Goal: Task Accomplishment & Management: Manage account settings

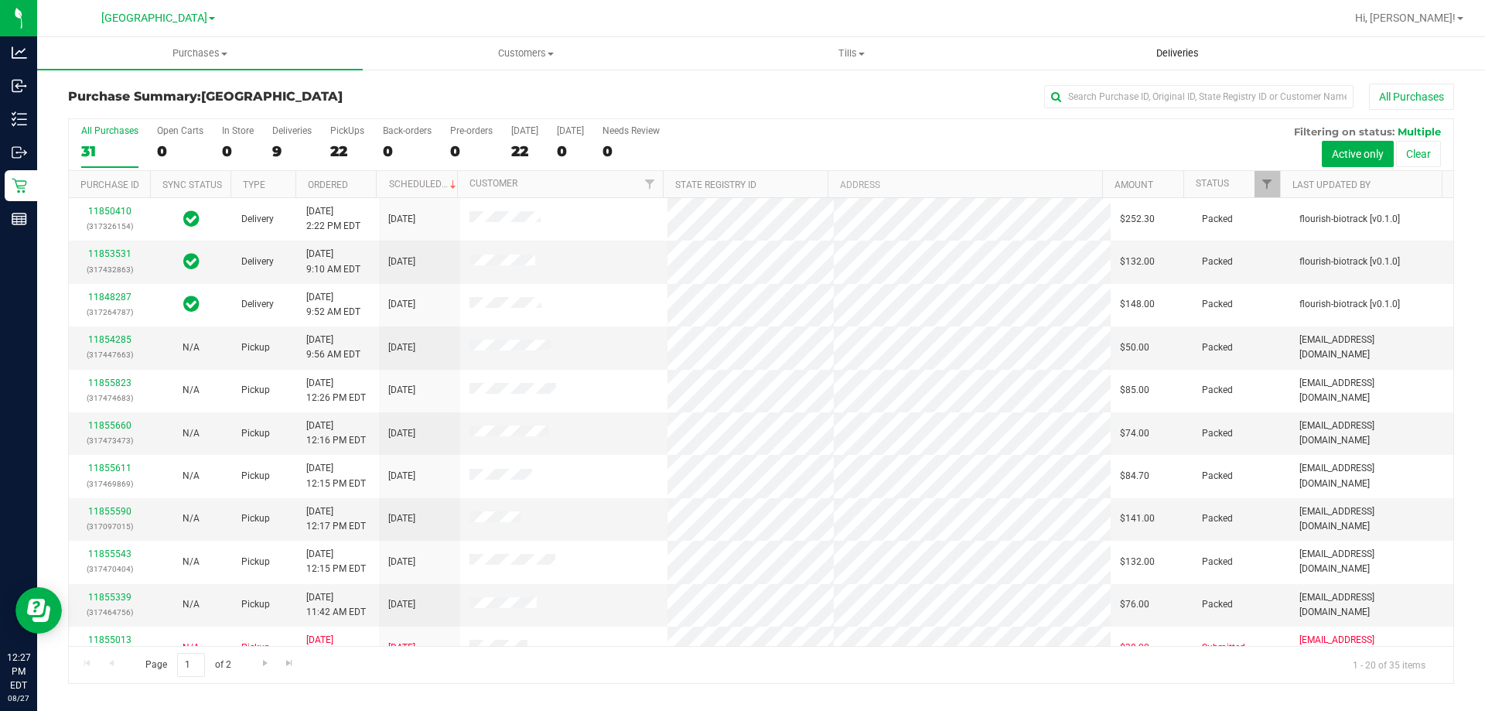
click at [1154, 53] on span "Deliveries" at bounding box center [1177, 53] width 84 height 14
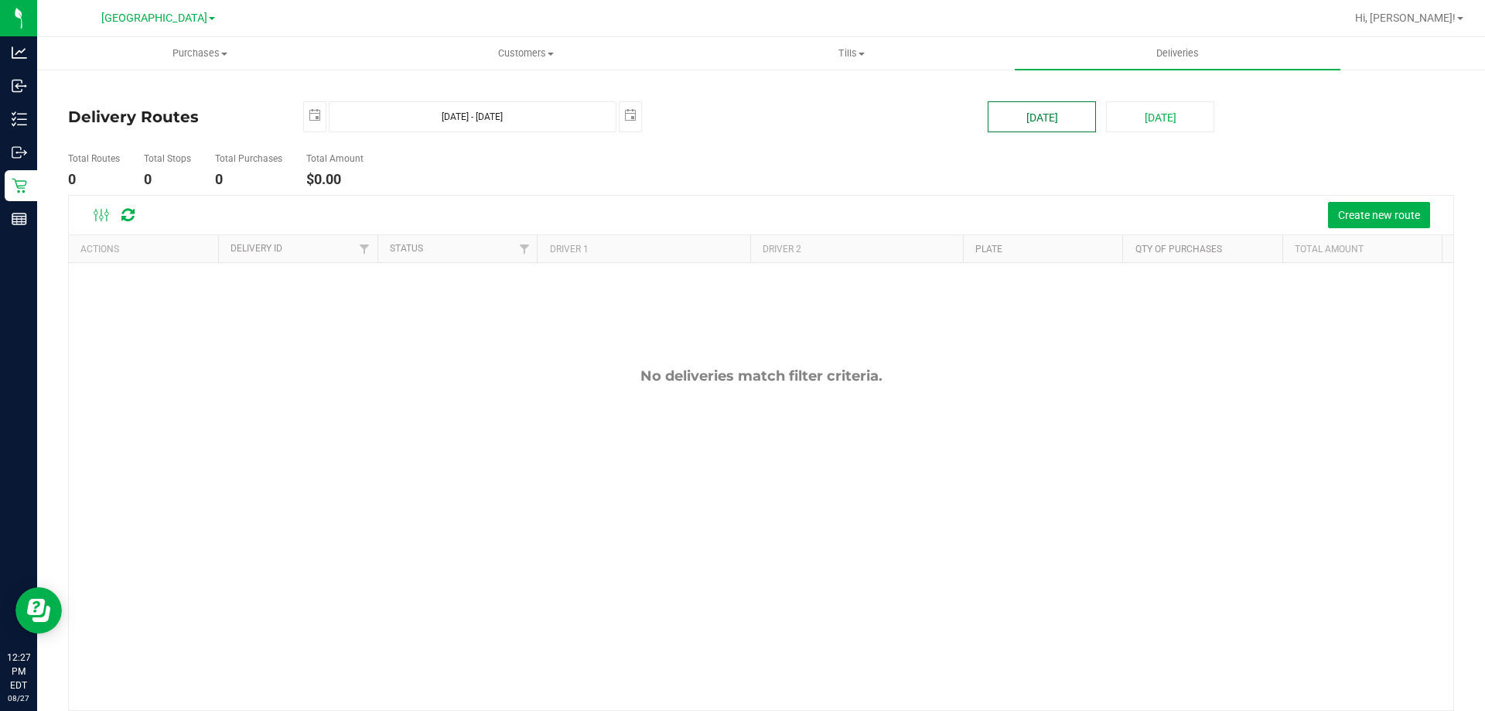
click at [1074, 124] on button "Today" at bounding box center [1042, 116] width 108 height 31
click at [1342, 217] on span "Create new route" at bounding box center [1379, 215] width 82 height 12
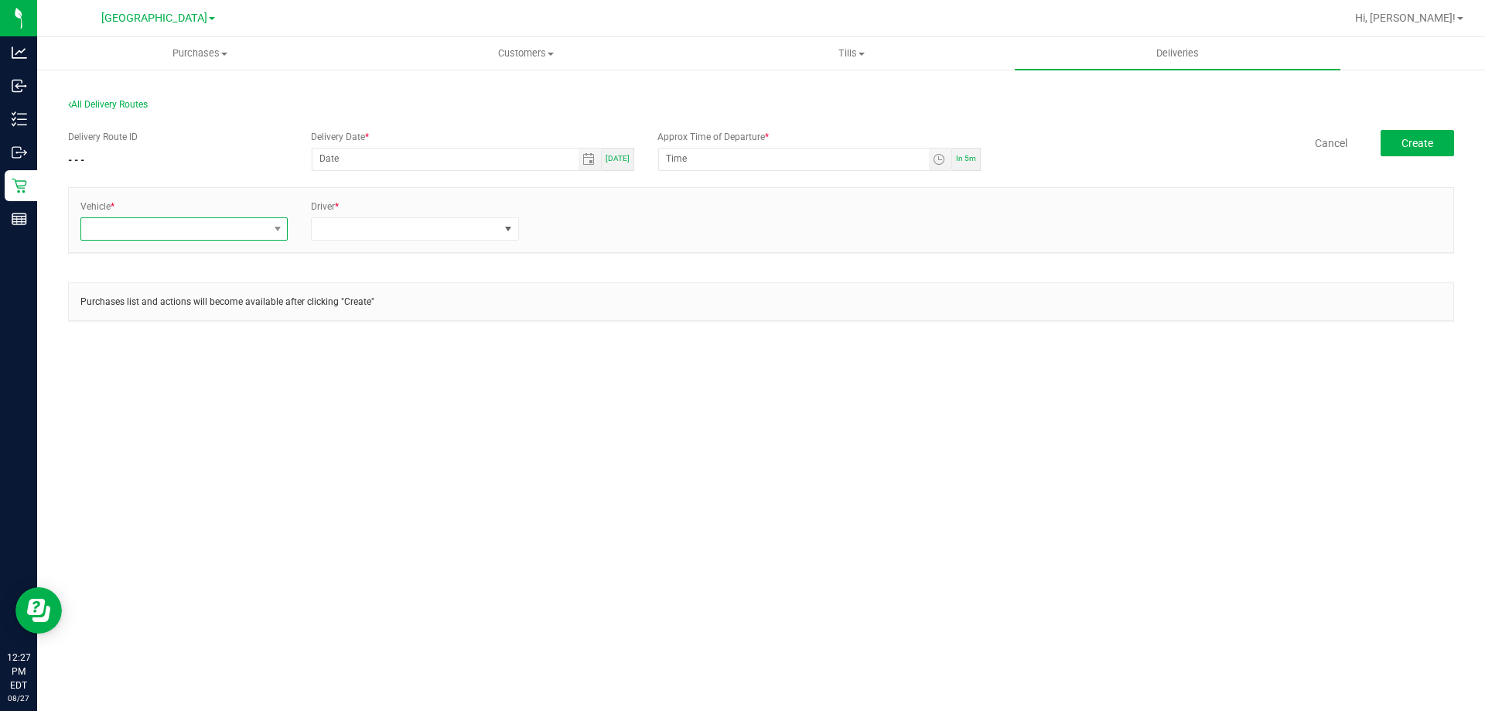
click at [261, 236] on span at bounding box center [174, 229] width 186 height 22
drag, startPoint x: 616, startPoint y: 169, endPoint x: 626, endPoint y: 162, distance: 11.6
click at [618, 169] on div "Today" at bounding box center [618, 159] width 32 height 23
type input "[DATE]"
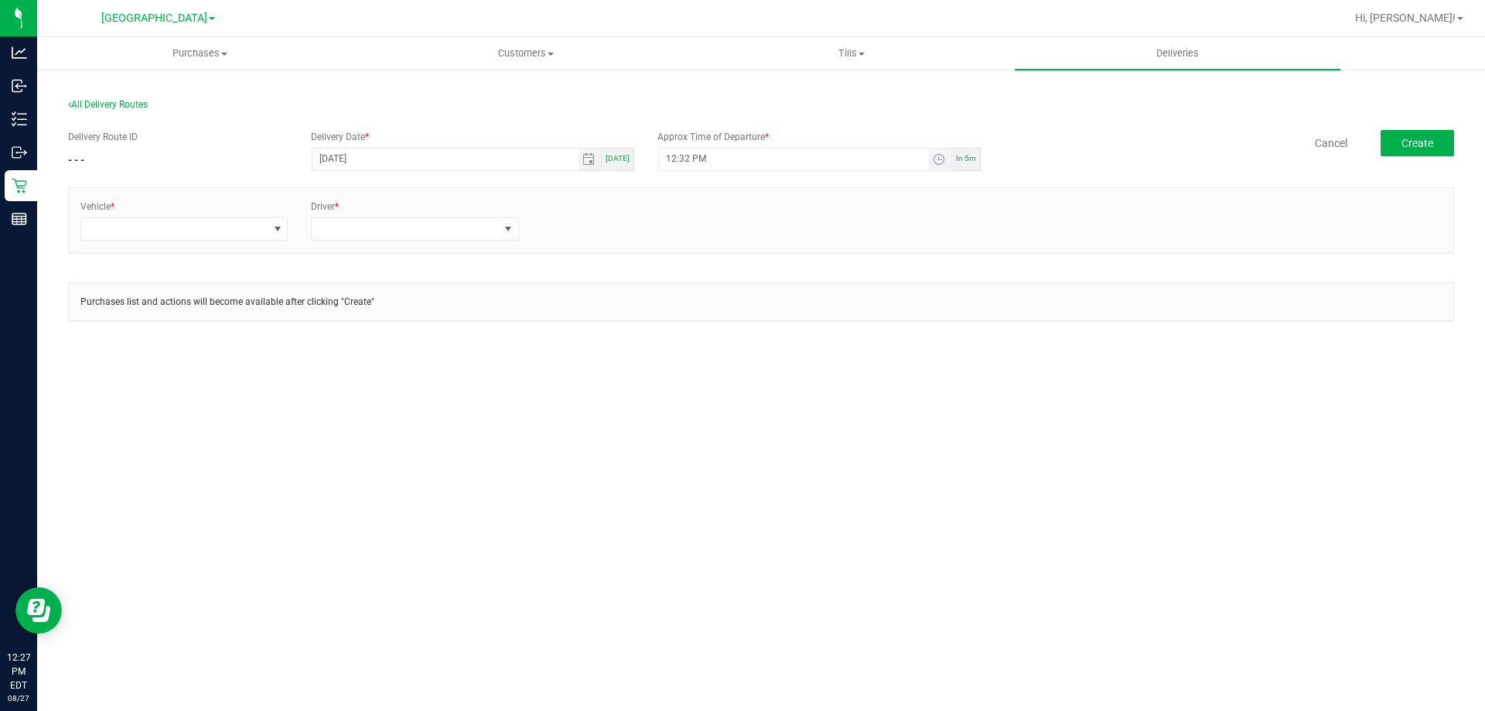
click at [672, 159] on input "12:32 PM" at bounding box center [794, 157] width 270 height 19
type input "1:00 PM"
click at [201, 239] on span at bounding box center [174, 229] width 186 height 22
drag, startPoint x: 169, startPoint y: 360, endPoint x: 179, endPoint y: 349, distance: 14.9
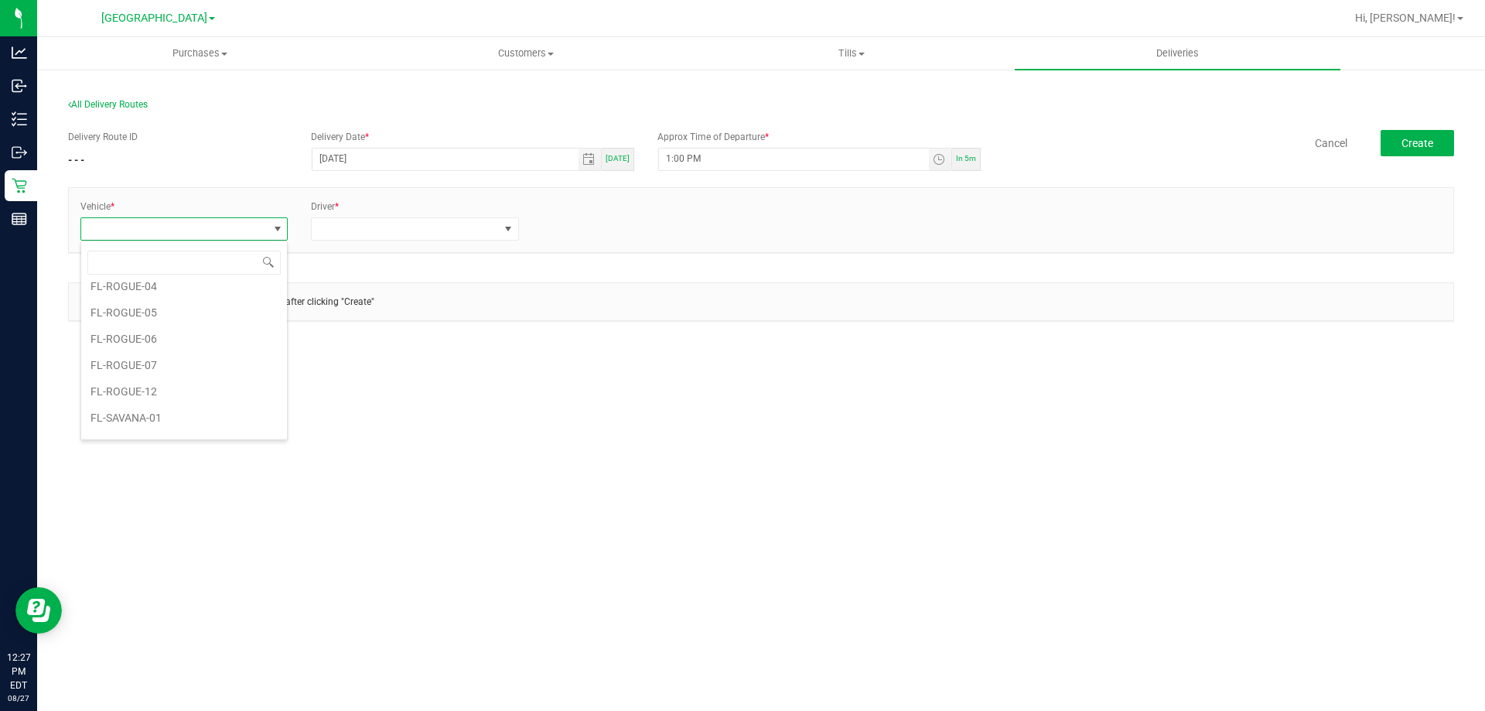
click at [169, 361] on li "FL-ROGUE-07" at bounding box center [184, 365] width 206 height 26
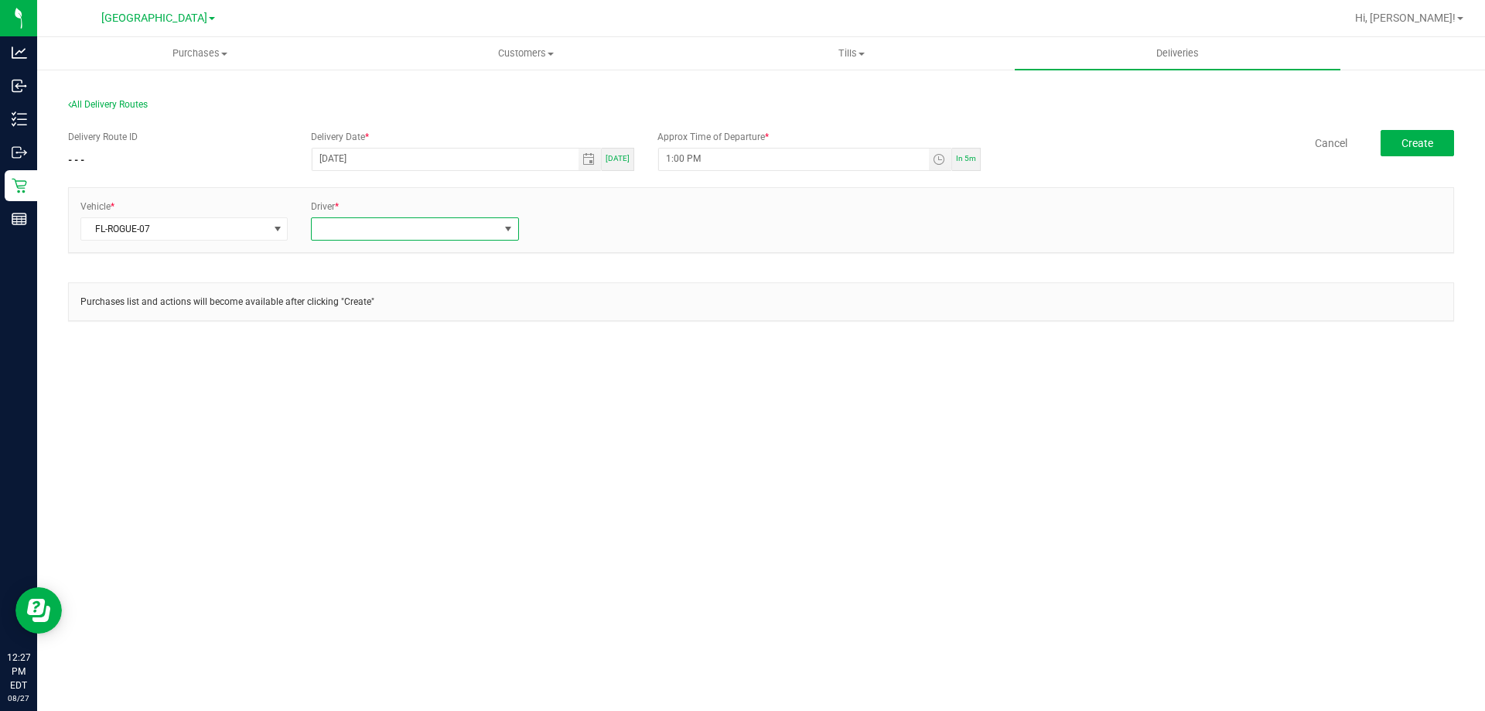
click at [352, 220] on span at bounding box center [405, 229] width 186 height 22
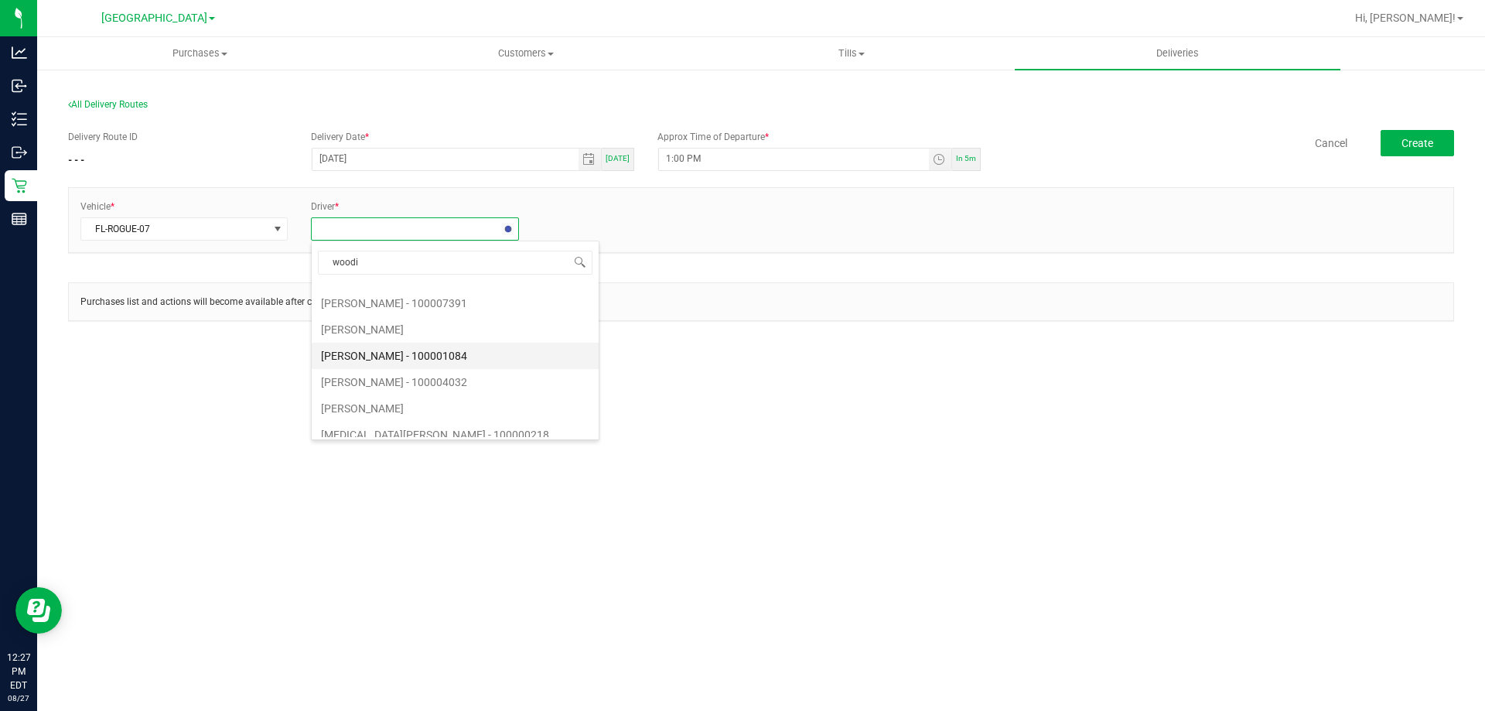
type input "woodie"
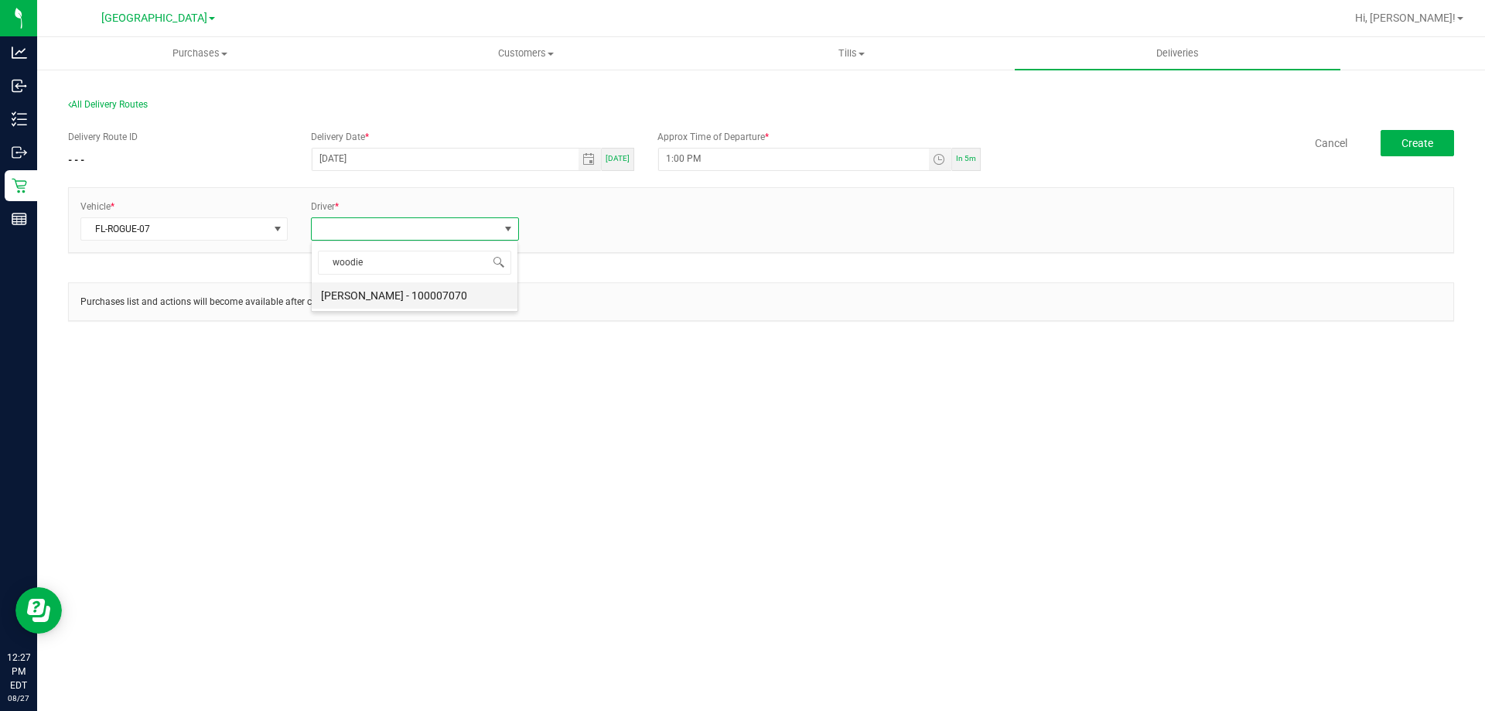
click at [461, 299] on li "WOODIE PERKINS - 100007070" at bounding box center [415, 295] width 206 height 26
click at [571, 223] on link "+ Add Driver" at bounding box center [567, 224] width 51 height 11
click at [570, 229] on span at bounding box center [636, 229] width 186 height 22
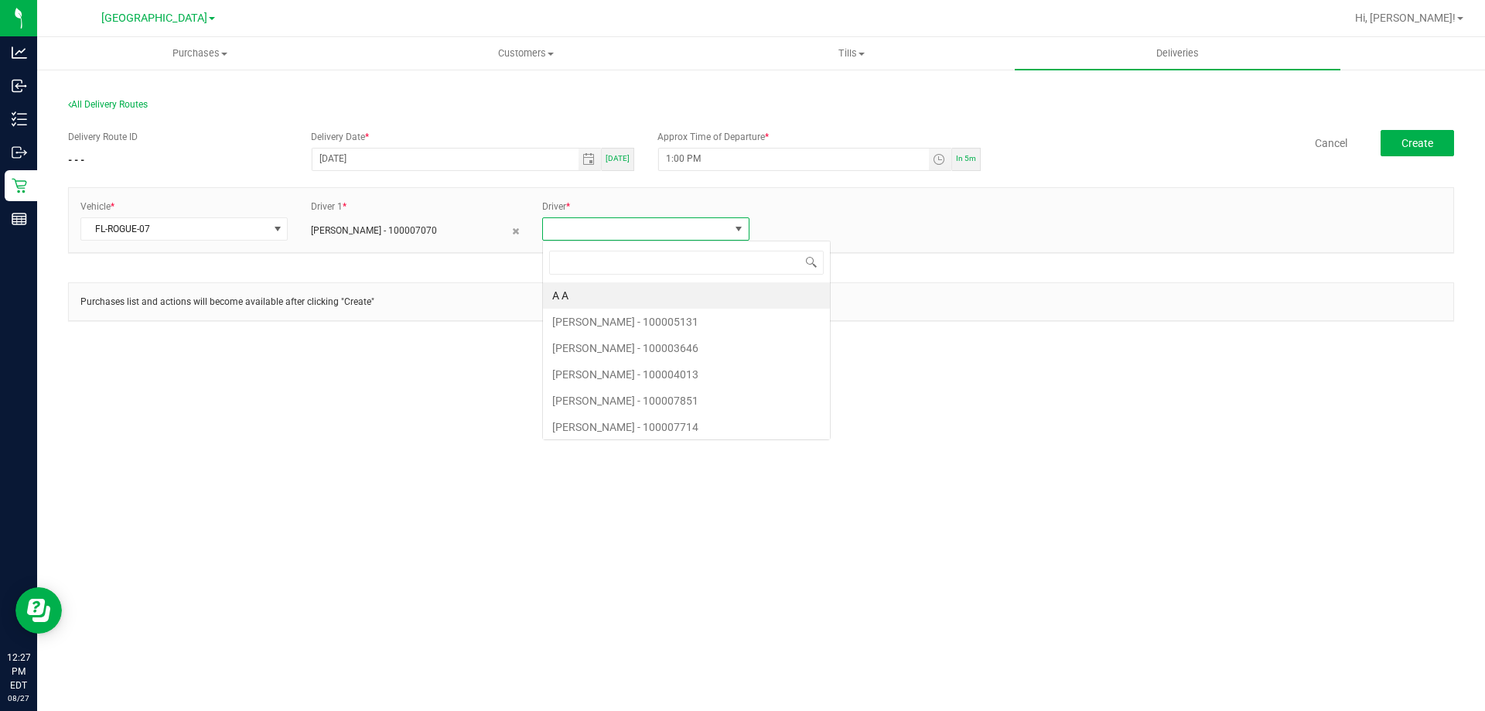
scroll to position [23, 208]
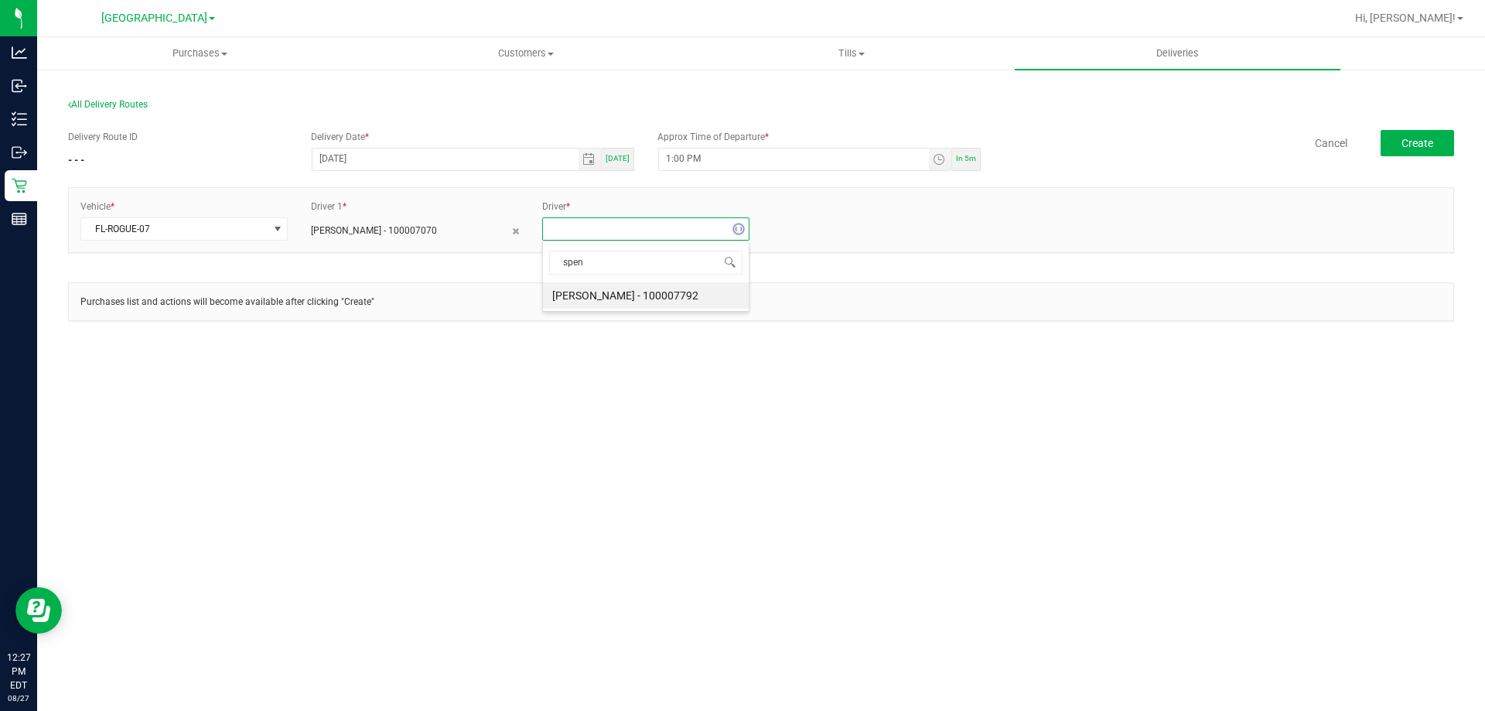
type input "spenc"
click at [612, 289] on li "Spencer Matosky" at bounding box center [646, 295] width 206 height 26
click at [1396, 133] on button "Create" at bounding box center [1416, 143] width 73 height 26
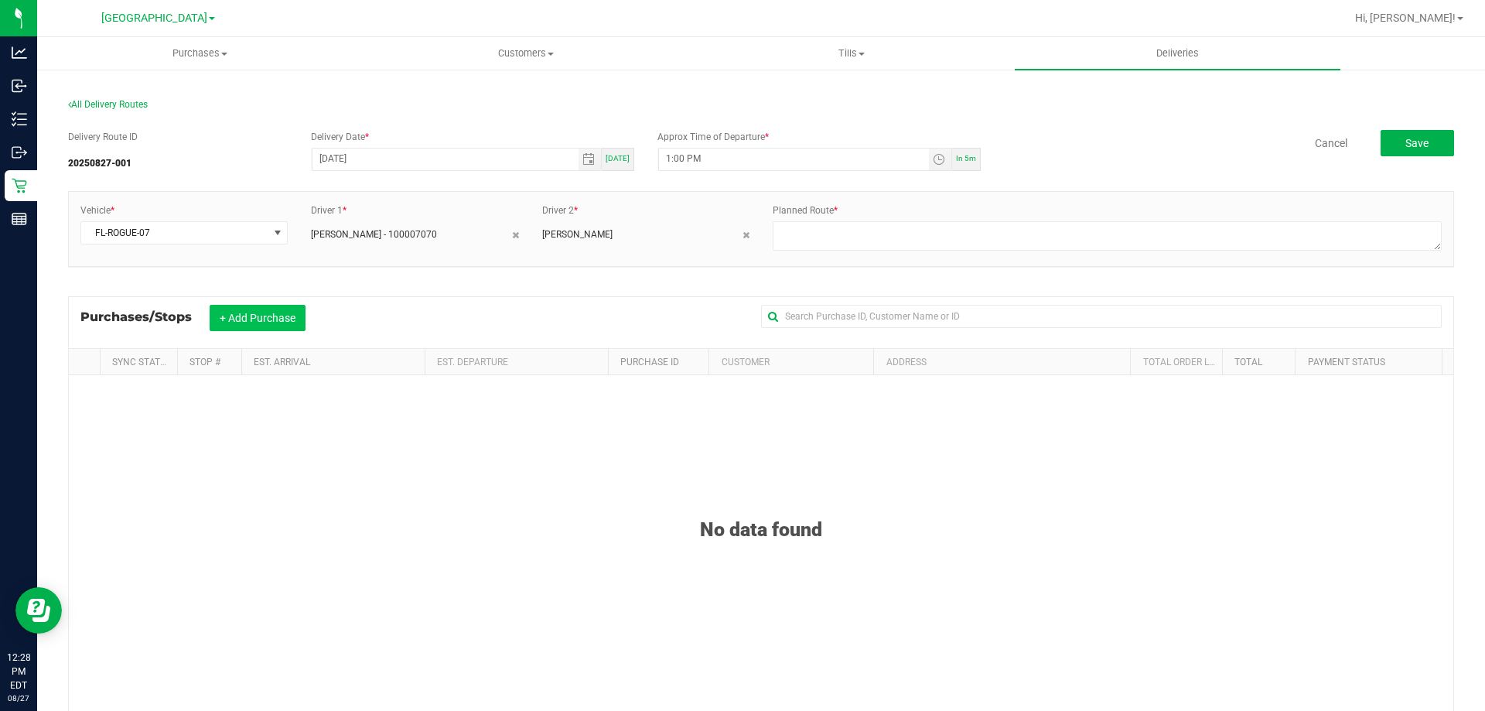
click at [281, 319] on button "+ Add Purchase" at bounding box center [258, 318] width 96 height 26
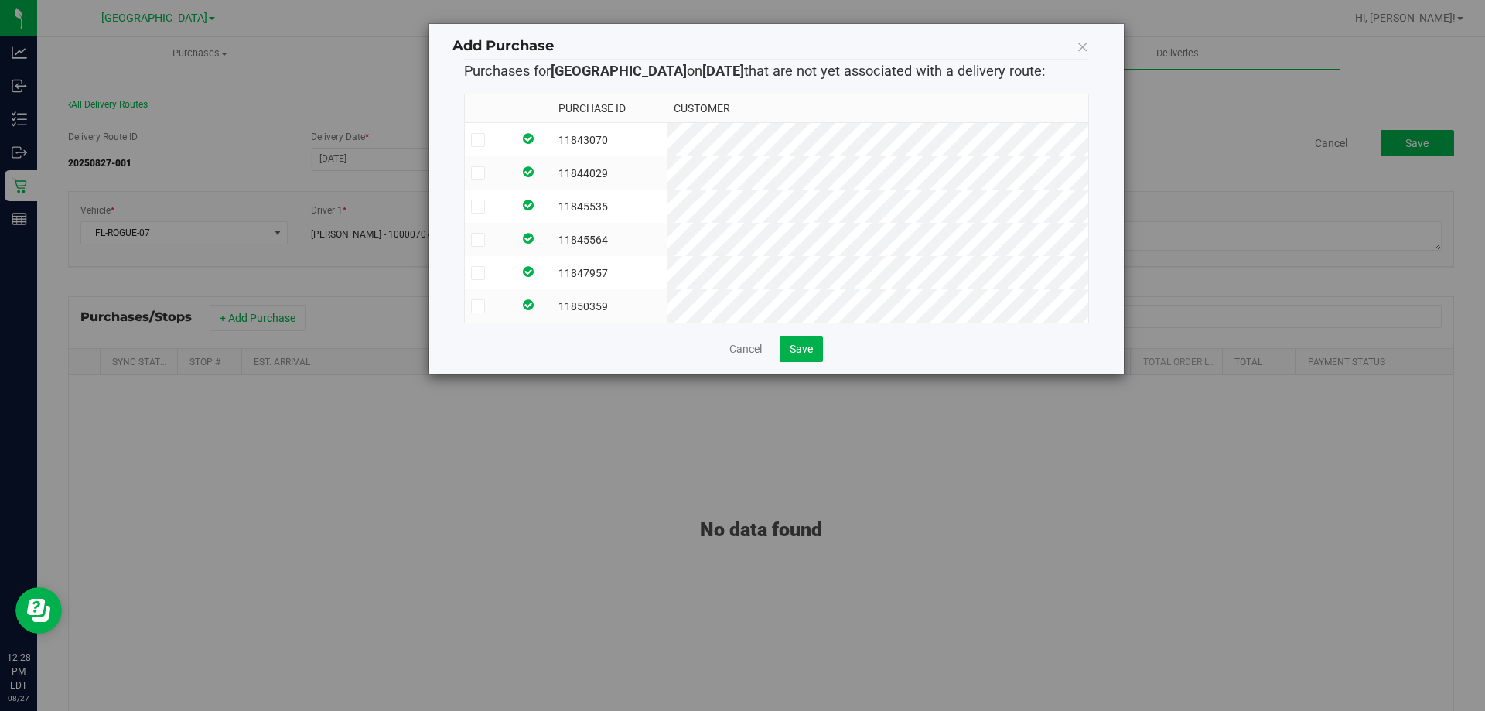
click at [500, 130] on td at bounding box center [489, 140] width 48 height 34
drag, startPoint x: 495, startPoint y: 176, endPoint x: 497, endPoint y: 185, distance: 9.6
click at [495, 176] on label at bounding box center [489, 173] width 36 height 14
click at [0, 0] on input "checkbox" at bounding box center [0, 0] width 0 height 0
drag, startPoint x: 501, startPoint y: 209, endPoint x: 503, endPoint y: 222, distance: 13.2
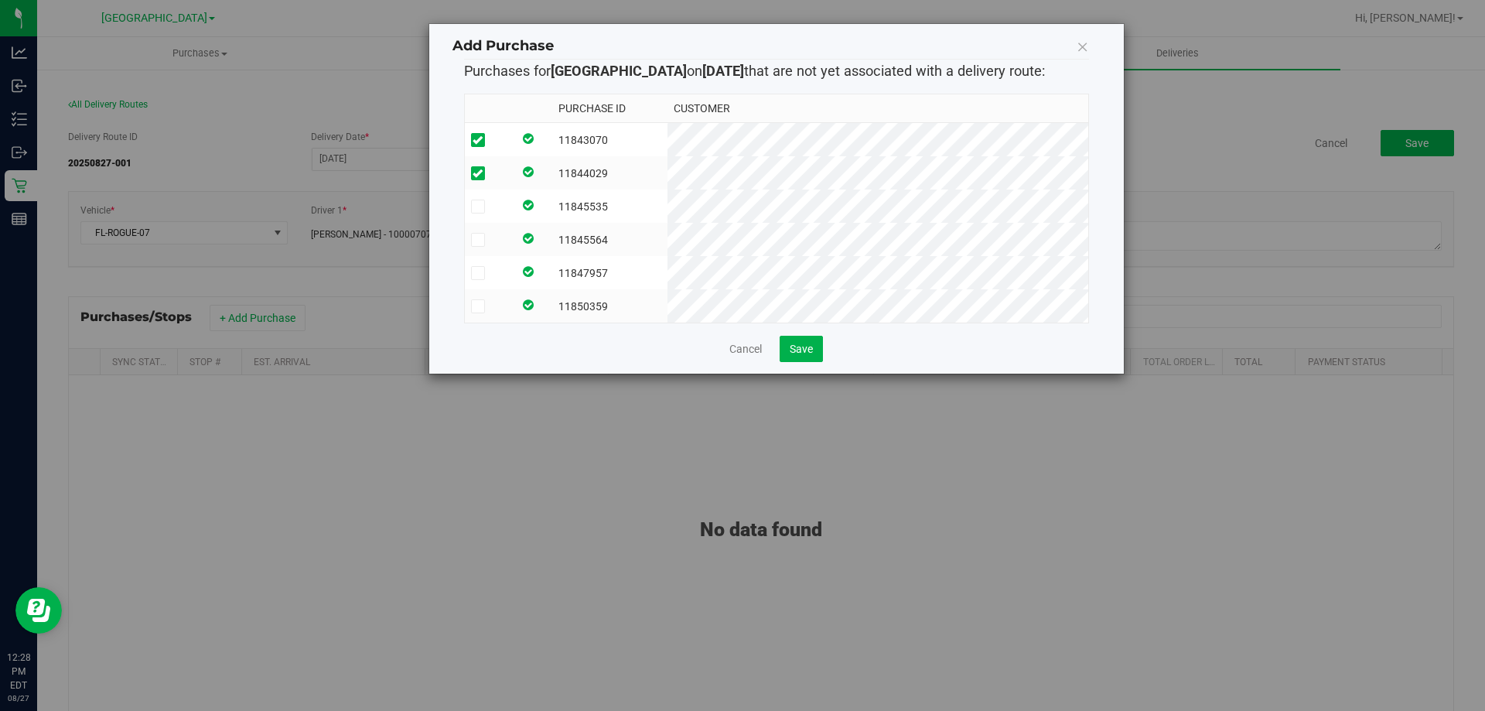
click at [502, 210] on label at bounding box center [489, 207] width 36 height 14
click at [0, 0] on input "checkbox" at bounding box center [0, 0] width 0 height 0
drag, startPoint x: 503, startPoint y: 233, endPoint x: 506, endPoint y: 261, distance: 28.7
click at [504, 233] on label at bounding box center [489, 240] width 36 height 14
click at [0, 0] on input "checkbox" at bounding box center [0, 0] width 0 height 0
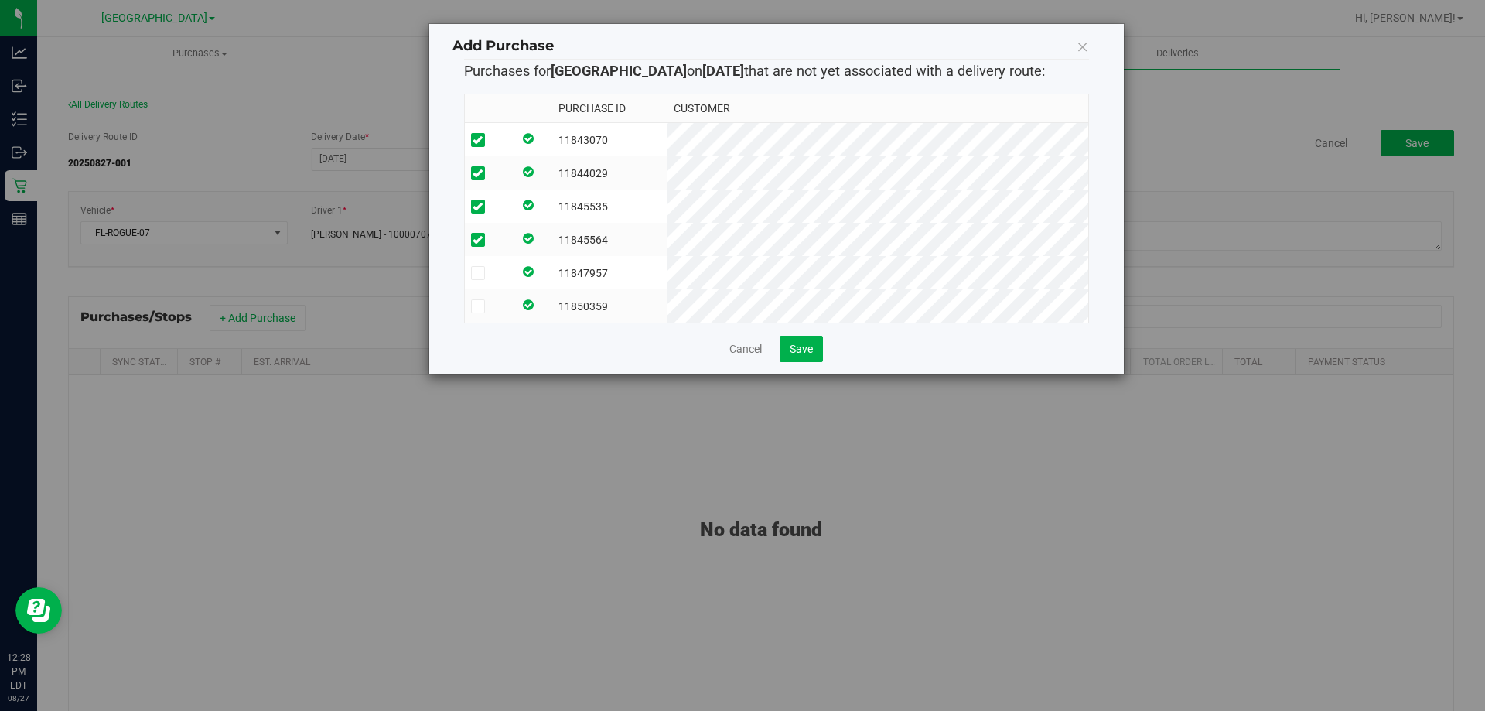
drag, startPoint x: 507, startPoint y: 278, endPoint x: 515, endPoint y: 292, distance: 15.7
click at [509, 280] on td at bounding box center [489, 272] width 48 height 33
click at [513, 316] on td at bounding box center [489, 305] width 48 height 33
click at [800, 355] on span "Save" at bounding box center [801, 349] width 23 height 12
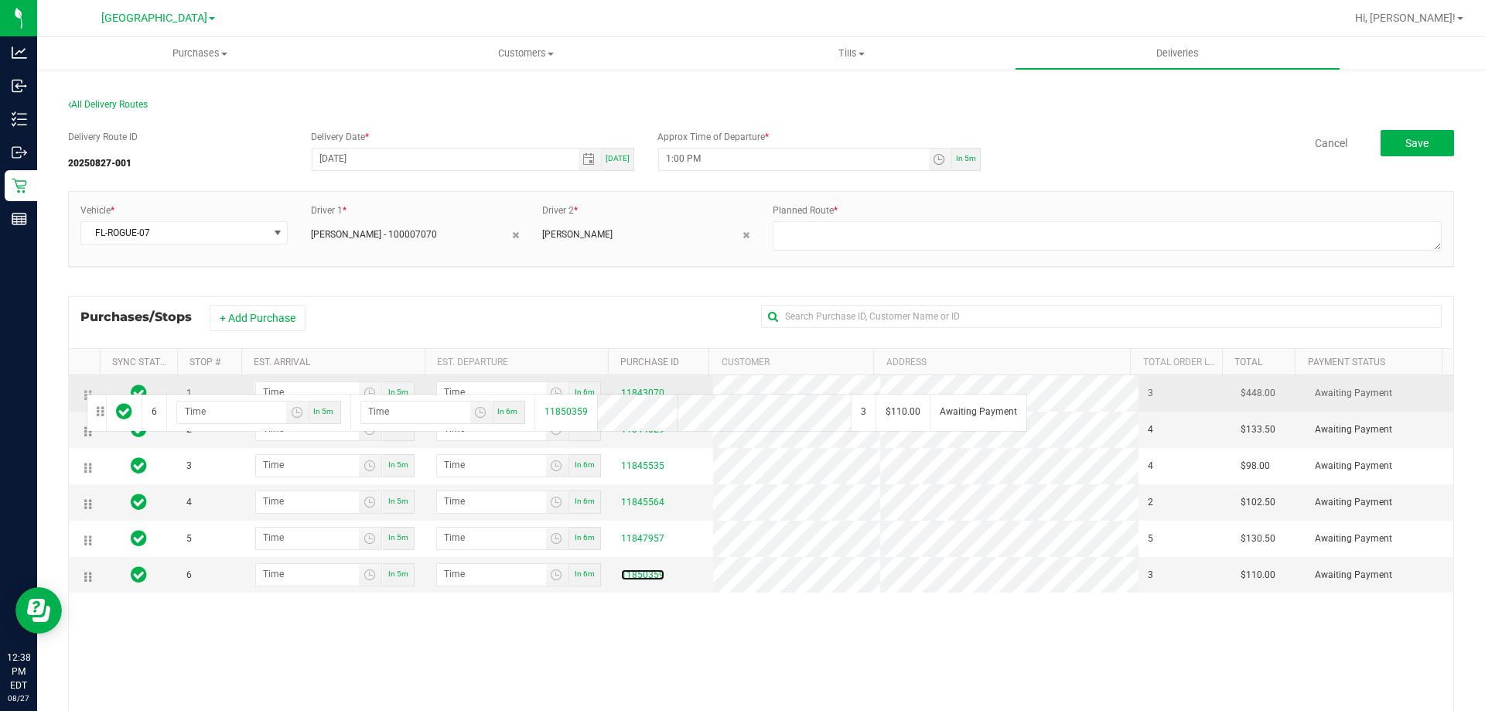
drag, startPoint x: 90, startPoint y: 574, endPoint x: 84, endPoint y: 392, distance: 181.8
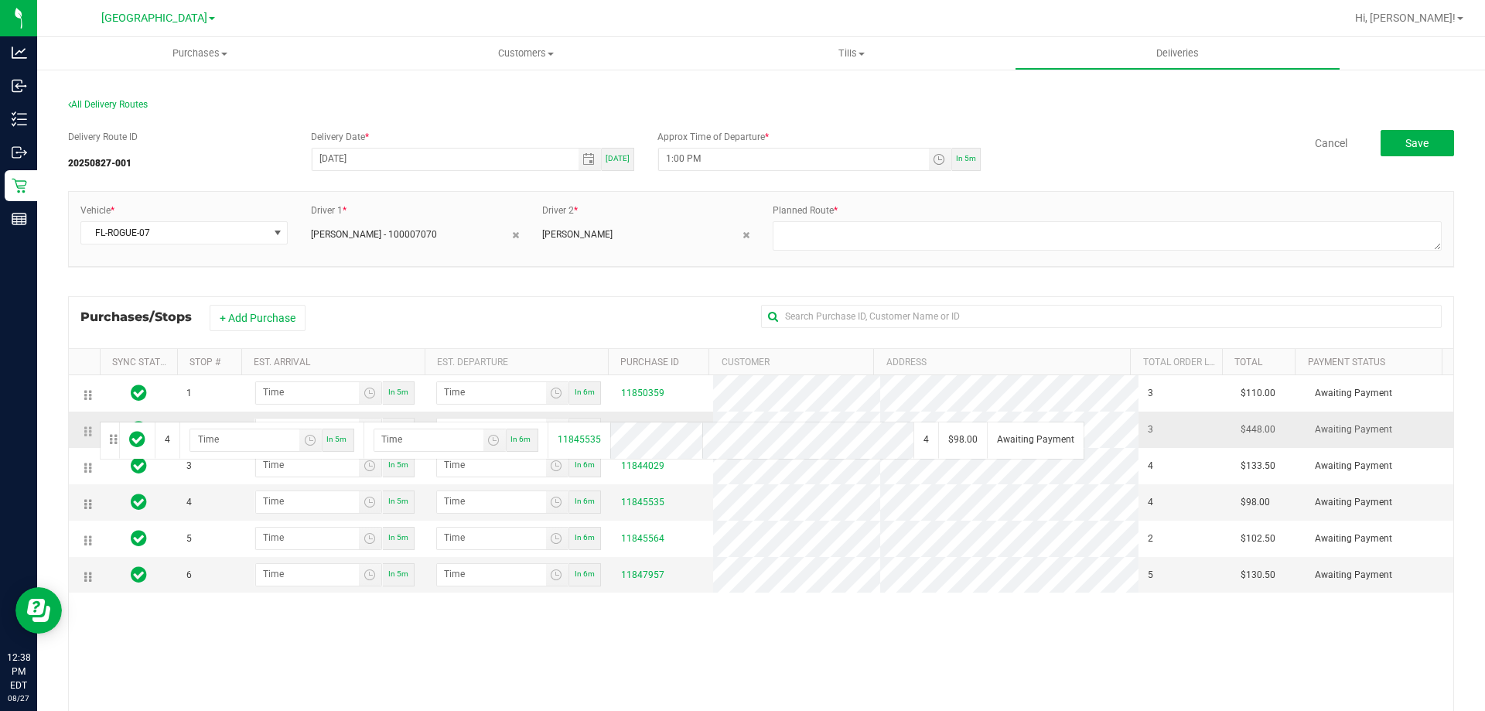
drag, startPoint x: 88, startPoint y: 504, endPoint x: 93, endPoint y: 411, distance: 92.9
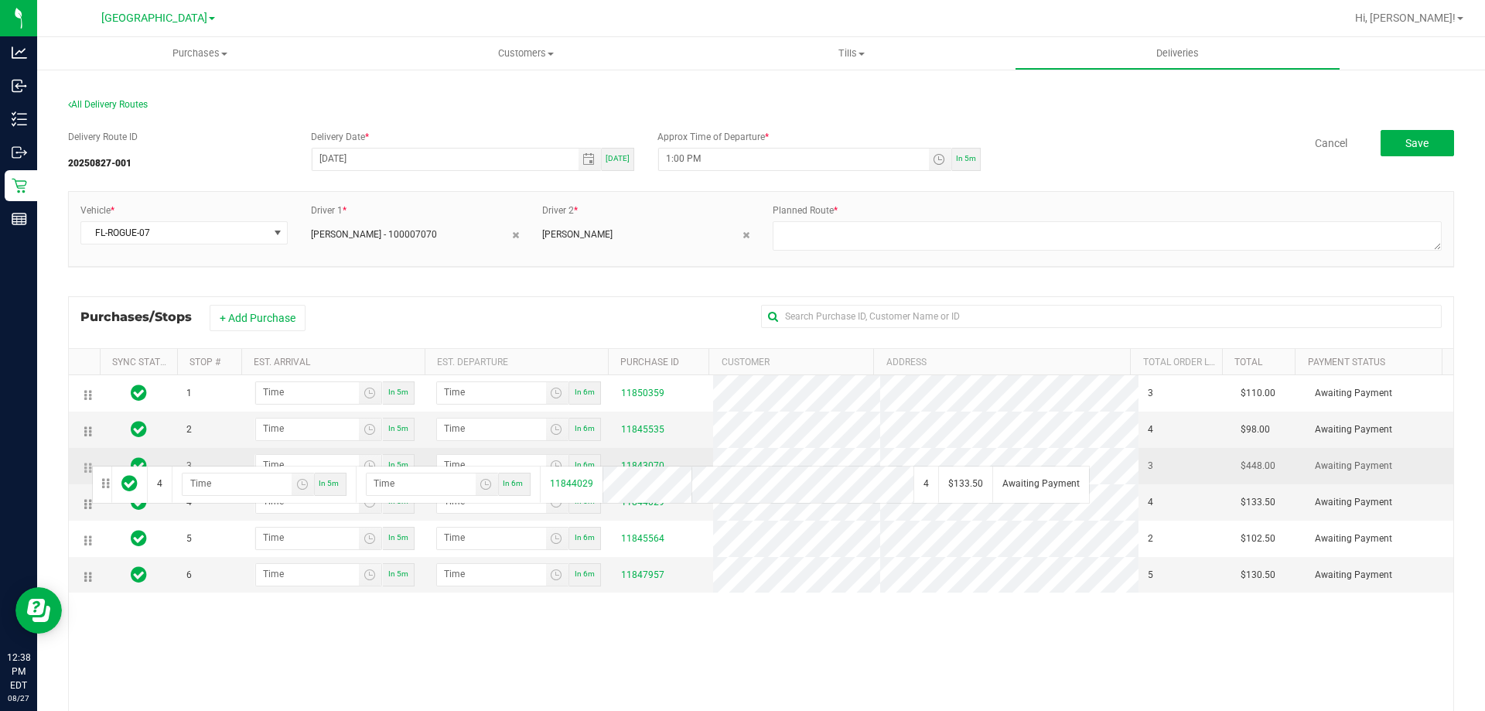
drag, startPoint x: 87, startPoint y: 507, endPoint x: 90, endPoint y: 460, distance: 47.3
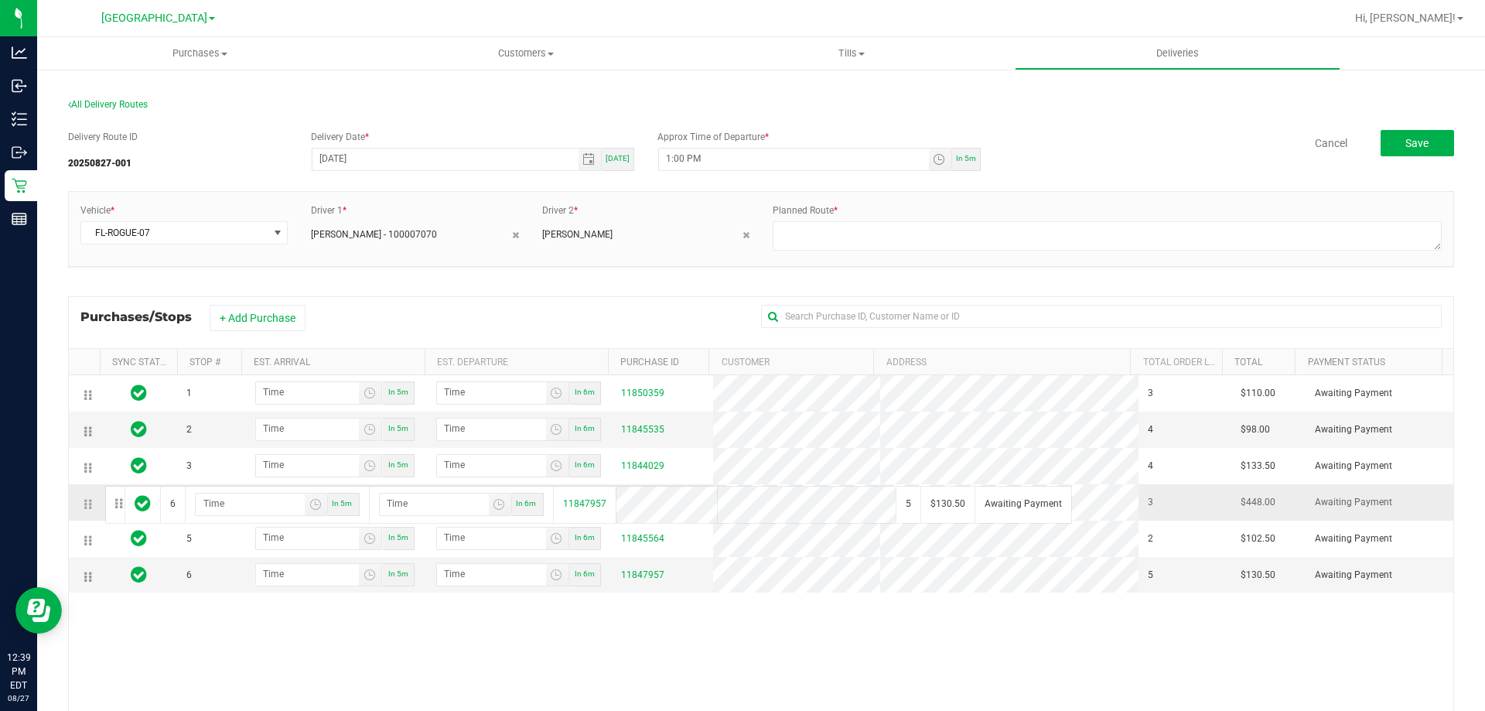
drag, startPoint x: 92, startPoint y: 577, endPoint x: 103, endPoint y: 485, distance: 92.7
drag, startPoint x: 87, startPoint y: 503, endPoint x: 84, endPoint y: 572, distance: 68.9
drag, startPoint x: 94, startPoint y: 495, endPoint x: 87, endPoint y: 571, distance: 76.2
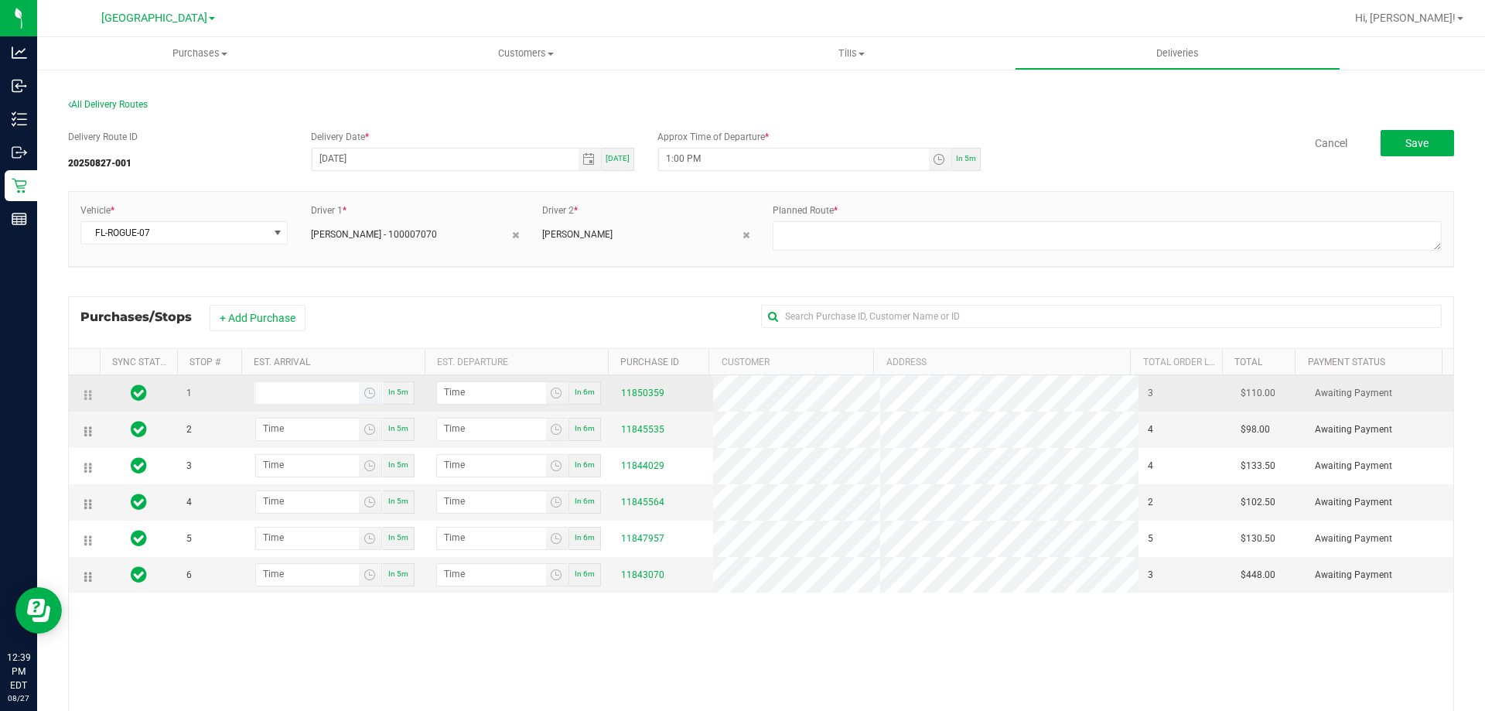
type input "hour:minute AM"
click at [317, 391] on input "hour:minute AM" at bounding box center [307, 391] width 103 height 19
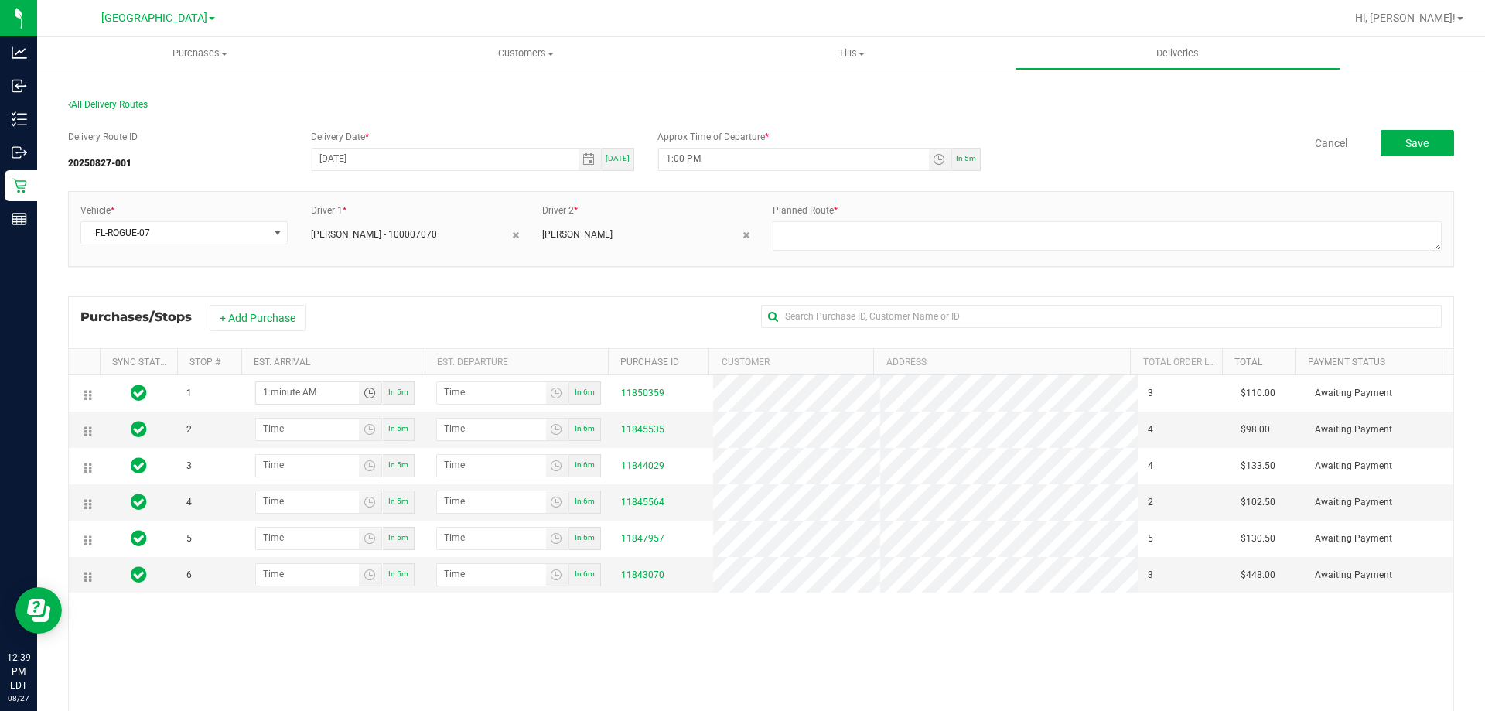
type input "1:03 AM"
type input "1:04 AM"
type input "1:30 AM"
type input "1:31 AM"
type input "1:30 PM"
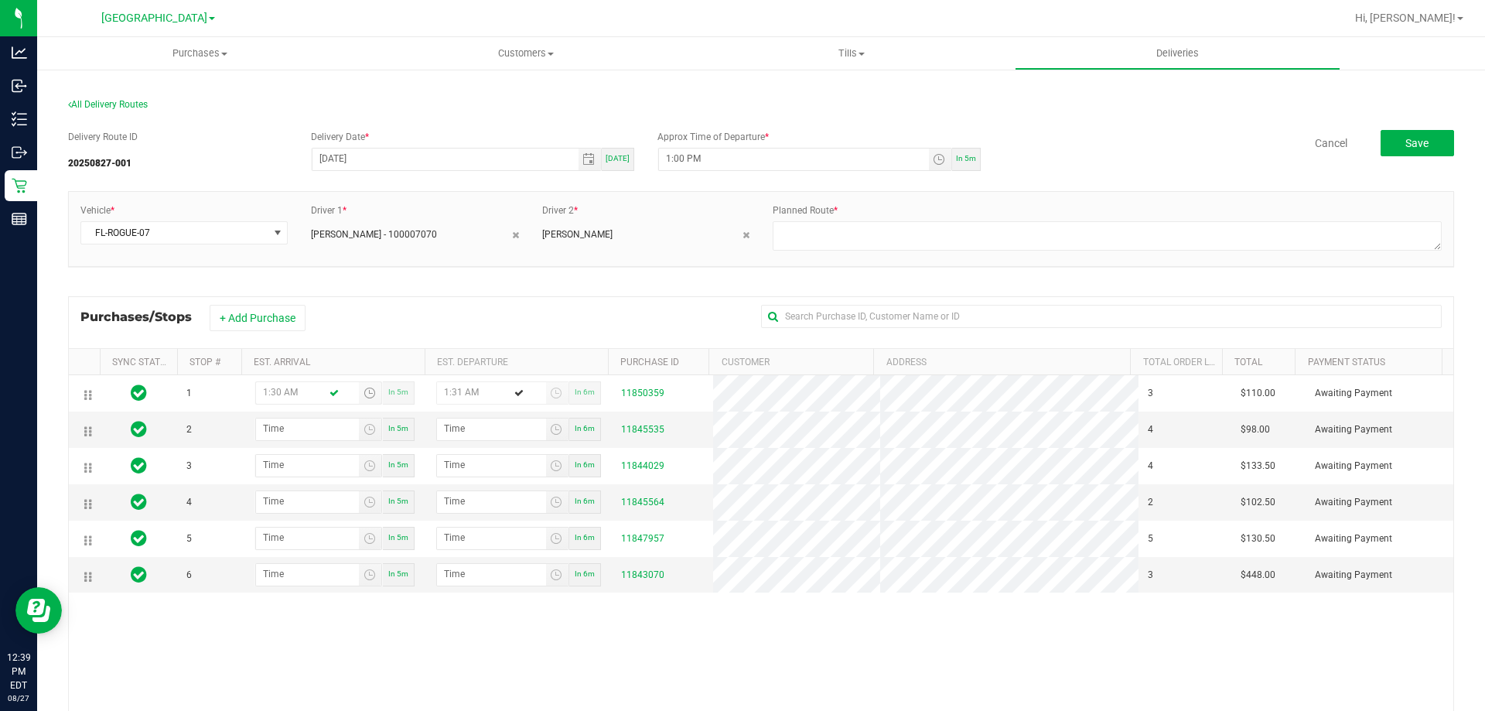
type input "1:31 PM"
type input "1:30 PM"
click at [283, 420] on input "hour:minute AM" at bounding box center [307, 427] width 103 height 19
type input "1:04 AM"
type input "1:05 AM"
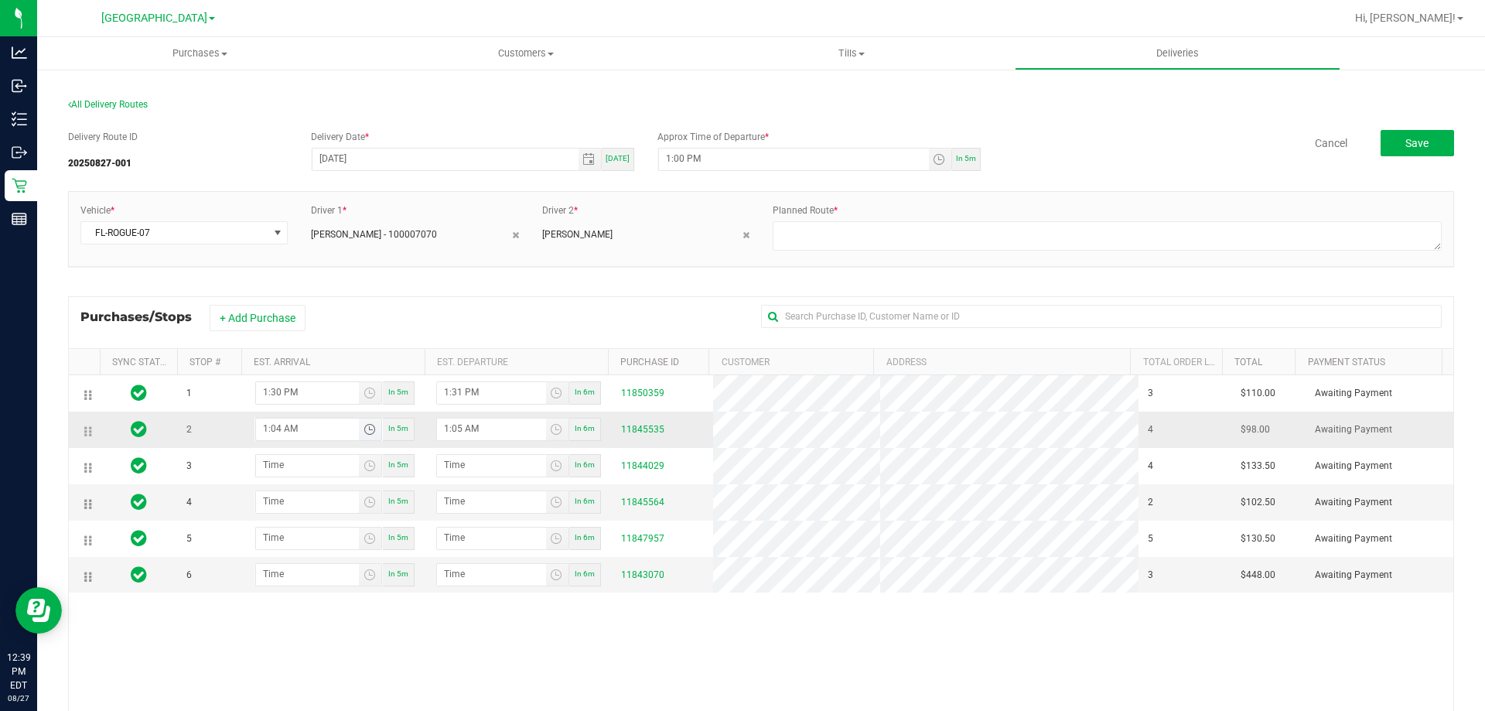
type input "1:45 AM"
type input "1:46 AM"
type input "1:45 PM"
type input "1:46 PM"
type input "1:45 PM"
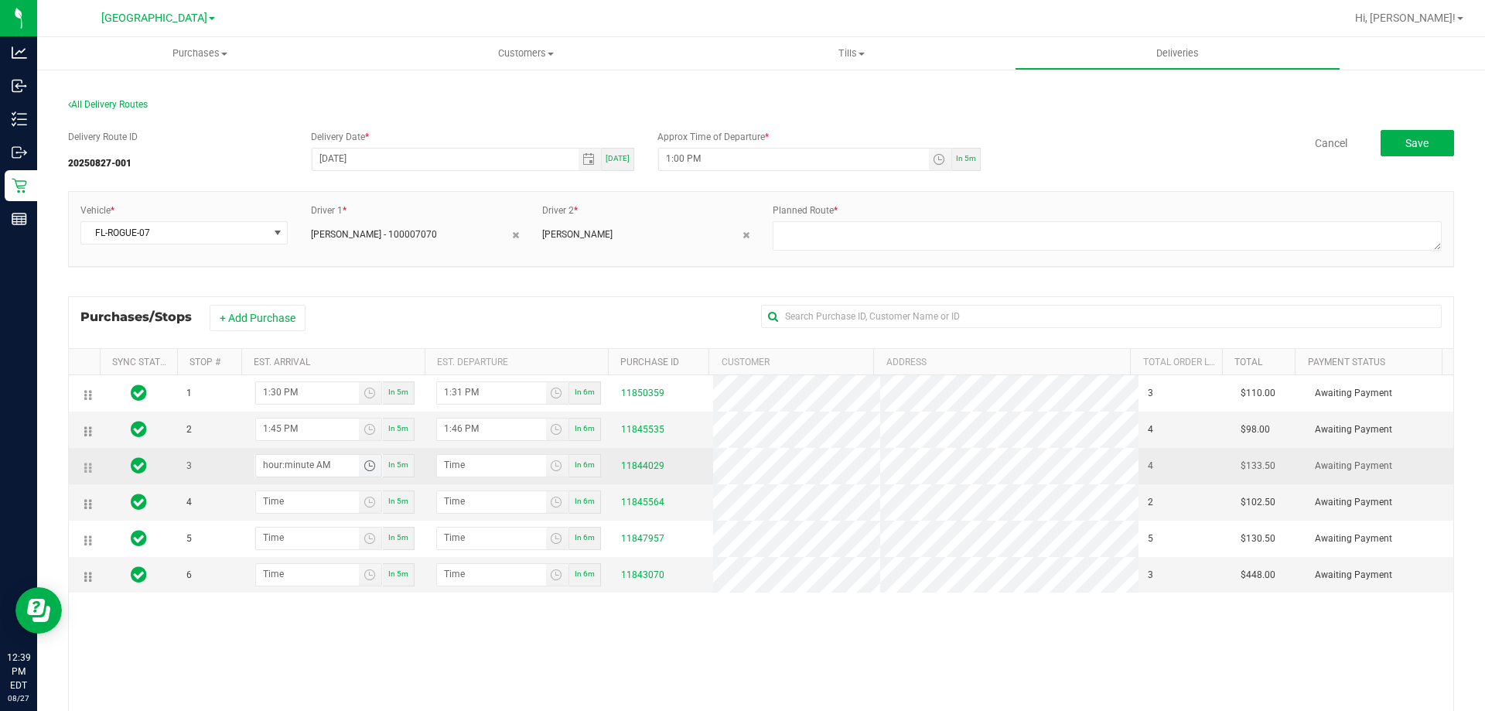
click at [259, 465] on input "hour:minute AM" at bounding box center [307, 464] width 103 height 19
type input "2:00 AM"
type input "2:01 AM"
type input "2:00 PM"
type input "2:01 PM"
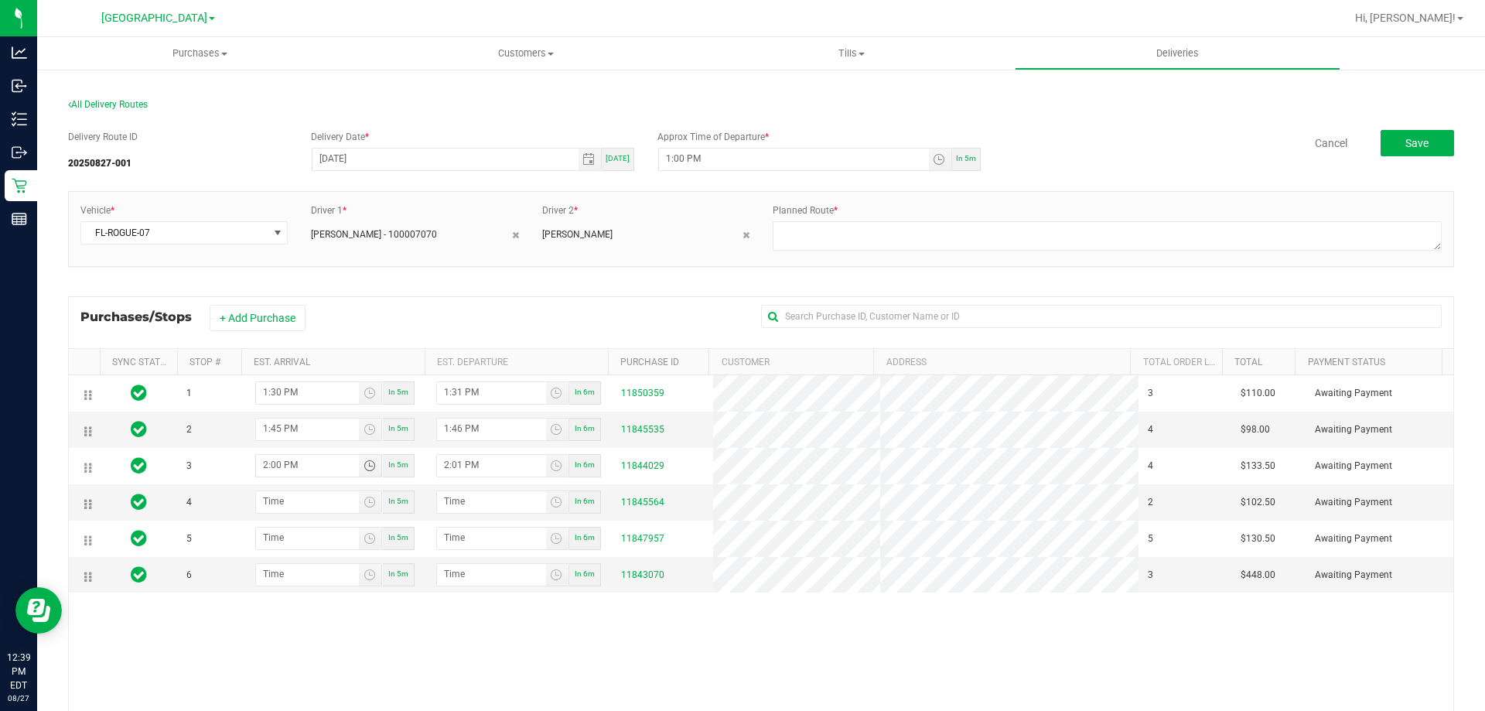
type input "2:00 PM"
click at [272, 498] on input "hour:minute AM" at bounding box center [307, 500] width 103 height 19
type input "2:04 AM"
type input "2:05 AM"
type input "2:45 AM"
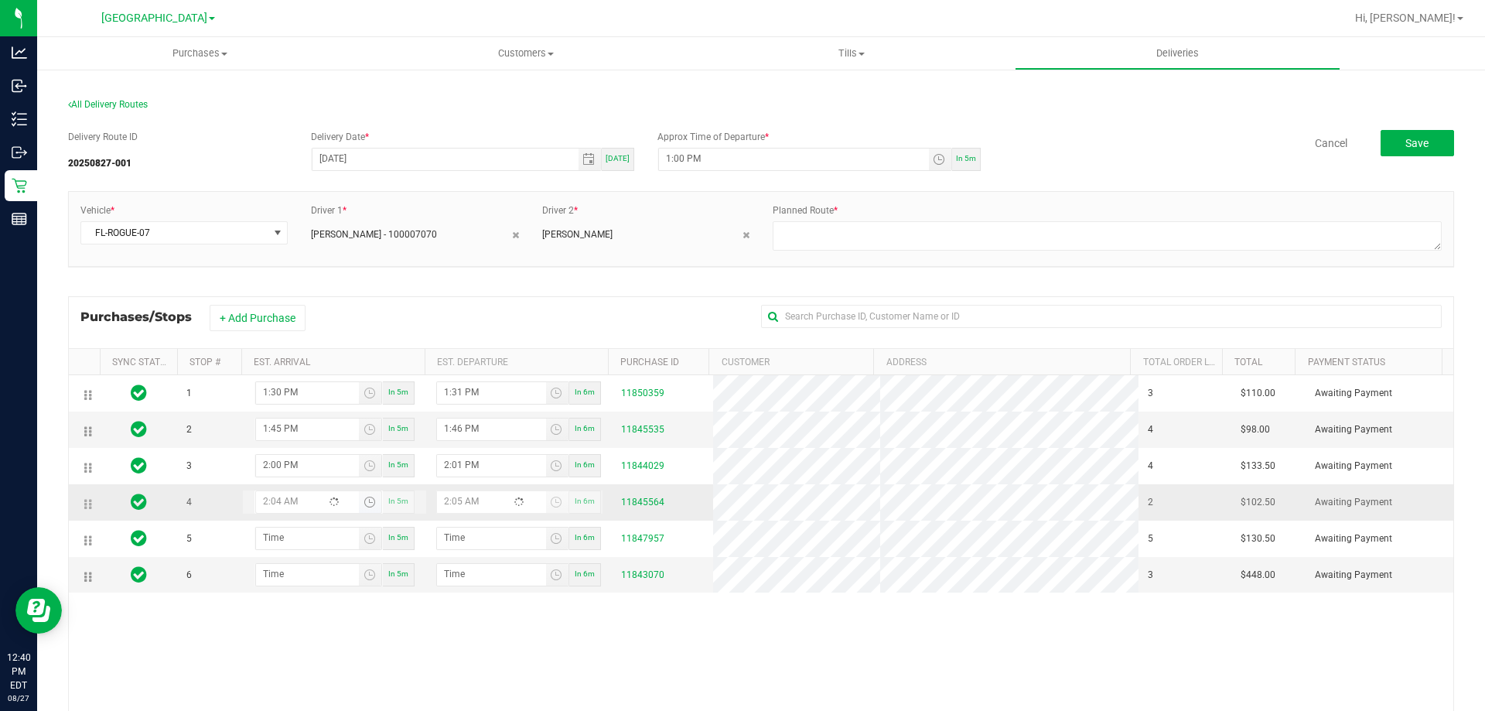
type input "2:46 AM"
type input "2:45 PM"
type input "2:46 PM"
type input "2:45 PM"
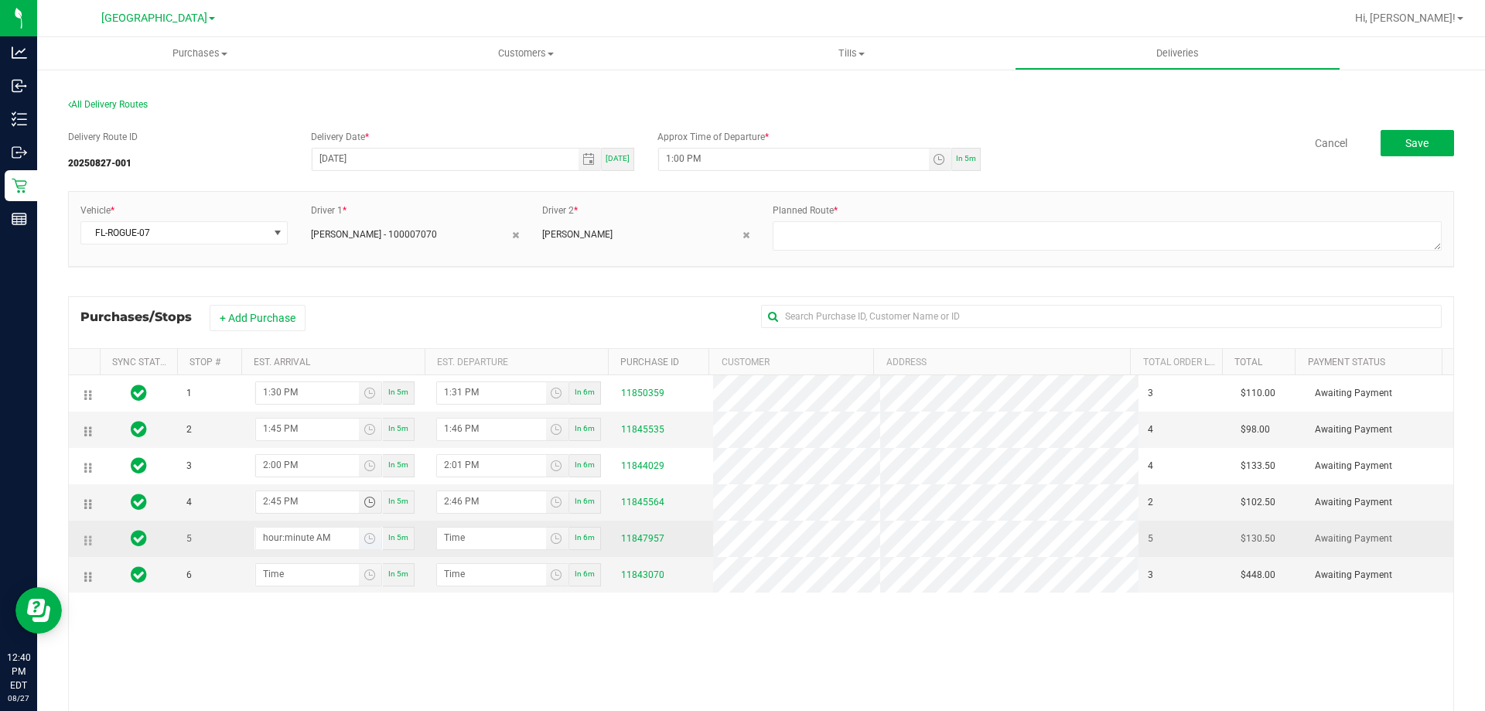
click at [268, 538] on input "hour:minute AM" at bounding box center [307, 536] width 103 height 19
type input "3:01 AM"
type input "3:02 AM"
type input "3:15 AM"
type input "3:16 AM"
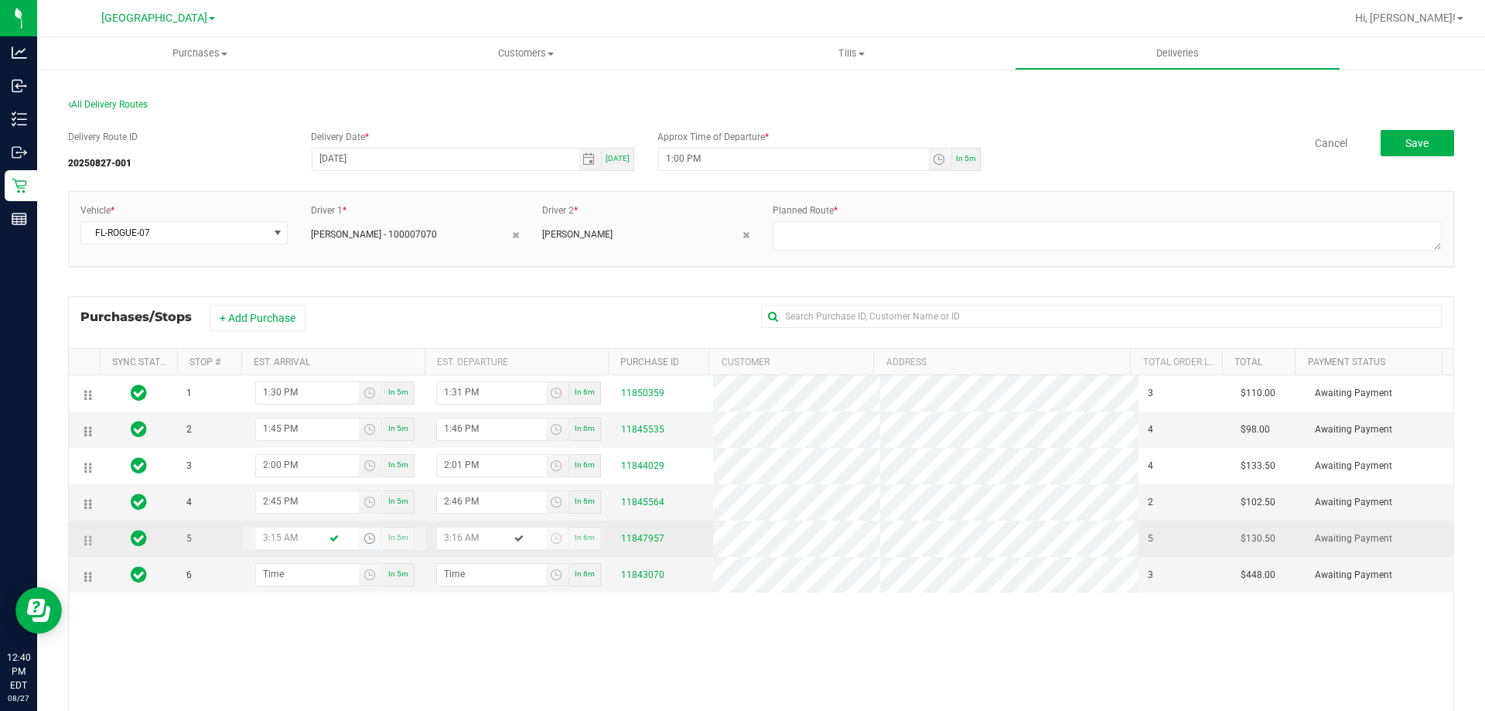
type input "3:15 PM"
type input "3:16 PM"
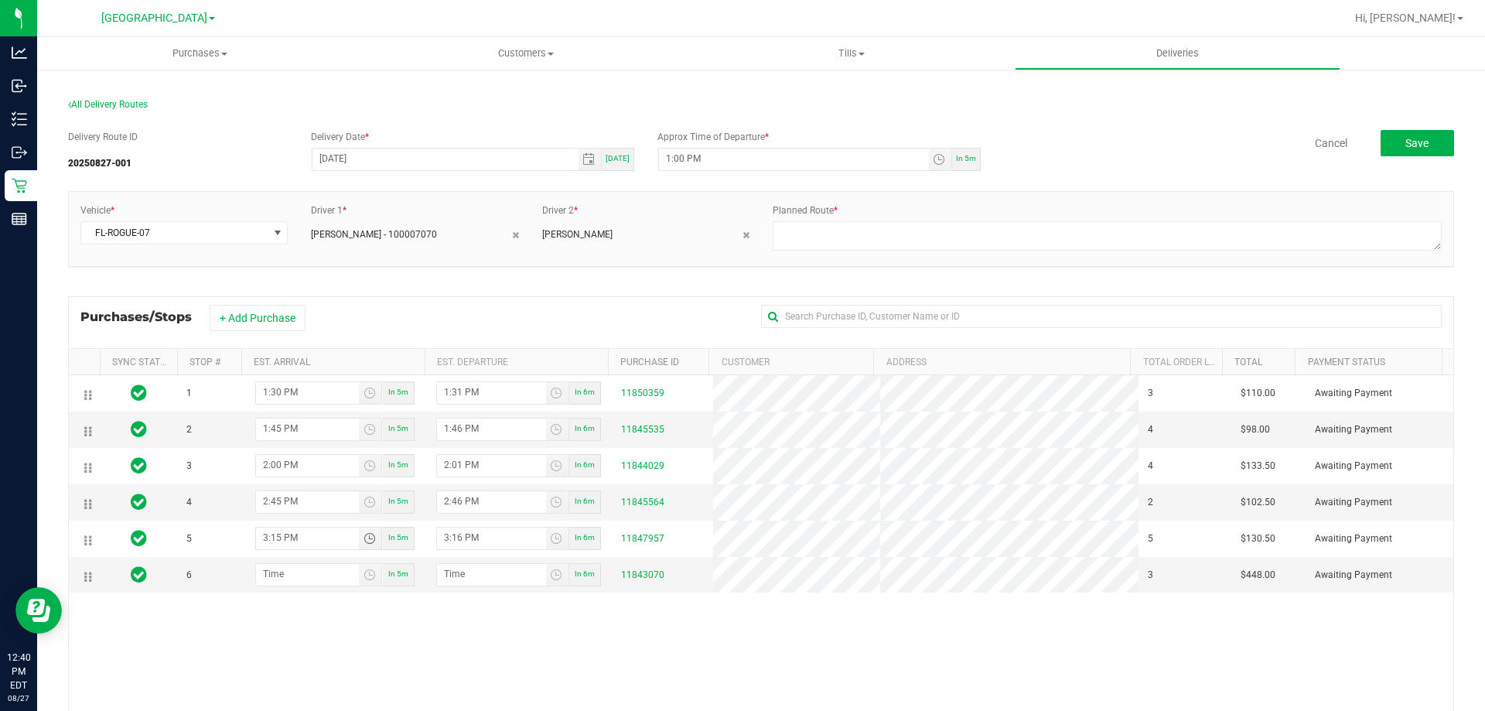
type input "3:15 PM"
click at [266, 568] on input "hour:minute AM" at bounding box center [307, 573] width 103 height 19
type input "3:03 AM"
type input "3:04 AM"
type input "3:35 AM"
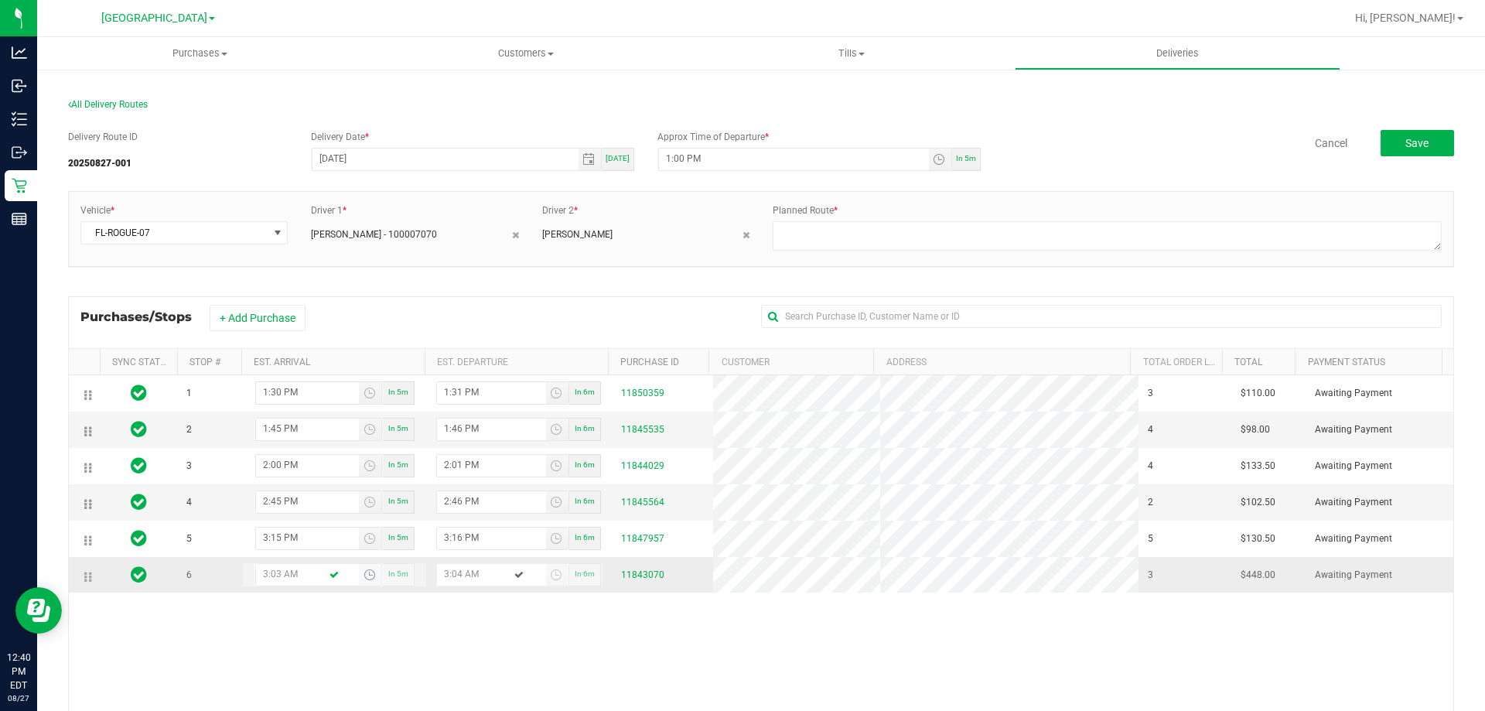
type input "3:36 AM"
type input "3:35 PM"
type input "3:36 PM"
type input "3:35 PM"
click at [820, 234] on textarea at bounding box center [1107, 235] width 669 height 29
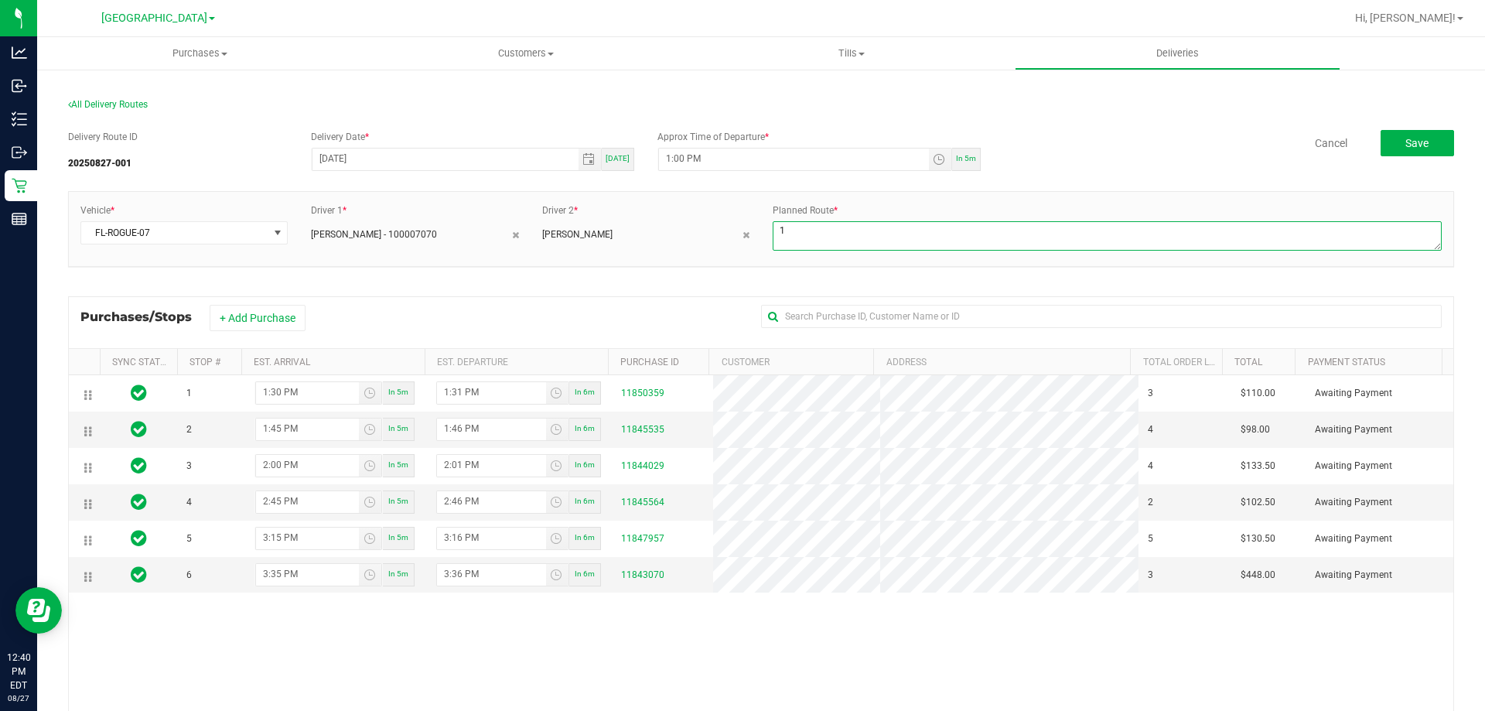
type textarea "1"
click at [1187, 141] on div "Cancel Save" at bounding box center [1223, 143] width 462 height 26
click at [1380, 145] on button "Save" at bounding box center [1416, 143] width 73 height 26
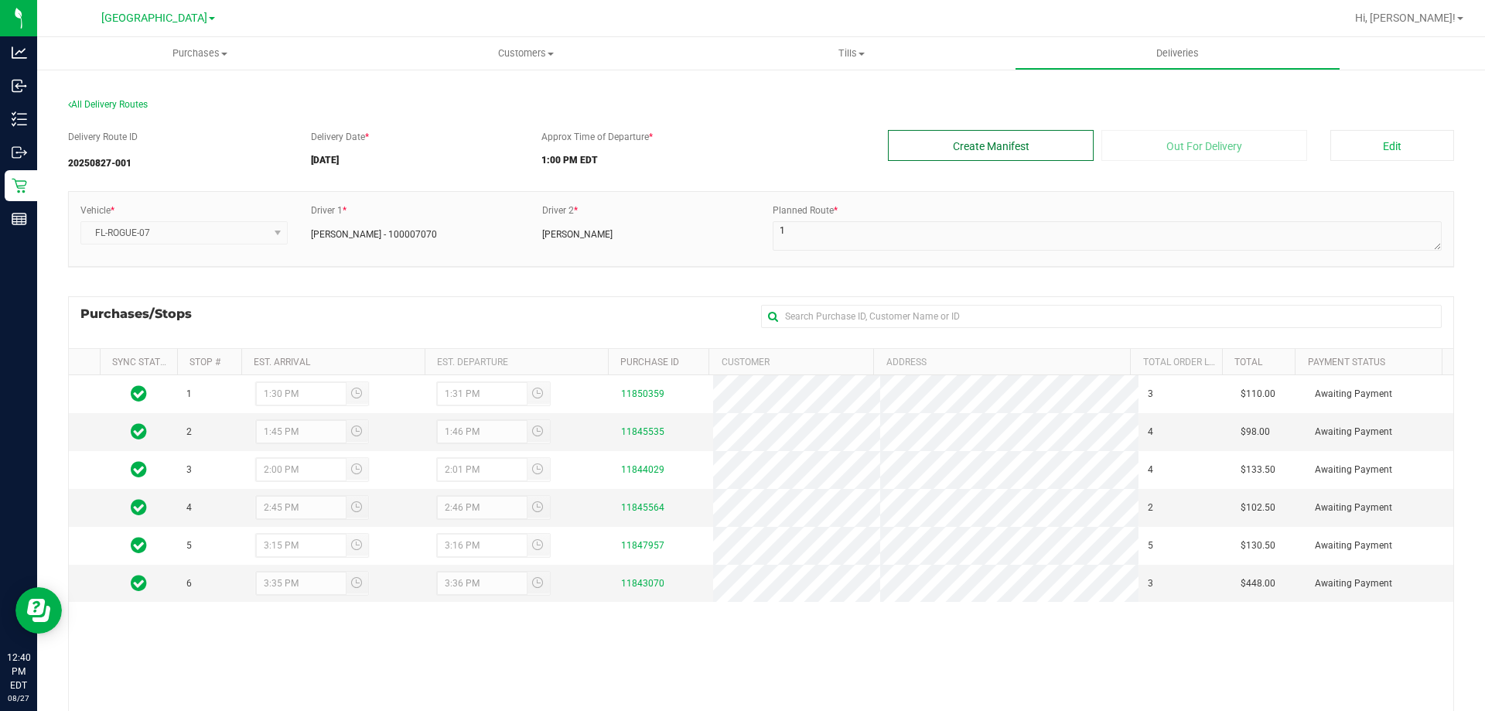
click at [1049, 151] on button "Create Manifest" at bounding box center [991, 145] width 206 height 31
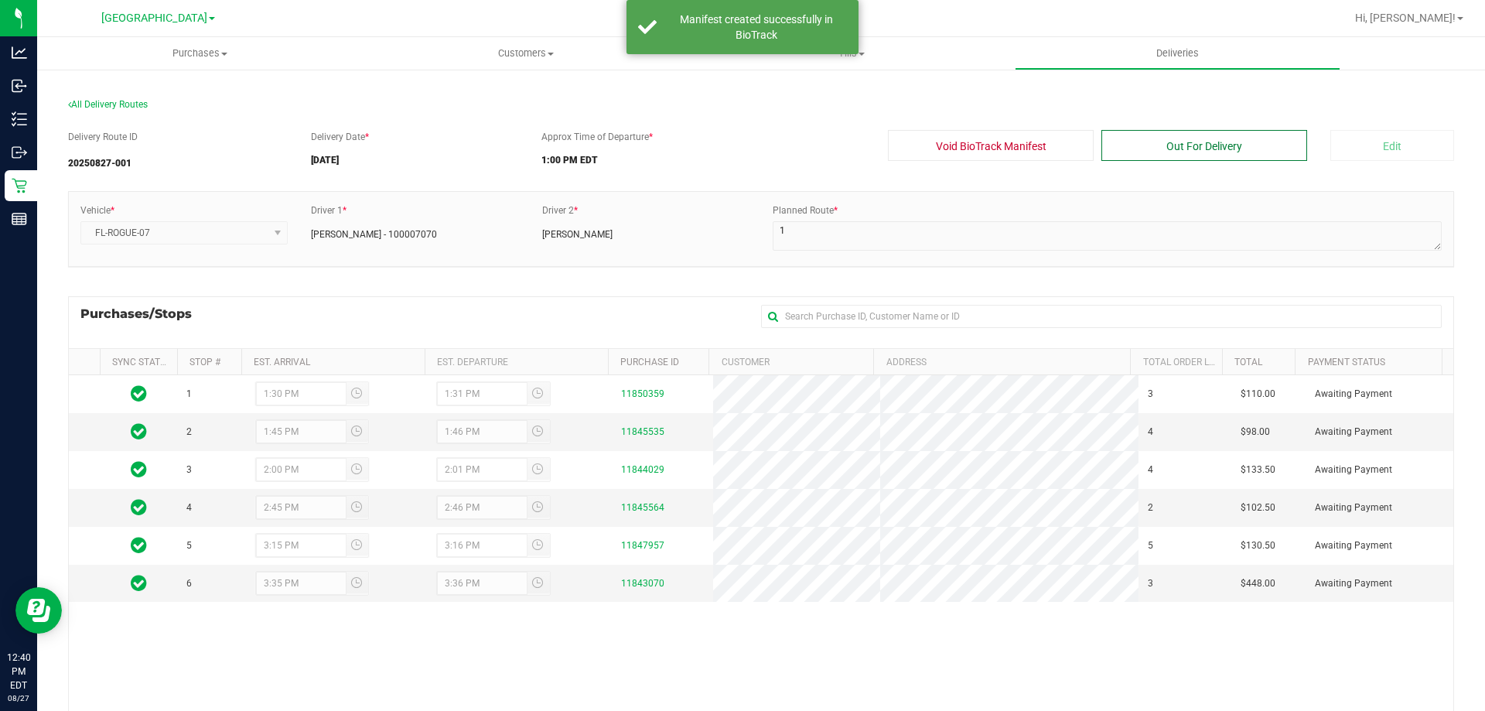
click at [1110, 145] on button "Out For Delivery" at bounding box center [1204, 145] width 206 height 31
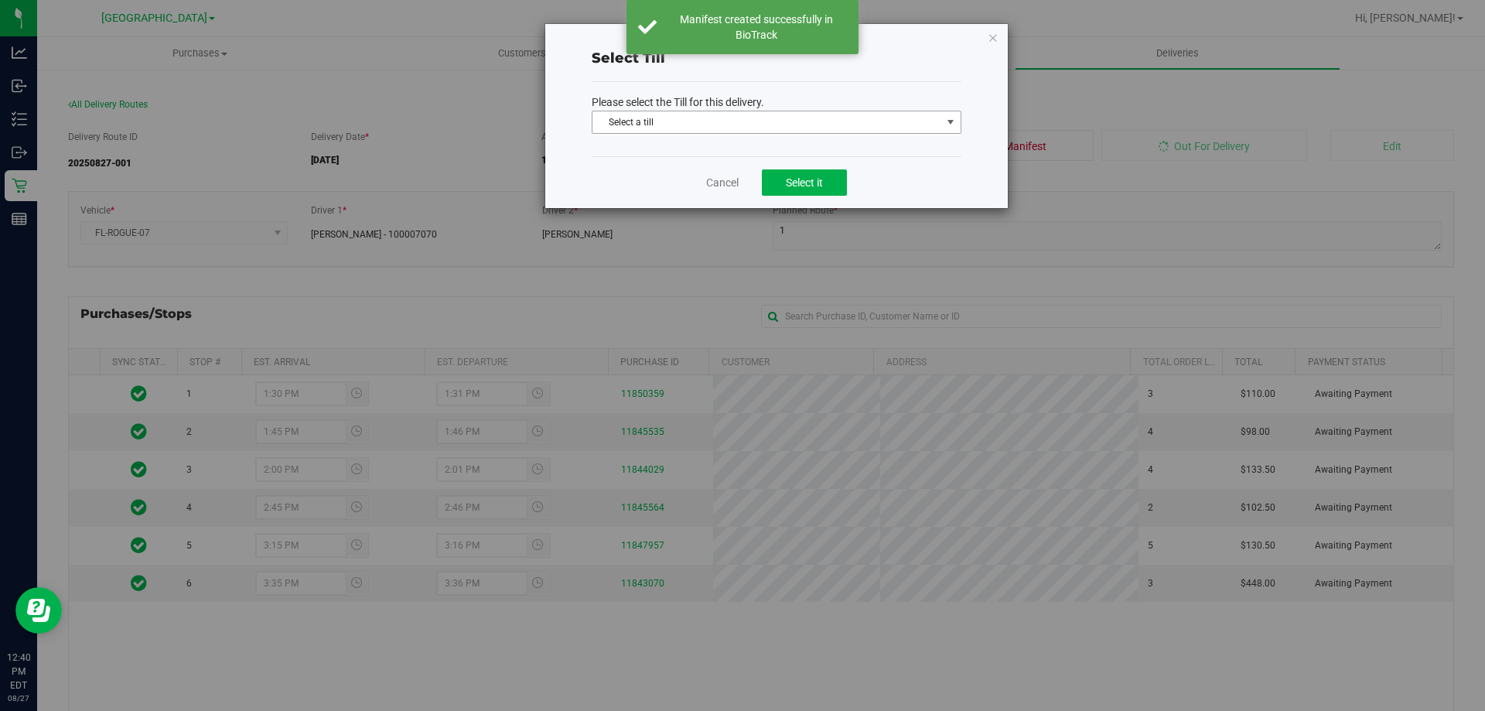
click at [832, 127] on span "Select a till" at bounding box center [766, 122] width 349 height 22
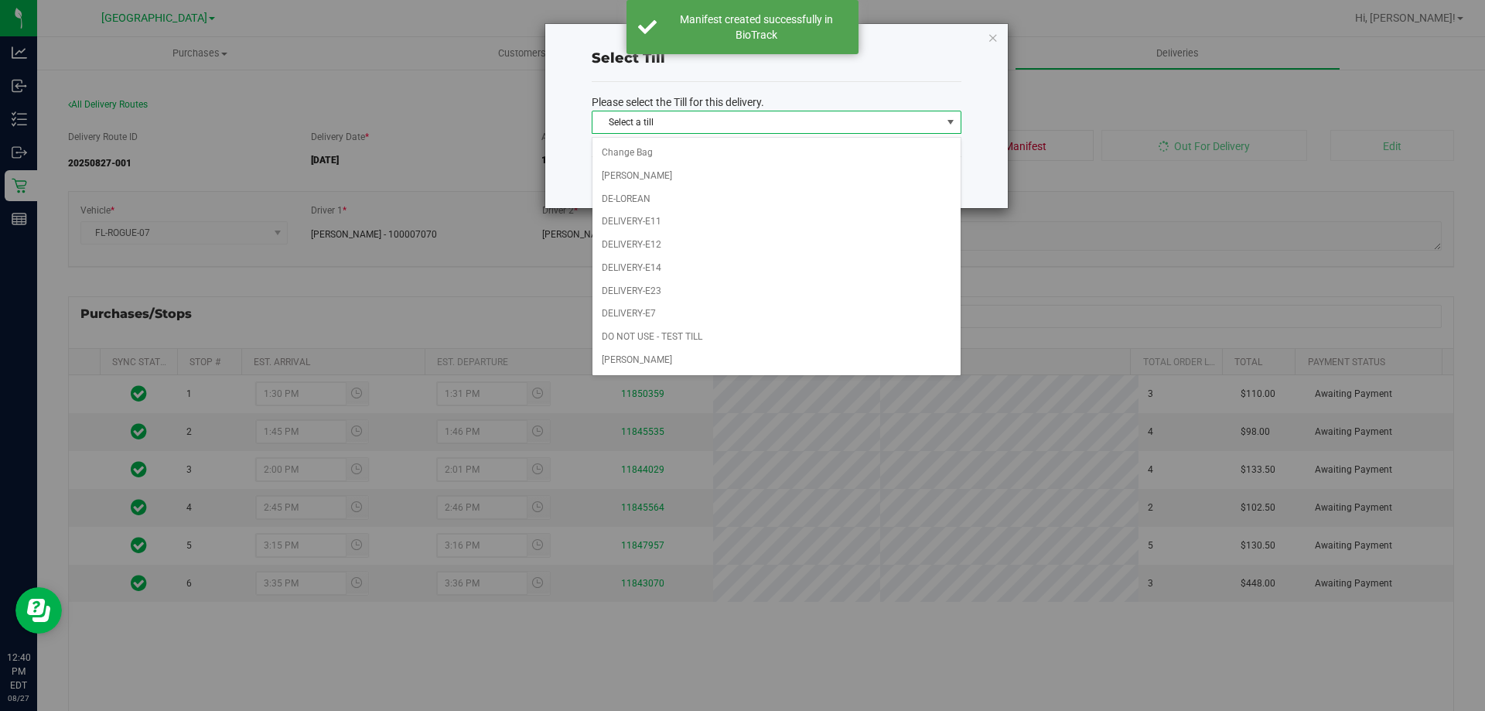
scroll to position [619, 0]
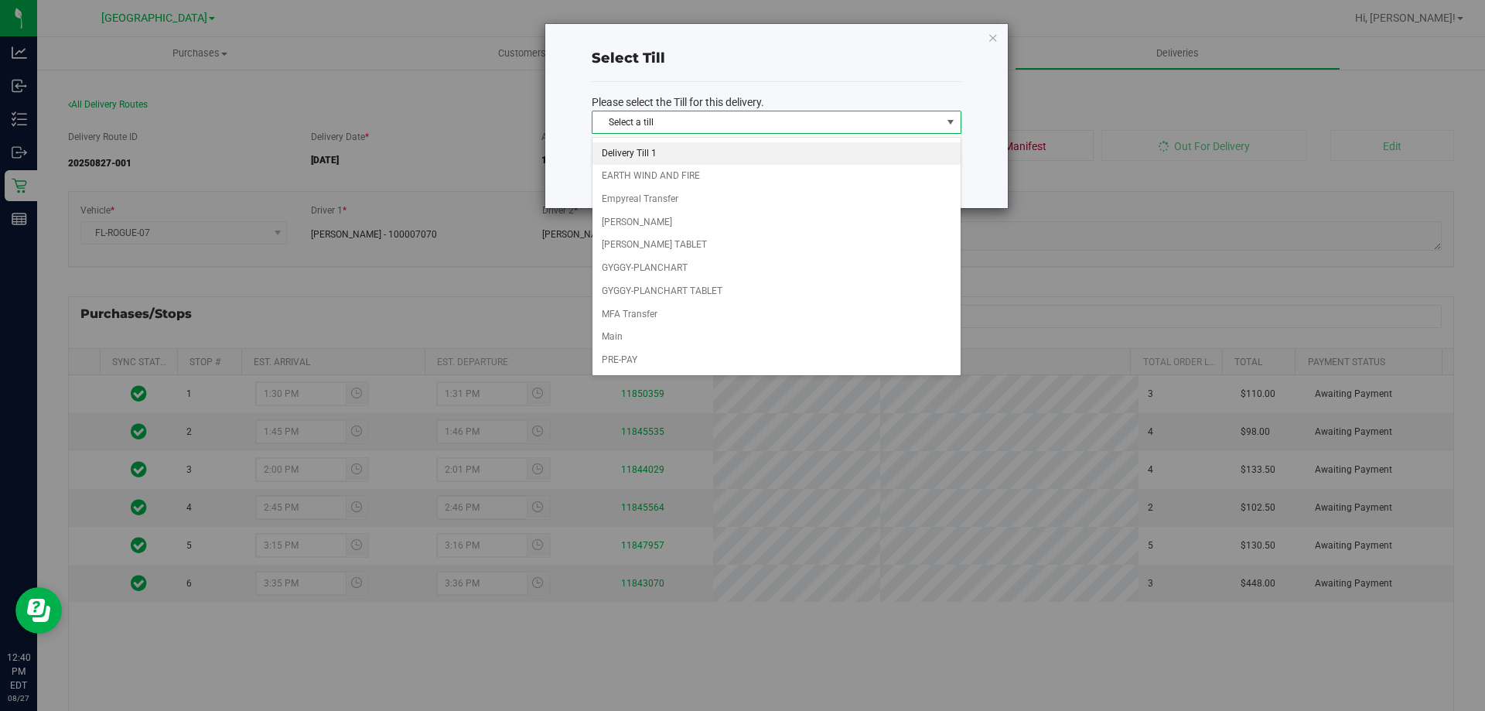
click at [650, 158] on li "Delivery Till 1" at bounding box center [776, 153] width 368 height 23
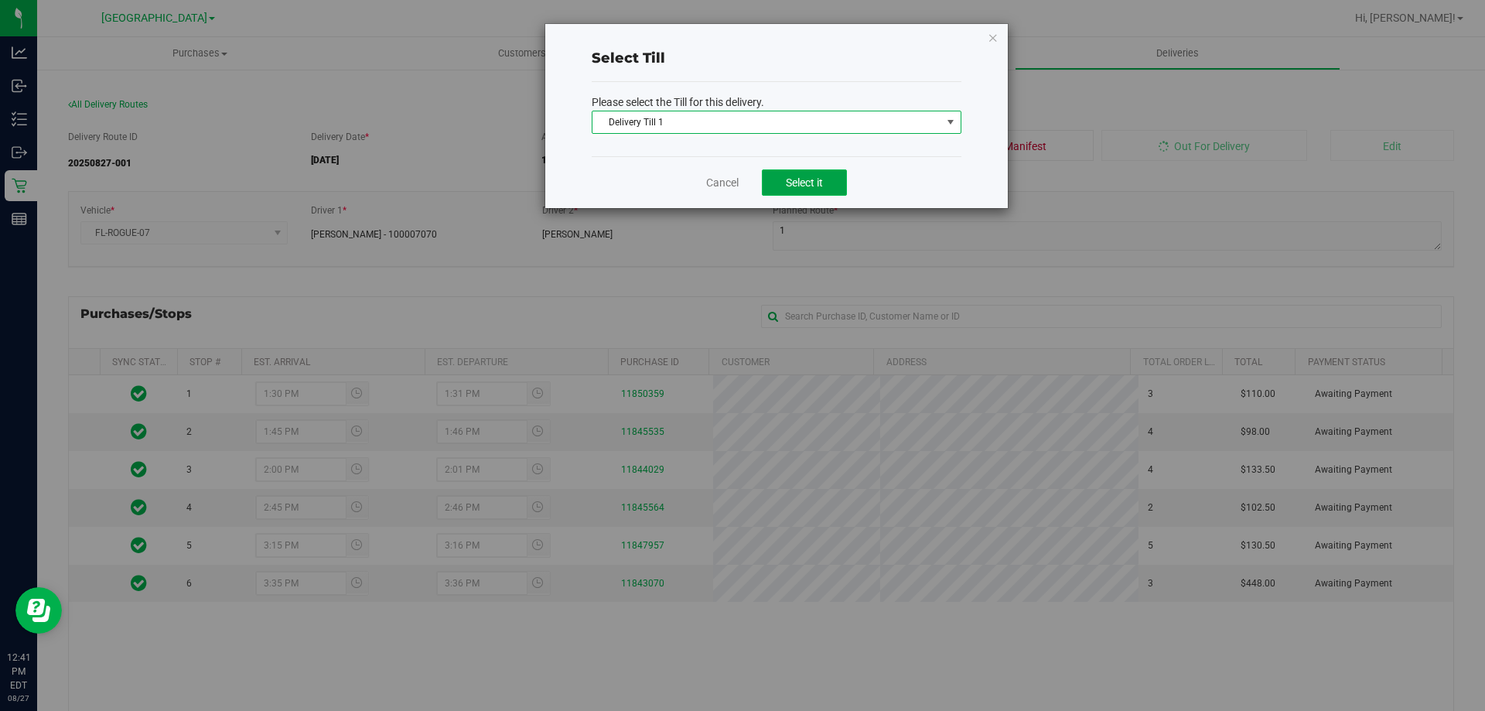
click at [773, 186] on button "Select it" at bounding box center [804, 182] width 85 height 26
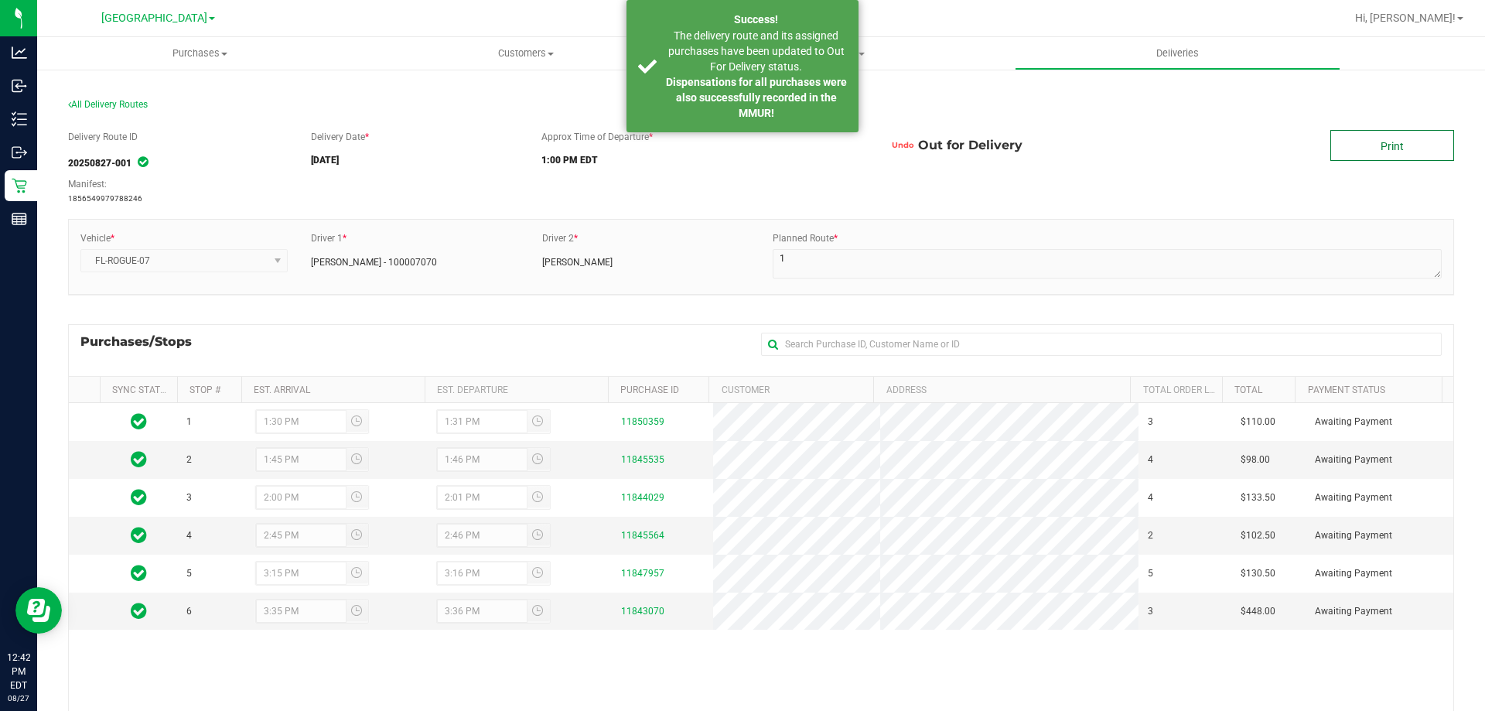
click at [1362, 151] on link "Print" at bounding box center [1392, 145] width 124 height 31
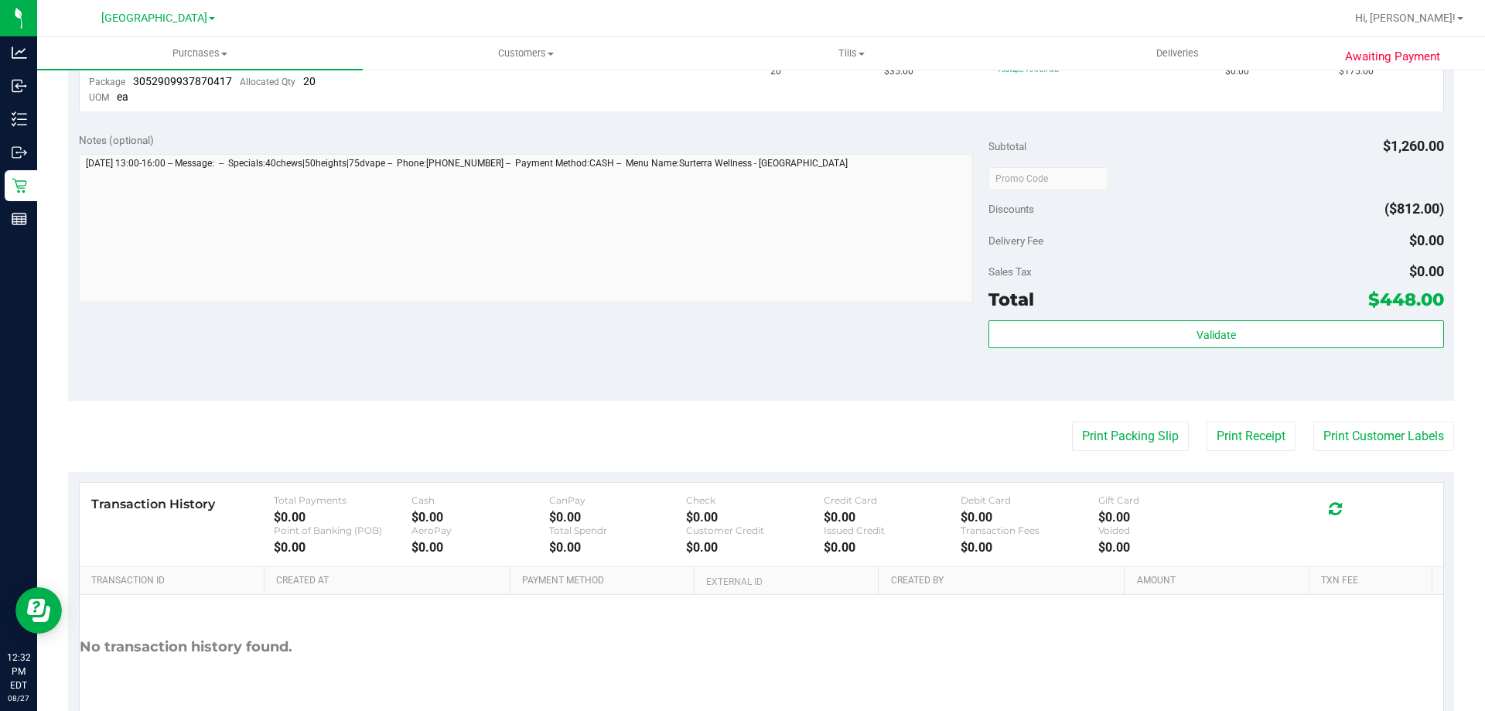
scroll to position [737, 0]
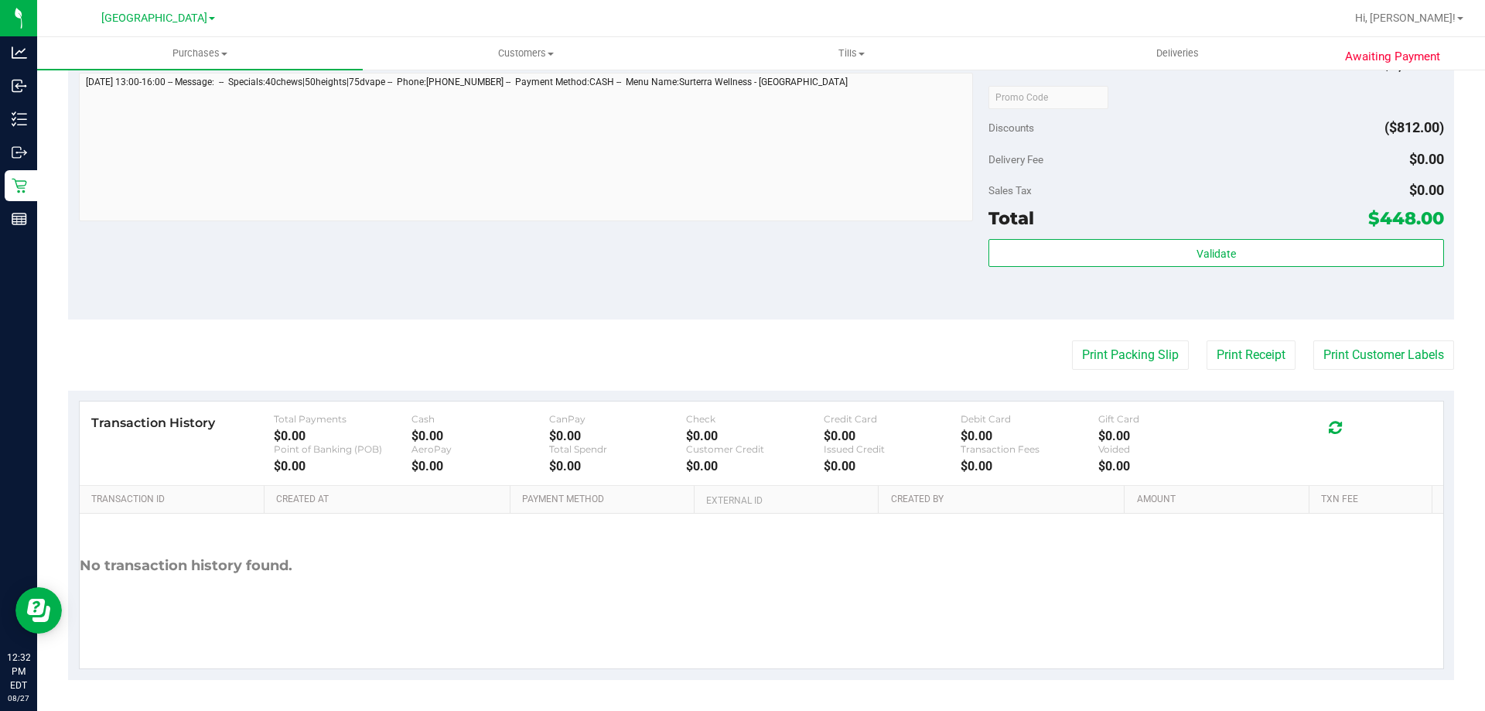
click at [1137, 333] on purchase-details "Back Send Back to Created Cancel Purchase View Profile # 11843070 BioTrack ID: …" at bounding box center [761, 13] width 1386 height 1333
click at [1132, 345] on button "Print Packing Slip" at bounding box center [1130, 354] width 117 height 29
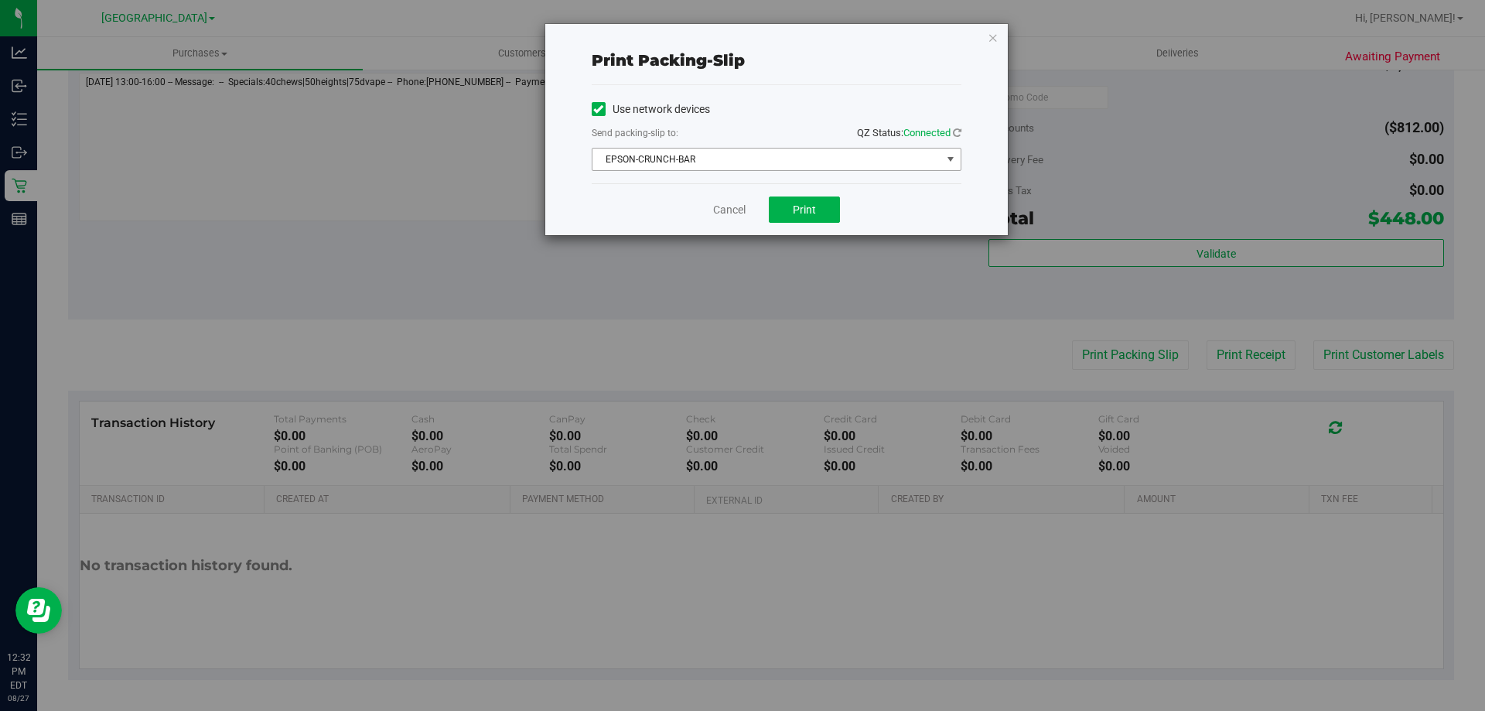
click at [776, 159] on span "EPSON-CRUNCH-BAR" at bounding box center [766, 159] width 349 height 22
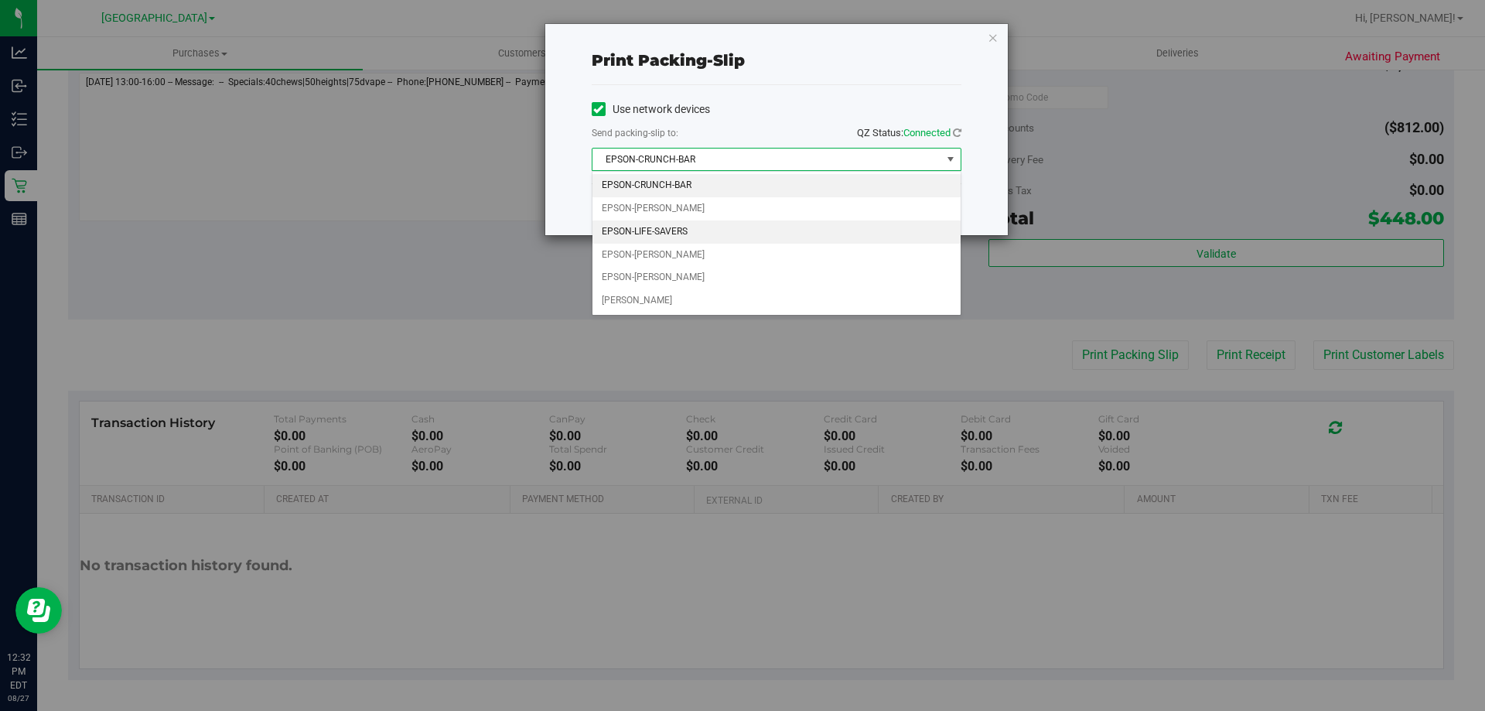
click at [686, 231] on li "EPSON-LIFE-SAVERS" at bounding box center [776, 231] width 368 height 23
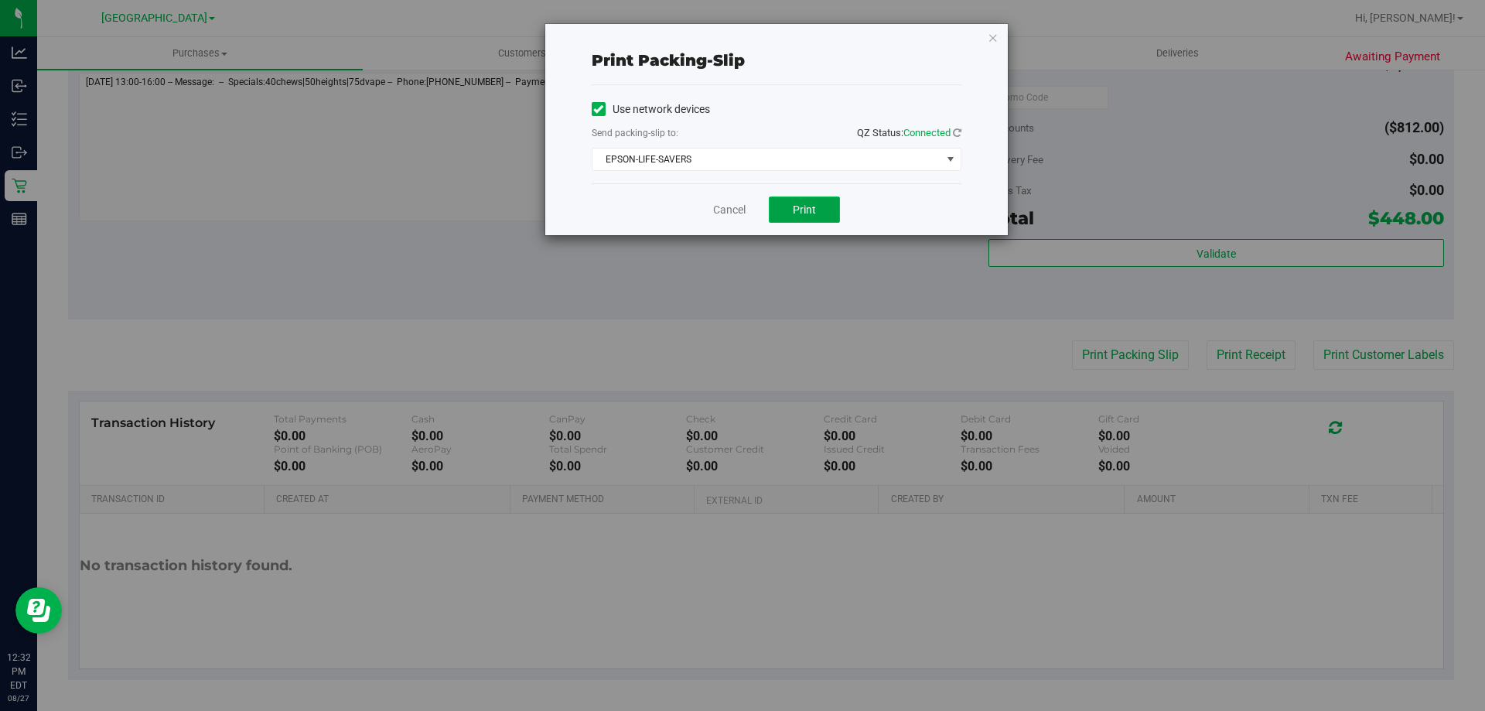
click at [794, 201] on button "Print" at bounding box center [804, 209] width 71 height 26
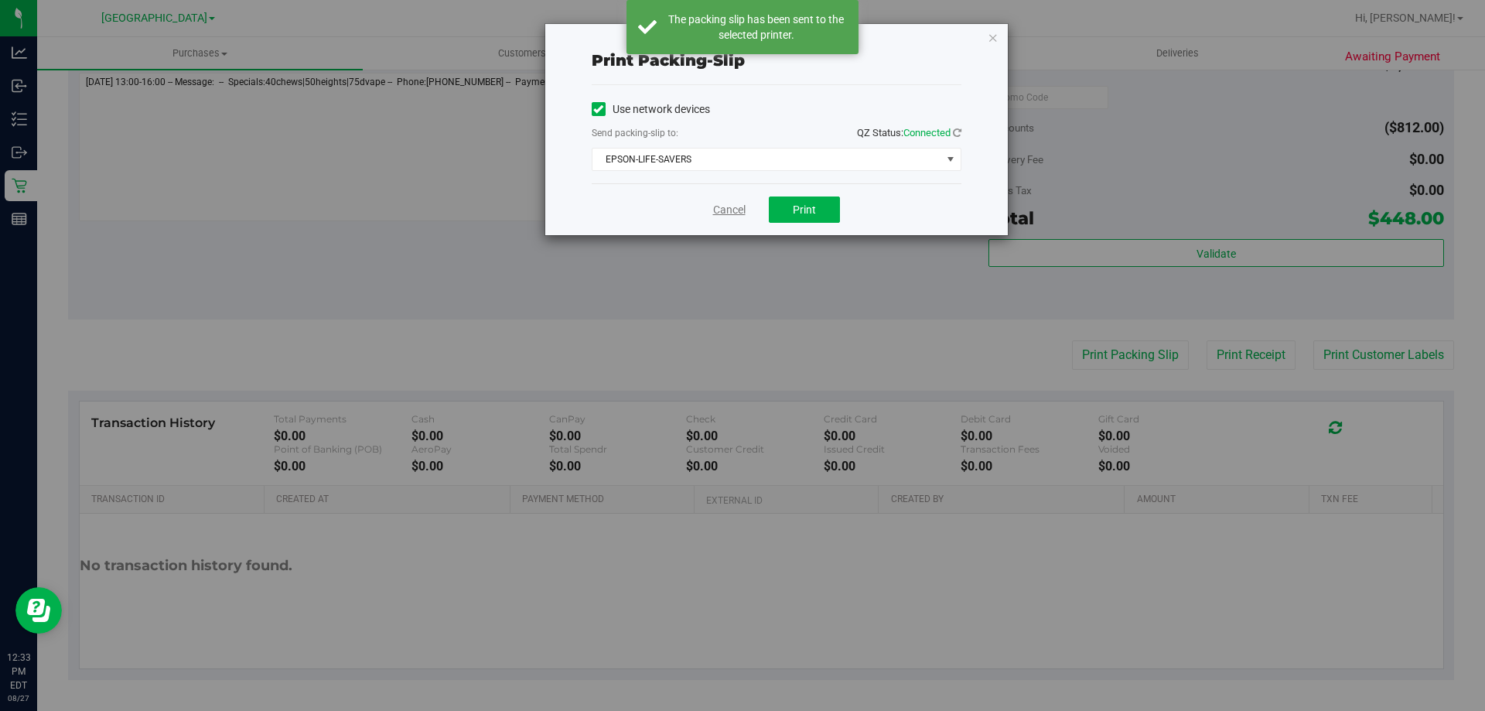
click at [725, 202] on link "Cancel" at bounding box center [729, 210] width 32 height 16
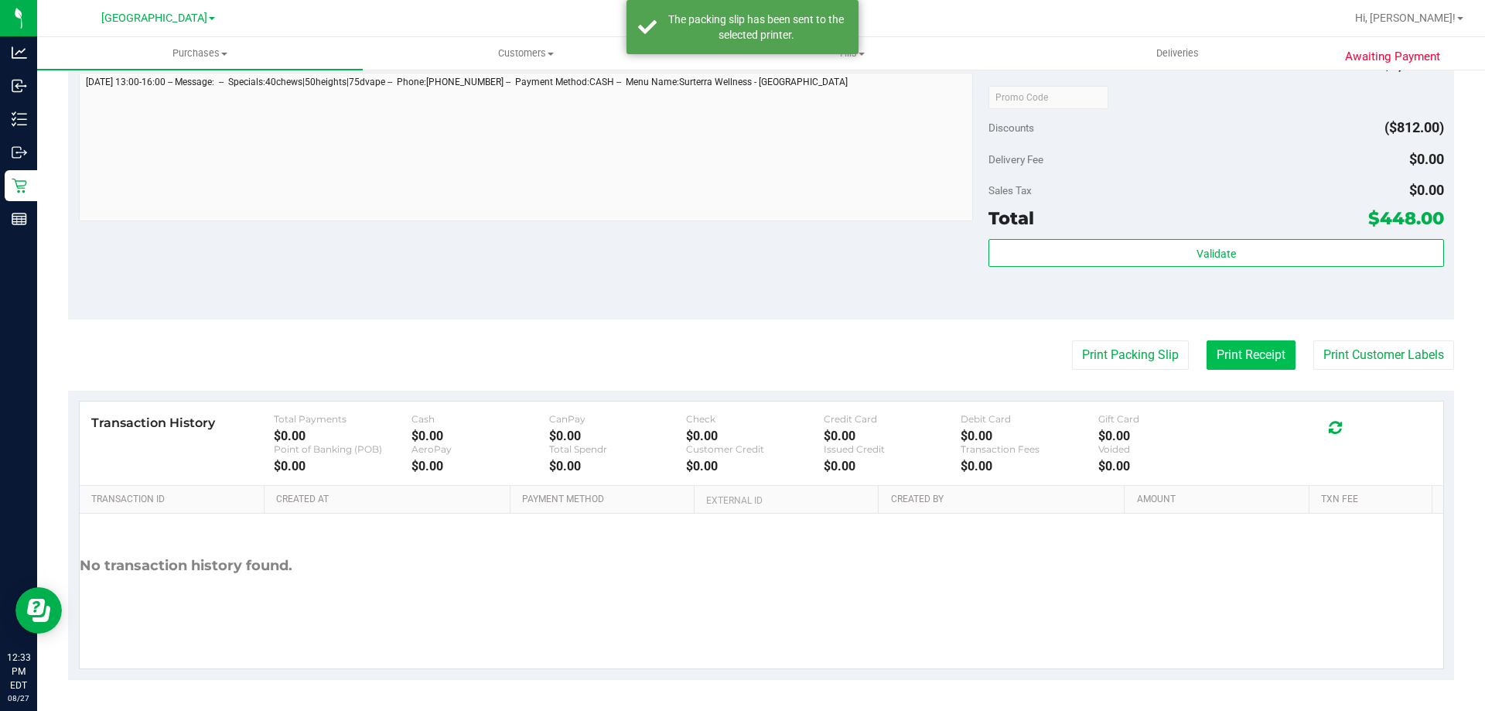
click at [1256, 343] on button "Print Receipt" at bounding box center [1250, 354] width 89 height 29
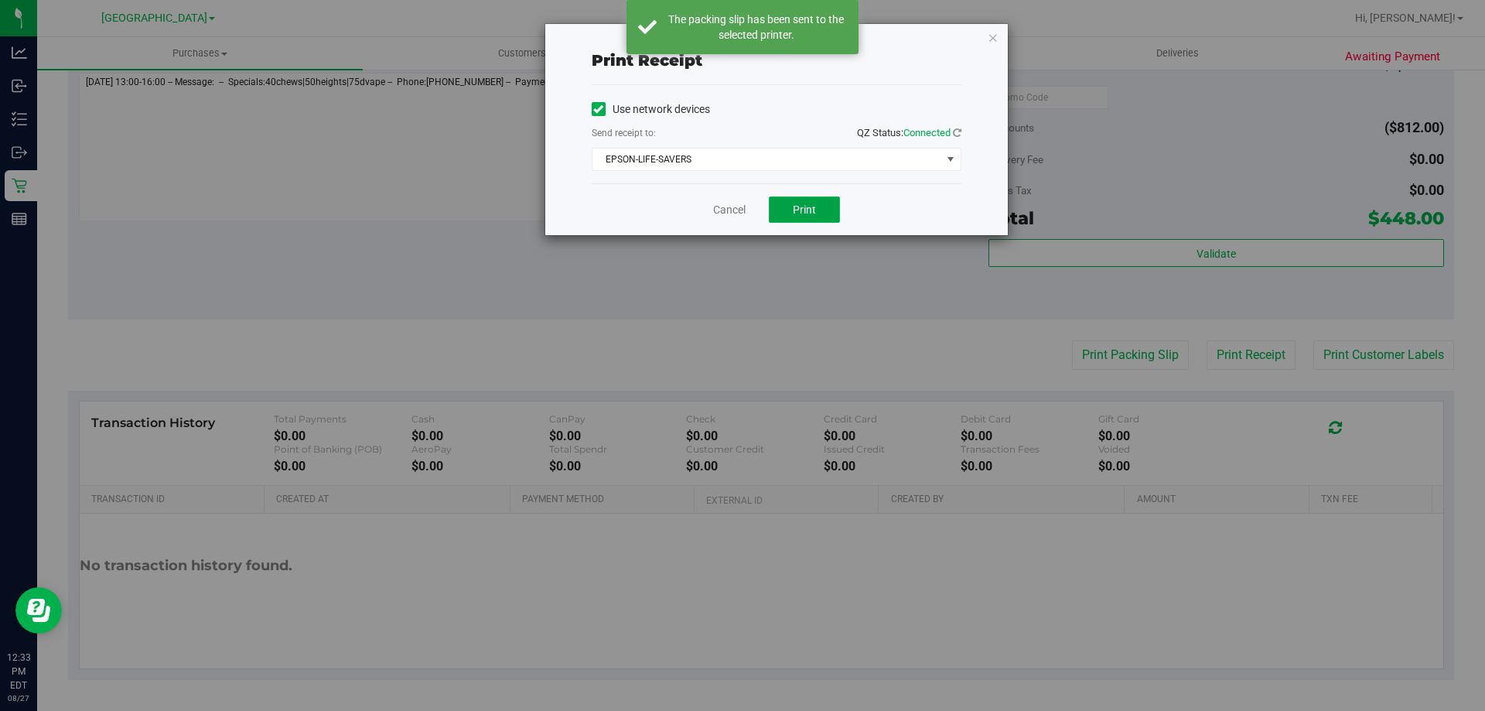
click at [807, 203] on span "Print" at bounding box center [804, 209] width 23 height 12
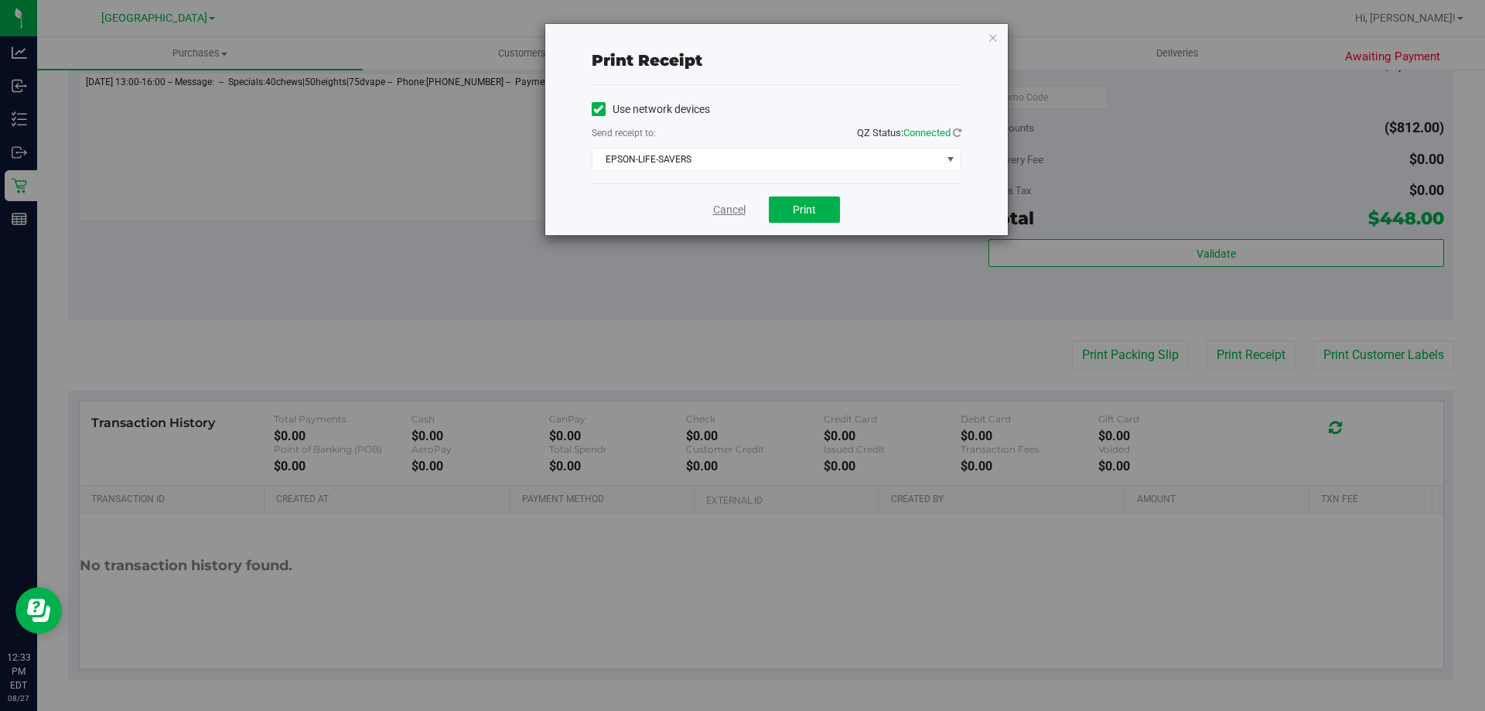
click at [717, 211] on link "Cancel" at bounding box center [729, 210] width 32 height 16
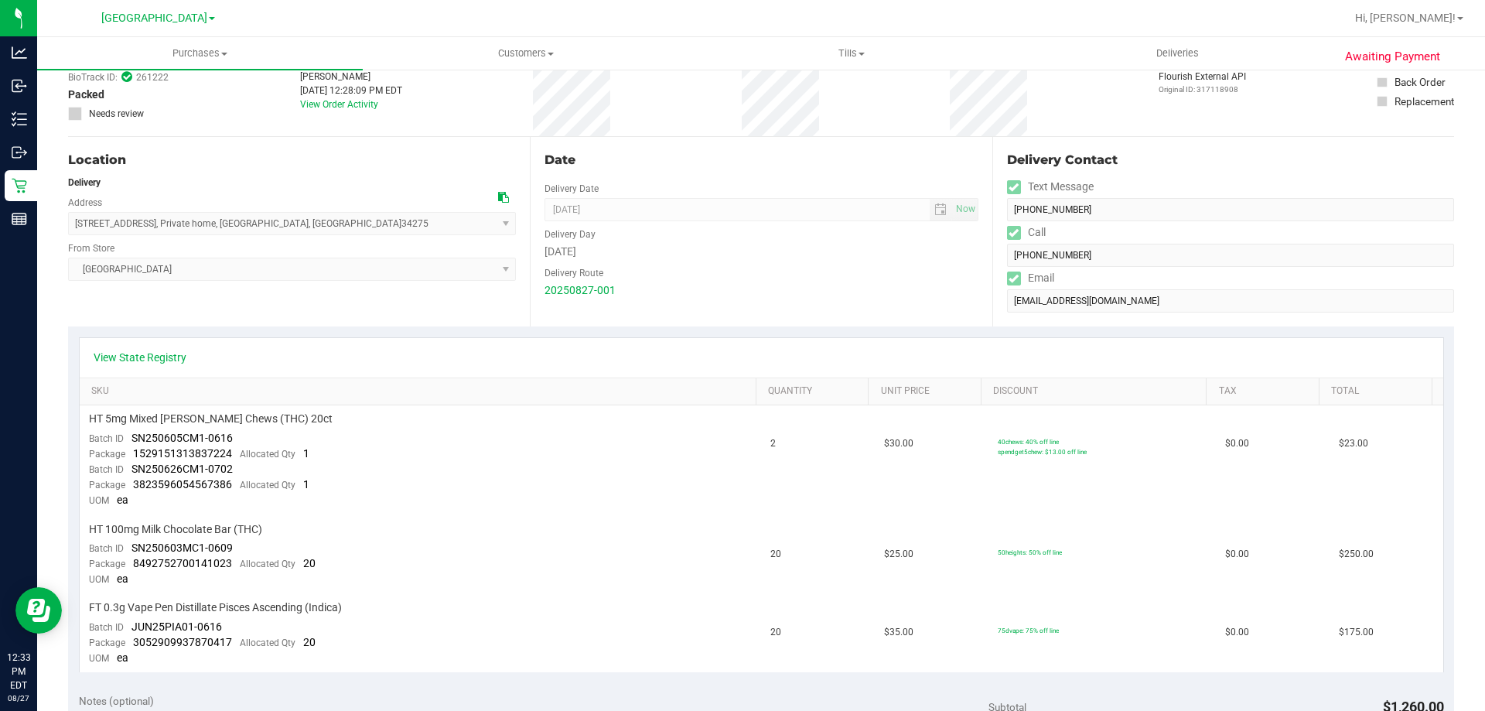
scroll to position [0, 0]
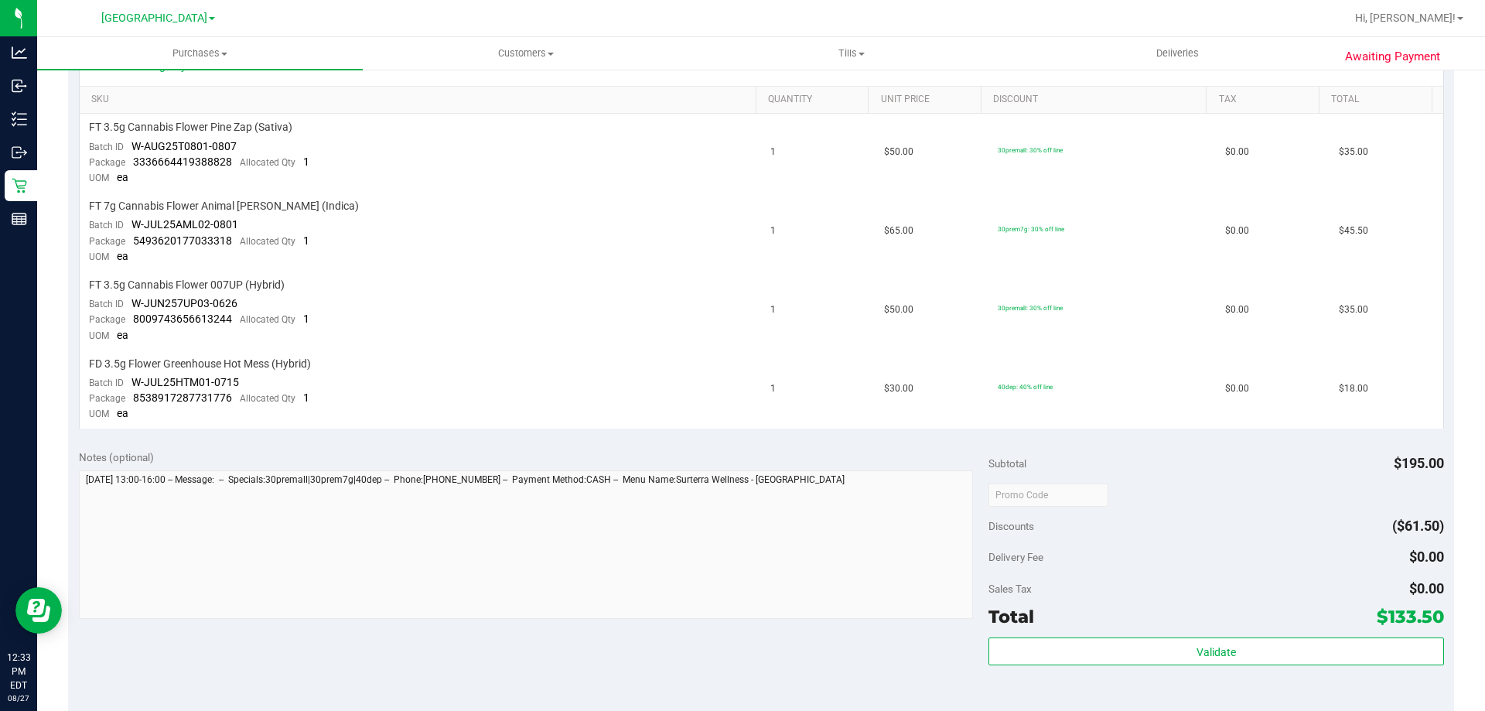
scroll to position [696, 0]
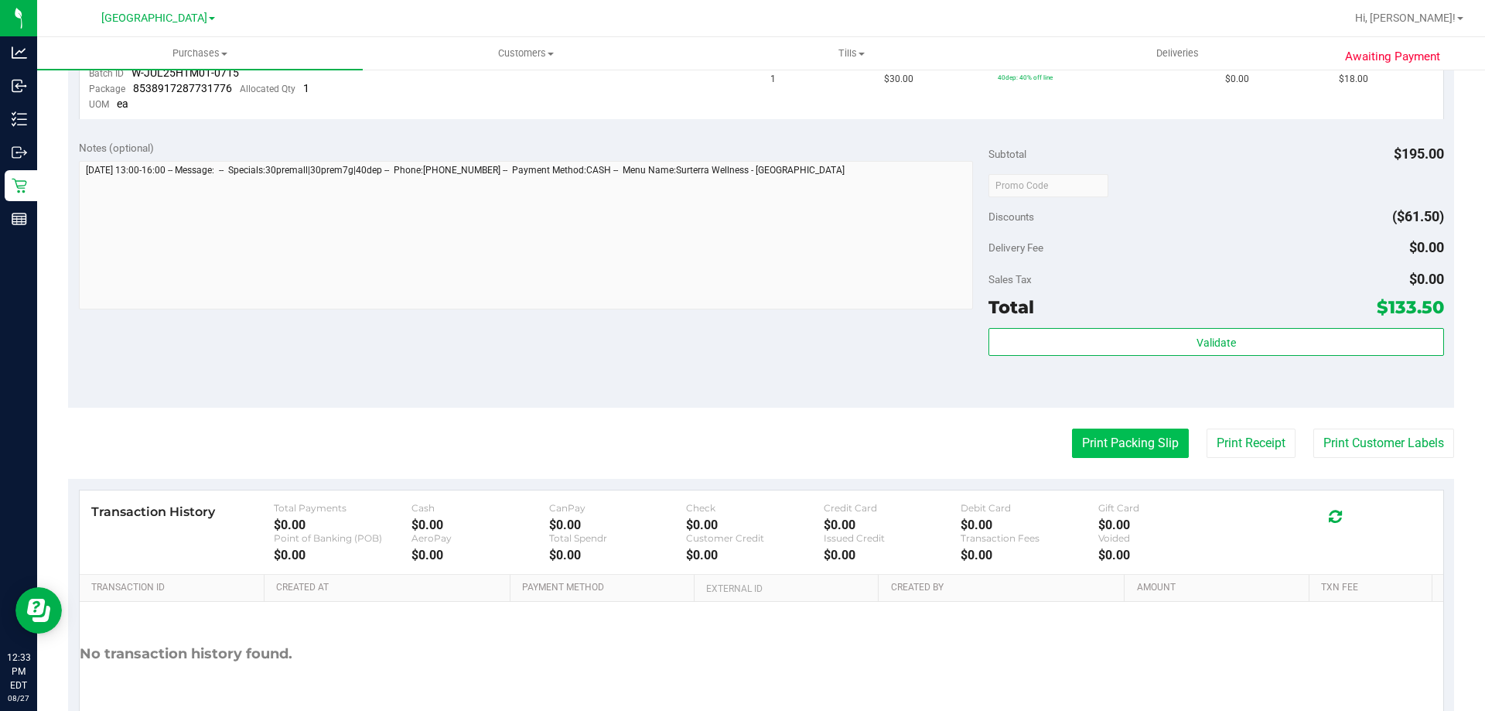
click at [1076, 448] on button "Print Packing Slip" at bounding box center [1130, 442] width 117 height 29
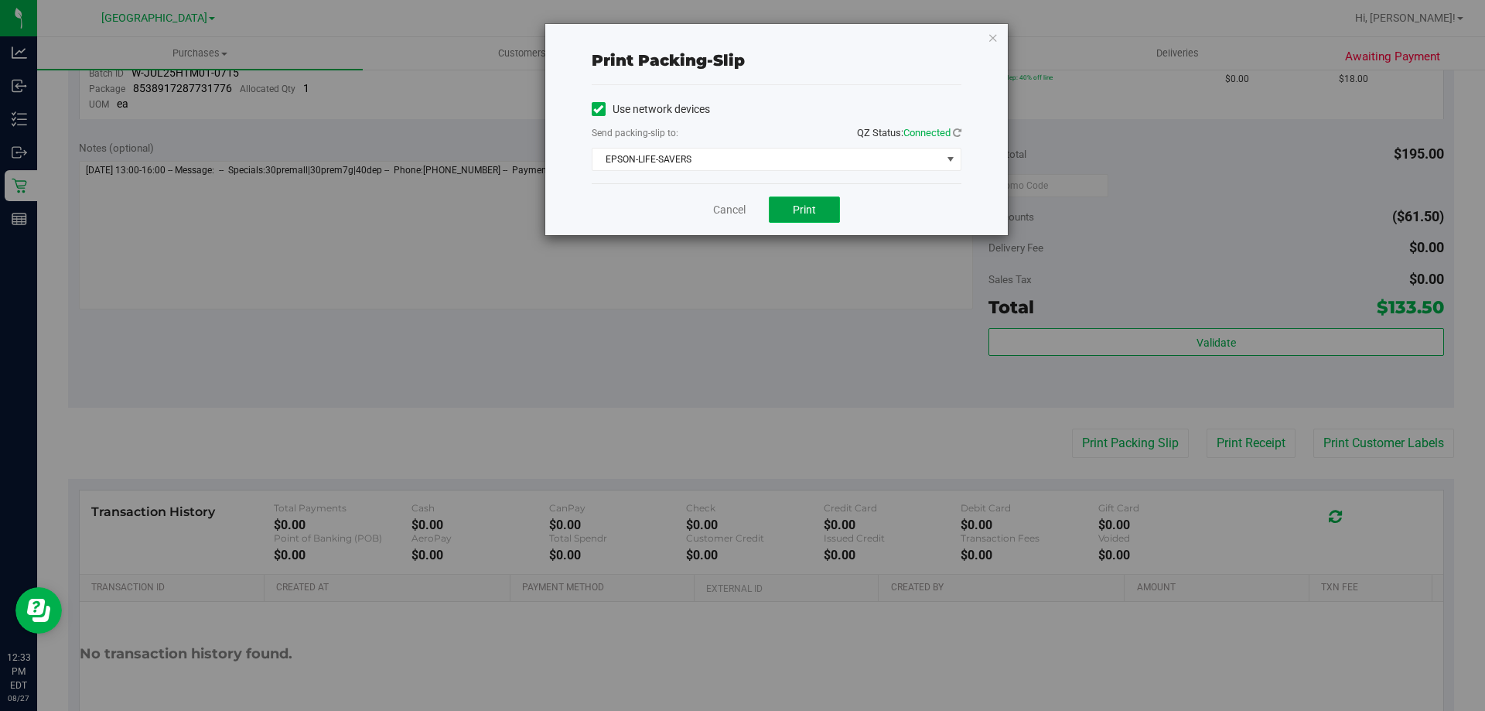
click at [794, 205] on span "Print" at bounding box center [804, 209] width 23 height 12
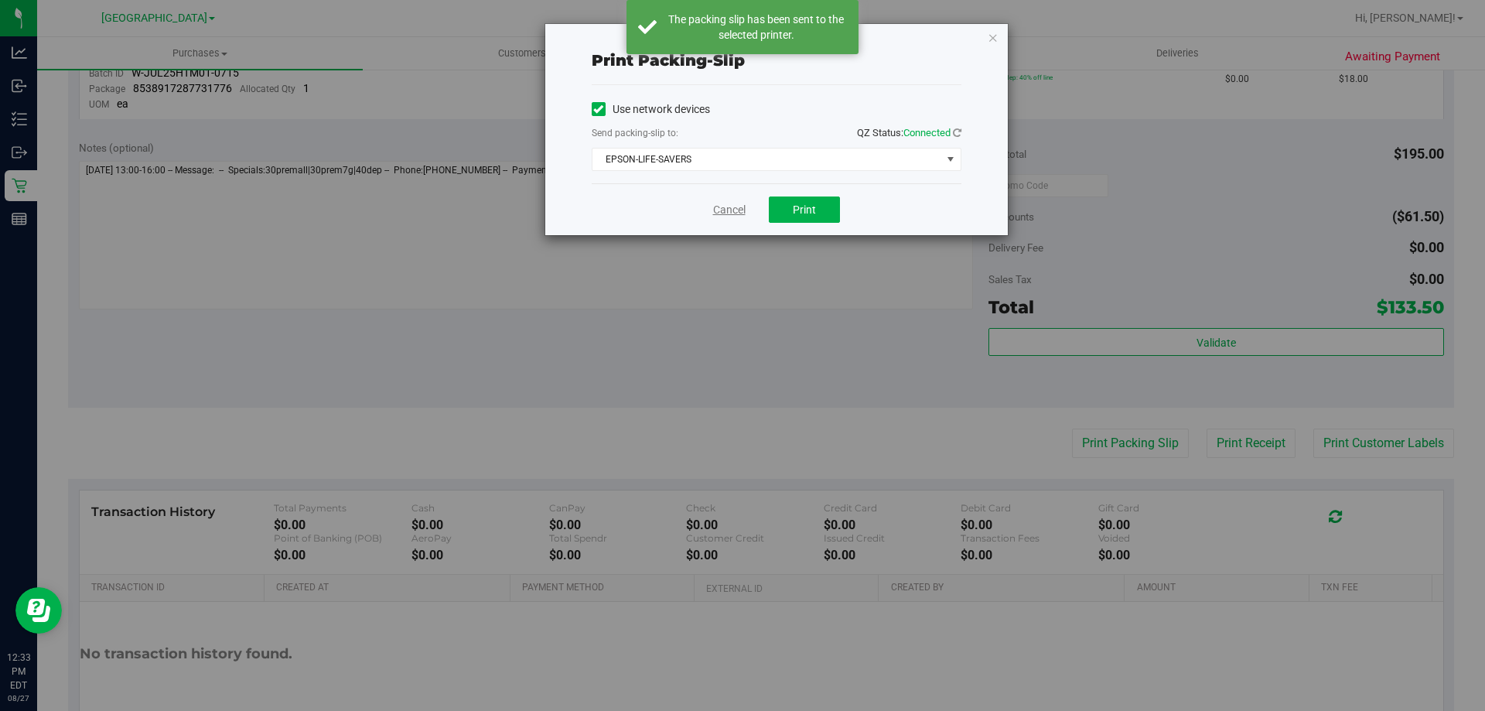
click at [721, 214] on link "Cancel" at bounding box center [729, 210] width 32 height 16
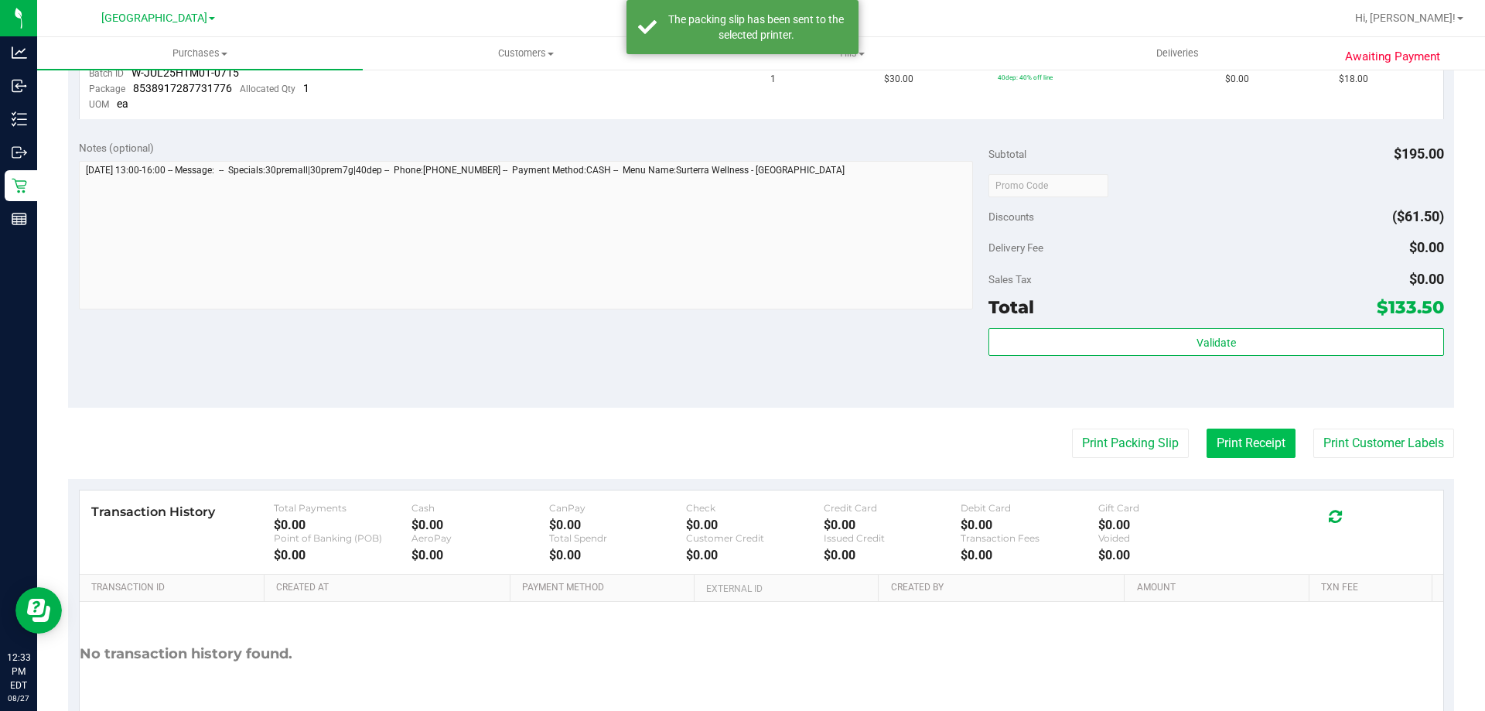
click at [1206, 428] on button "Print Receipt" at bounding box center [1250, 442] width 89 height 29
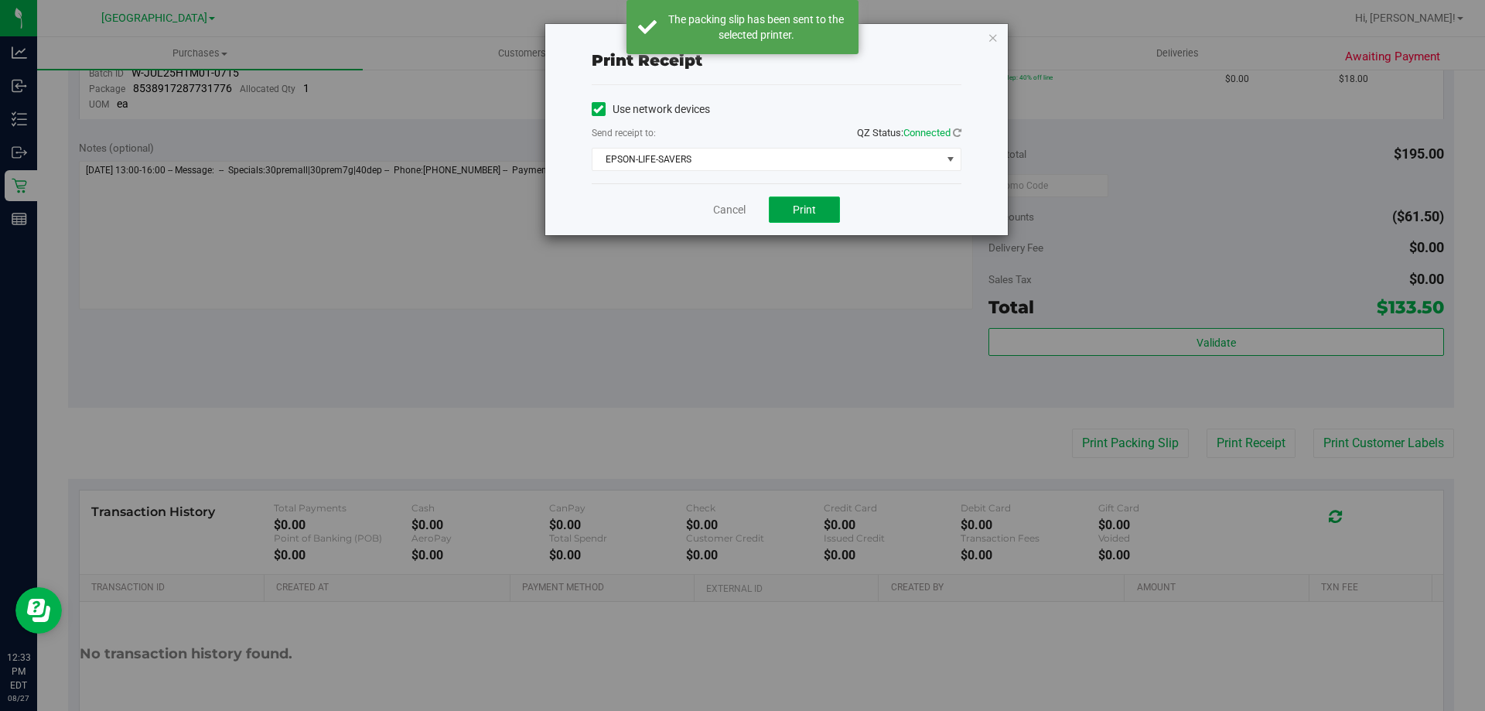
click at [807, 216] on button "Print" at bounding box center [804, 209] width 71 height 26
click at [723, 214] on link "Cancel" at bounding box center [729, 210] width 32 height 16
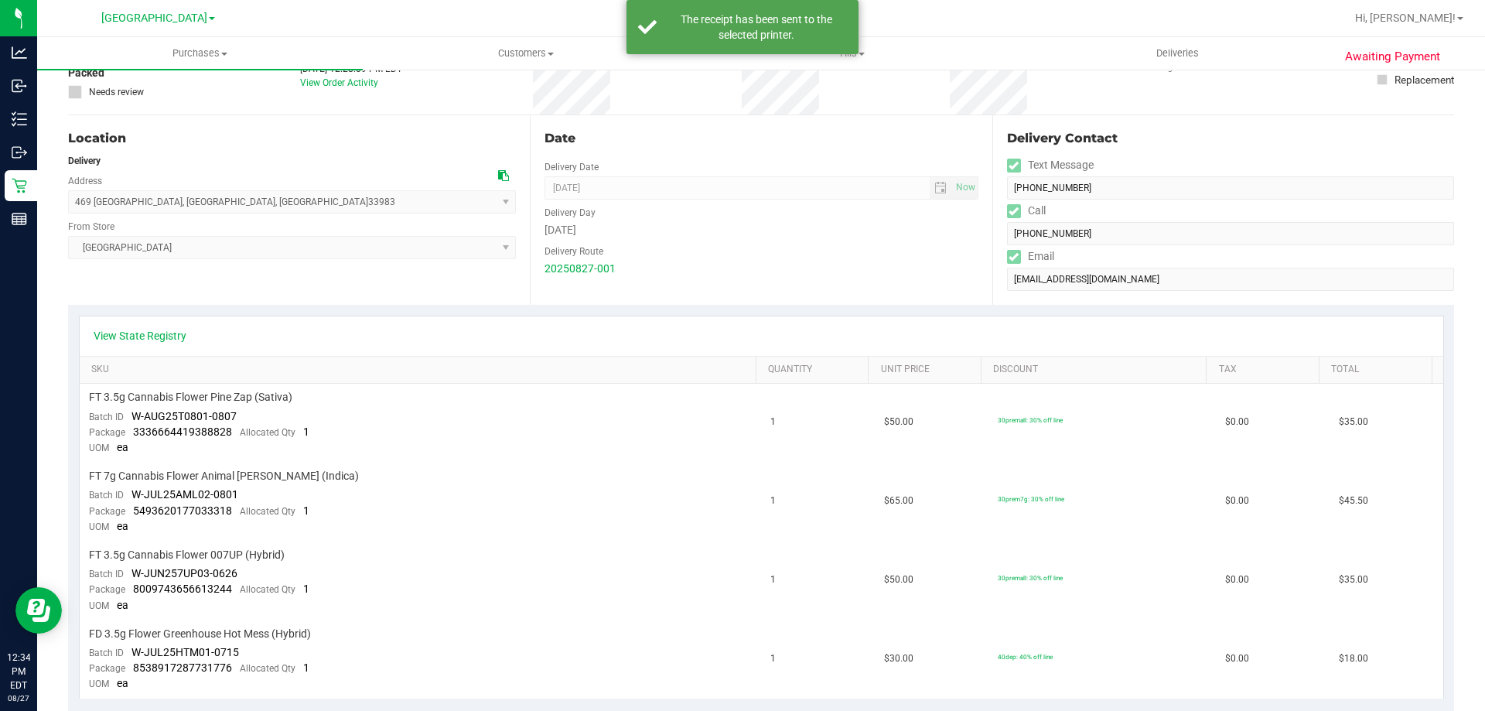
scroll to position [0, 0]
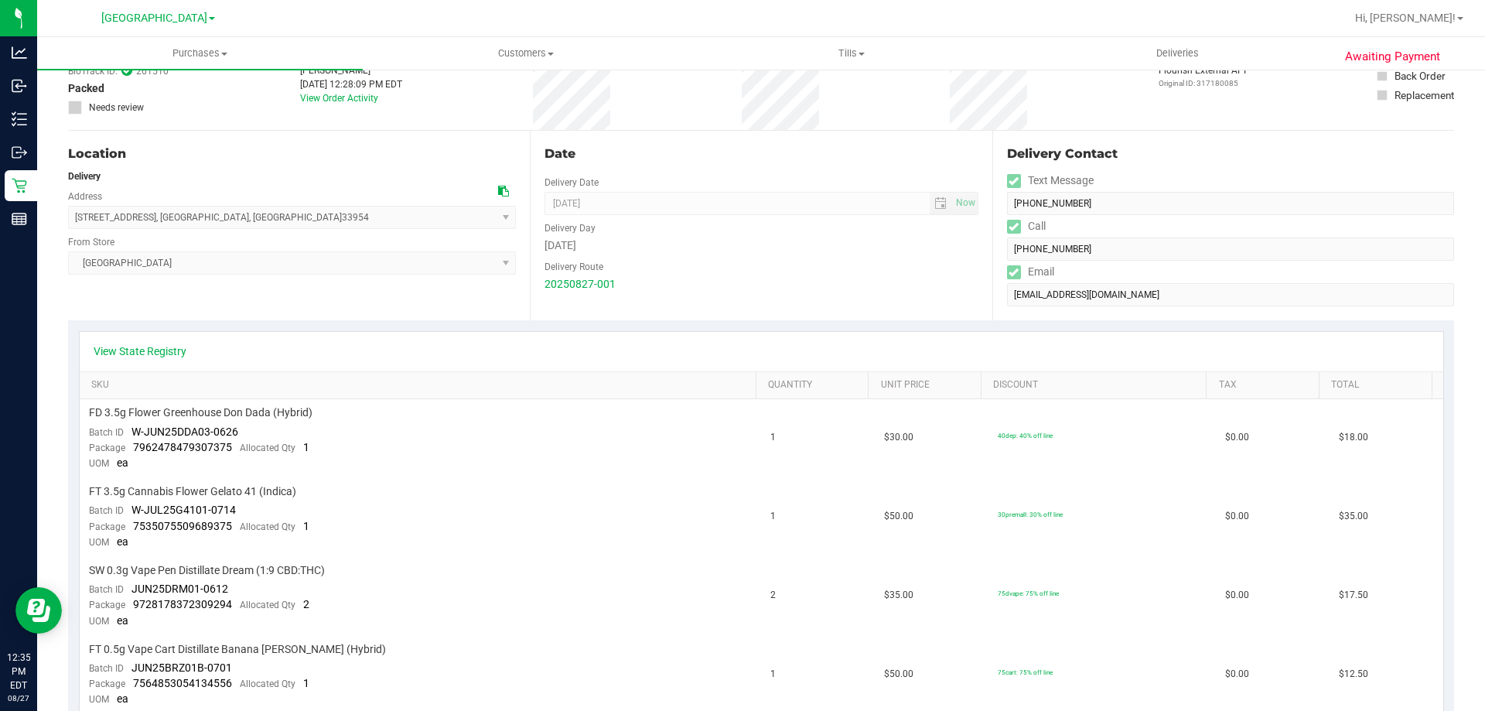
scroll to position [541, 0]
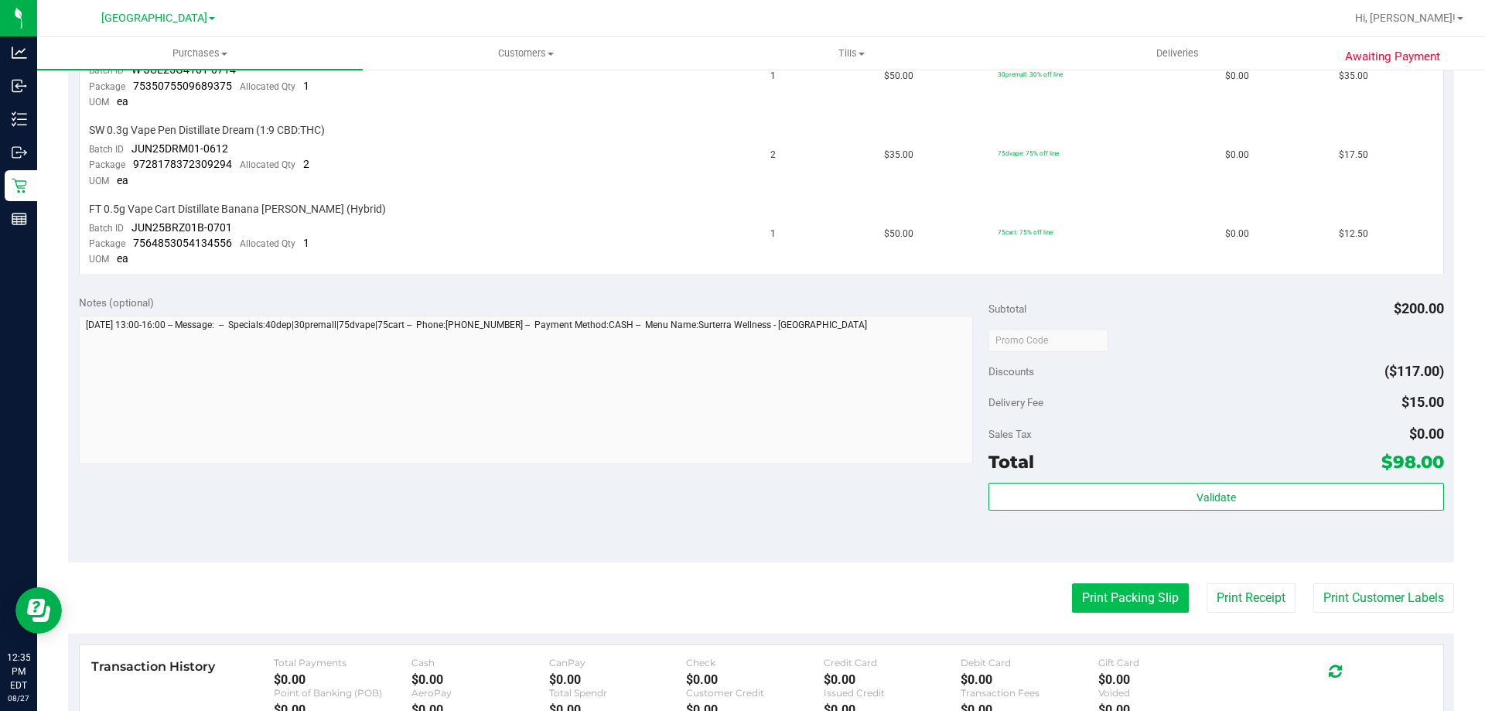
click at [1098, 588] on button "Print Packing Slip" at bounding box center [1130, 597] width 117 height 29
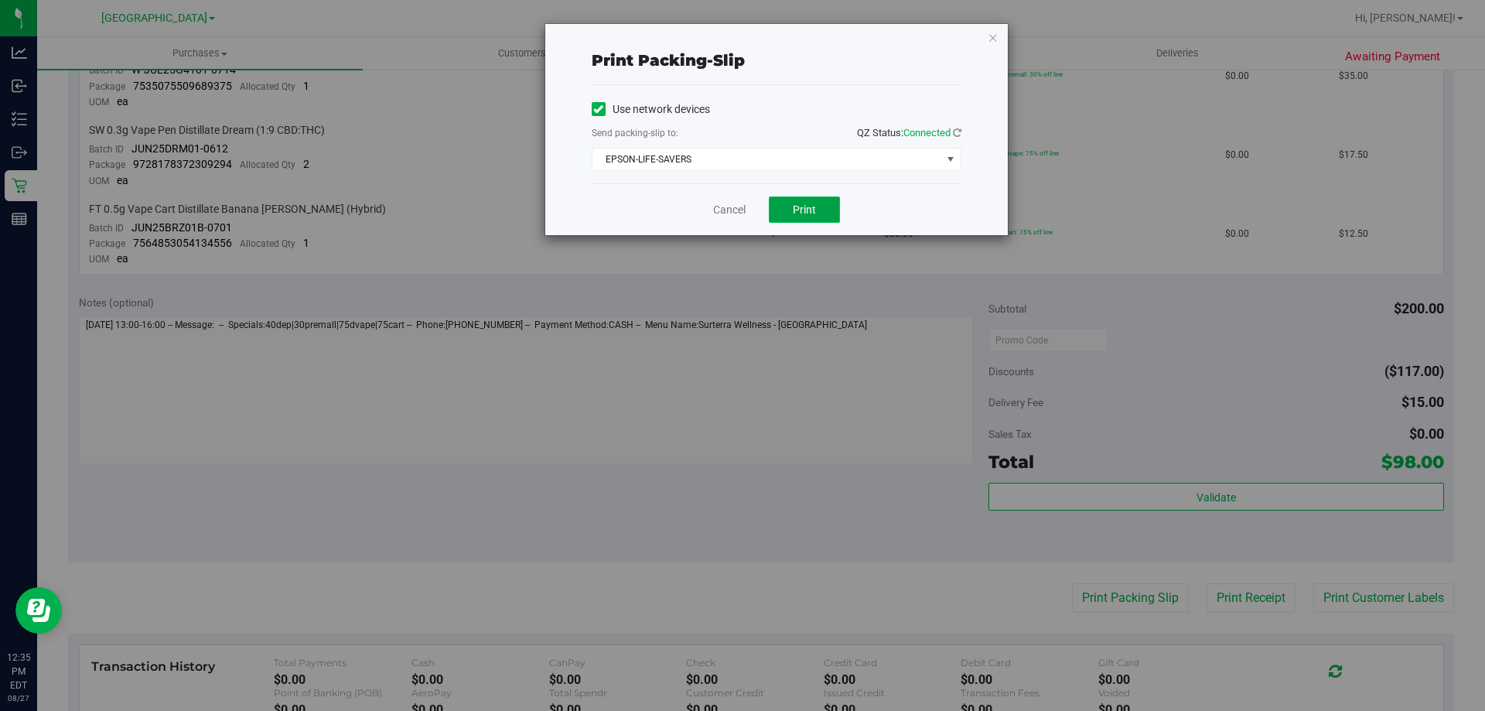
click at [799, 208] on span "Print" at bounding box center [804, 209] width 23 height 12
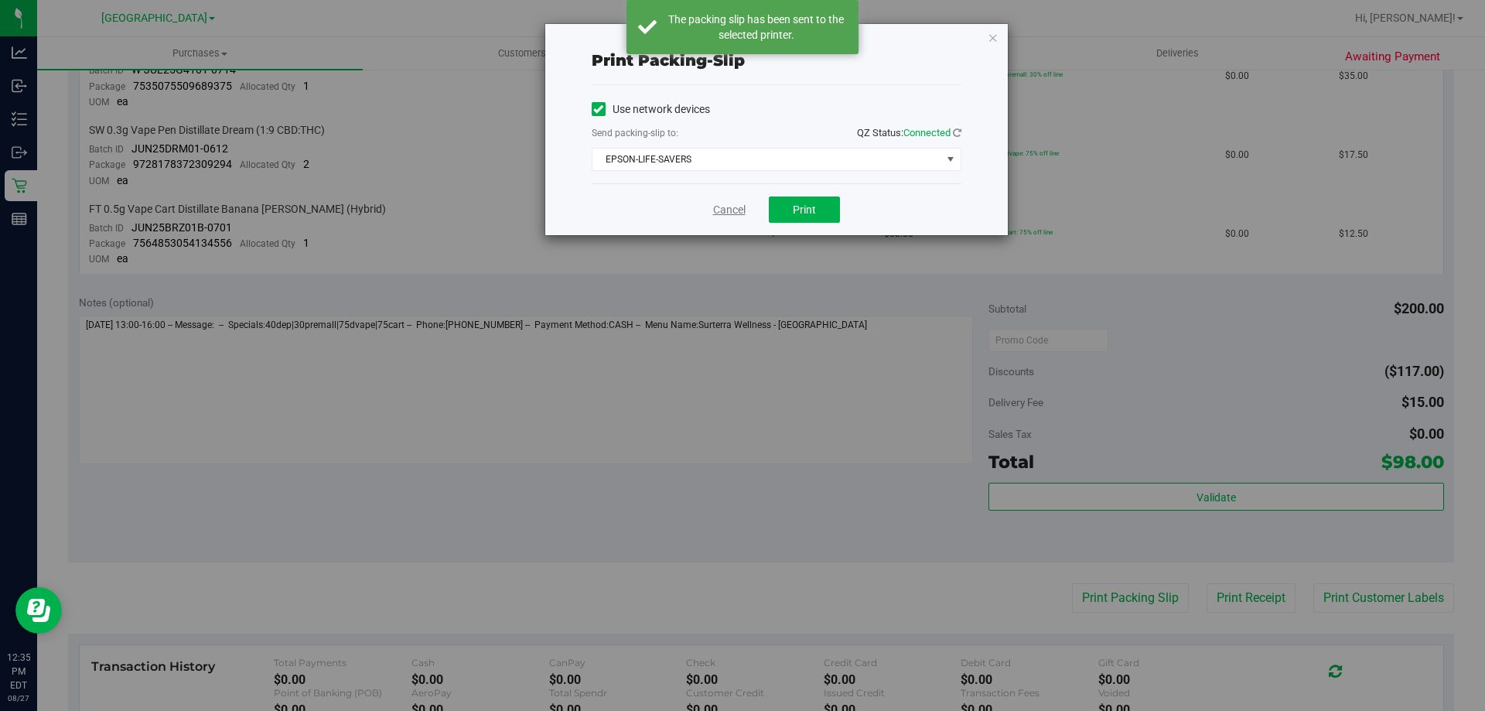
click at [725, 204] on link "Cancel" at bounding box center [729, 210] width 32 height 16
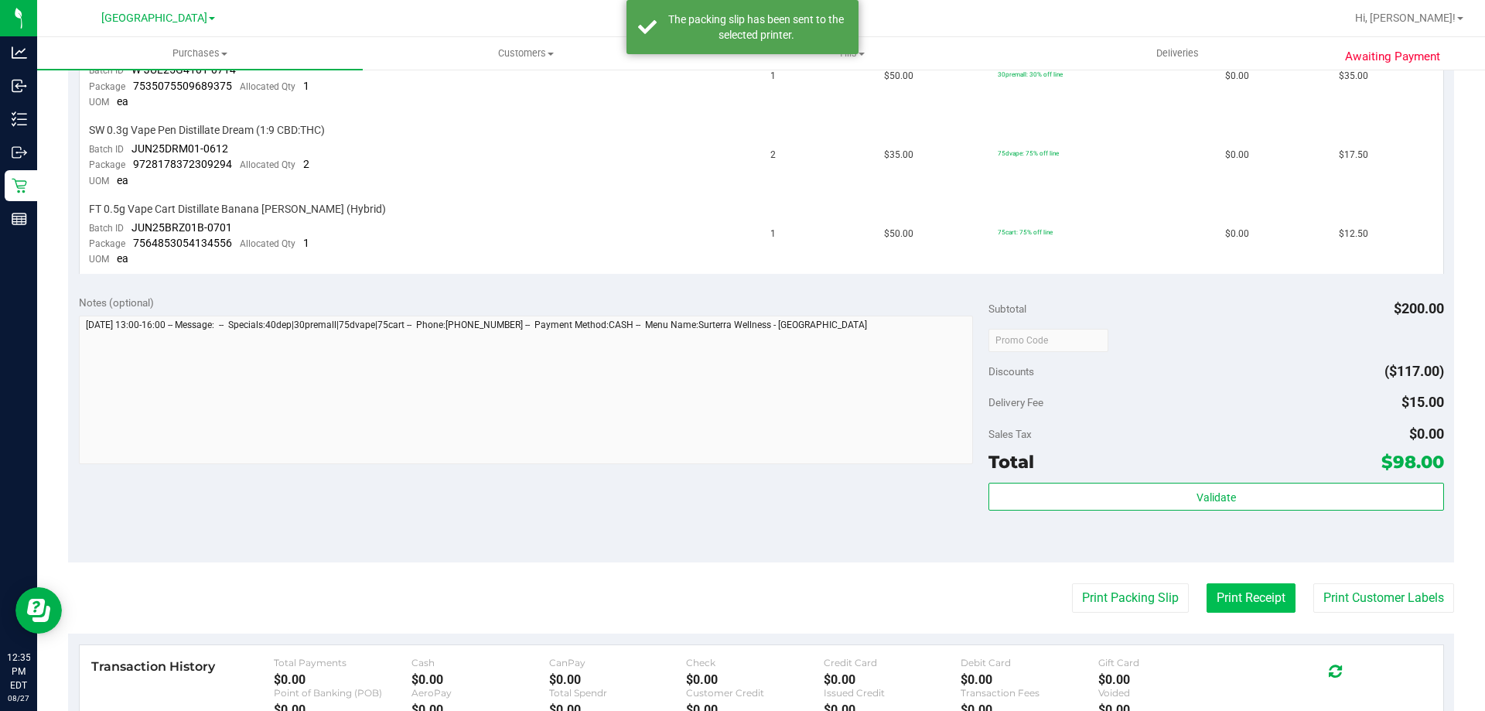
click at [1241, 605] on button "Print Receipt" at bounding box center [1250, 597] width 89 height 29
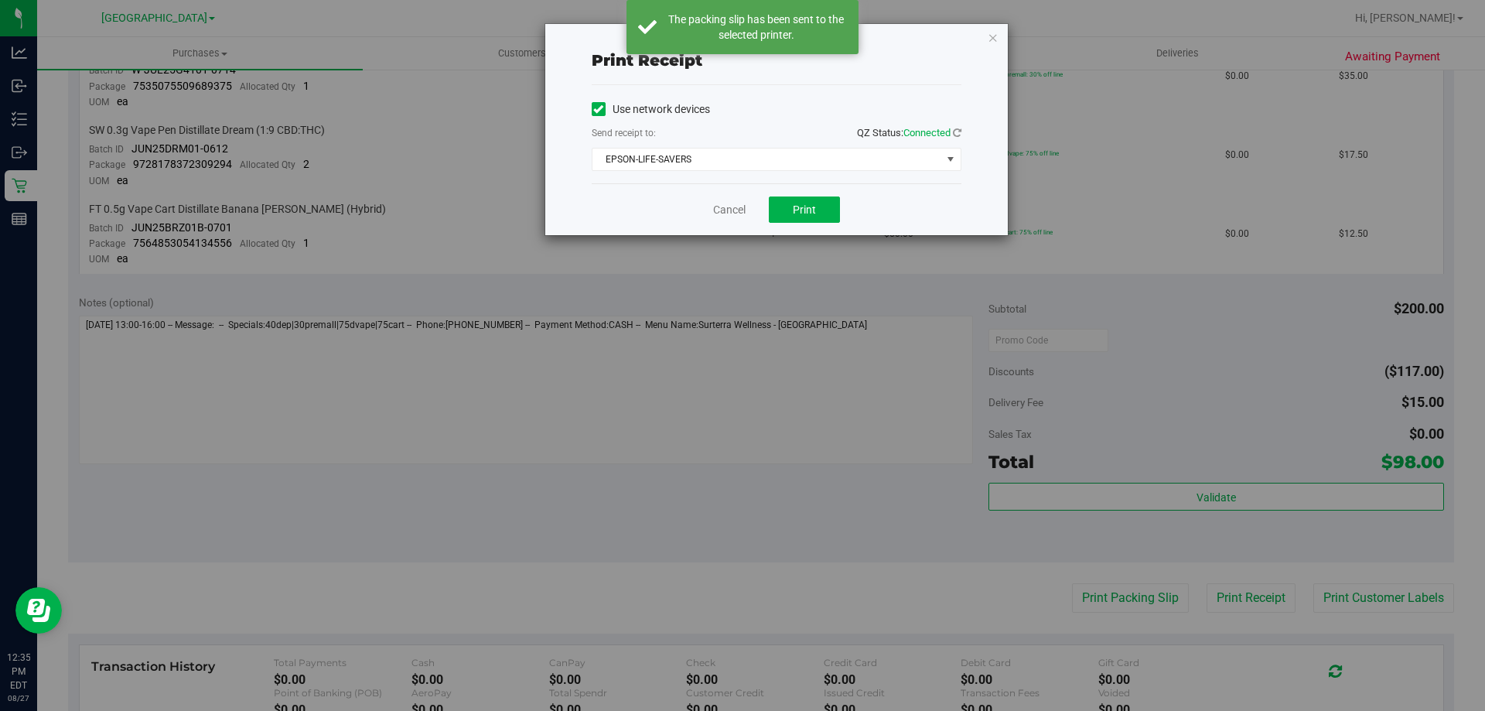
click at [807, 227] on div "Cancel Print" at bounding box center [777, 209] width 370 height 52
click at [799, 213] on span "Print" at bounding box center [804, 209] width 23 height 12
click at [719, 213] on link "Cancel" at bounding box center [729, 210] width 32 height 16
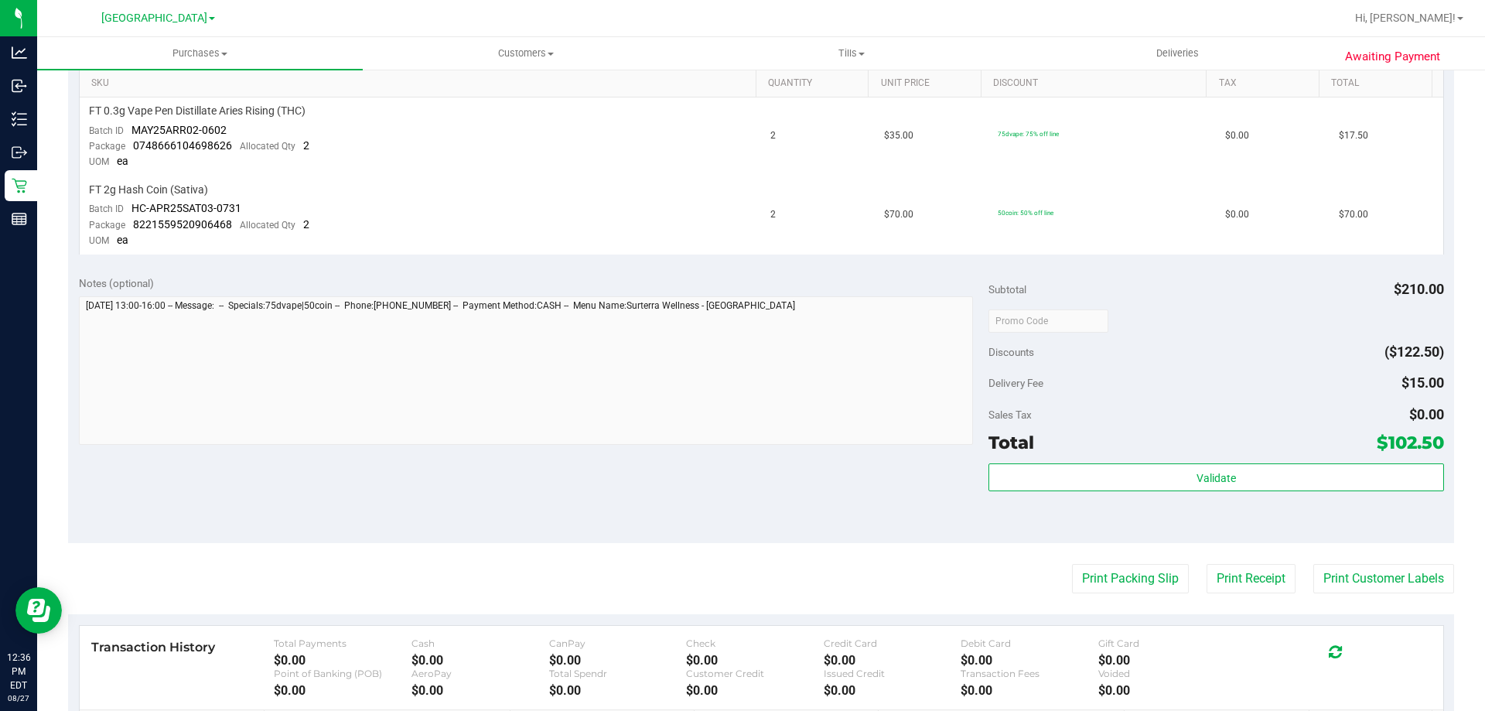
scroll to position [541, 0]
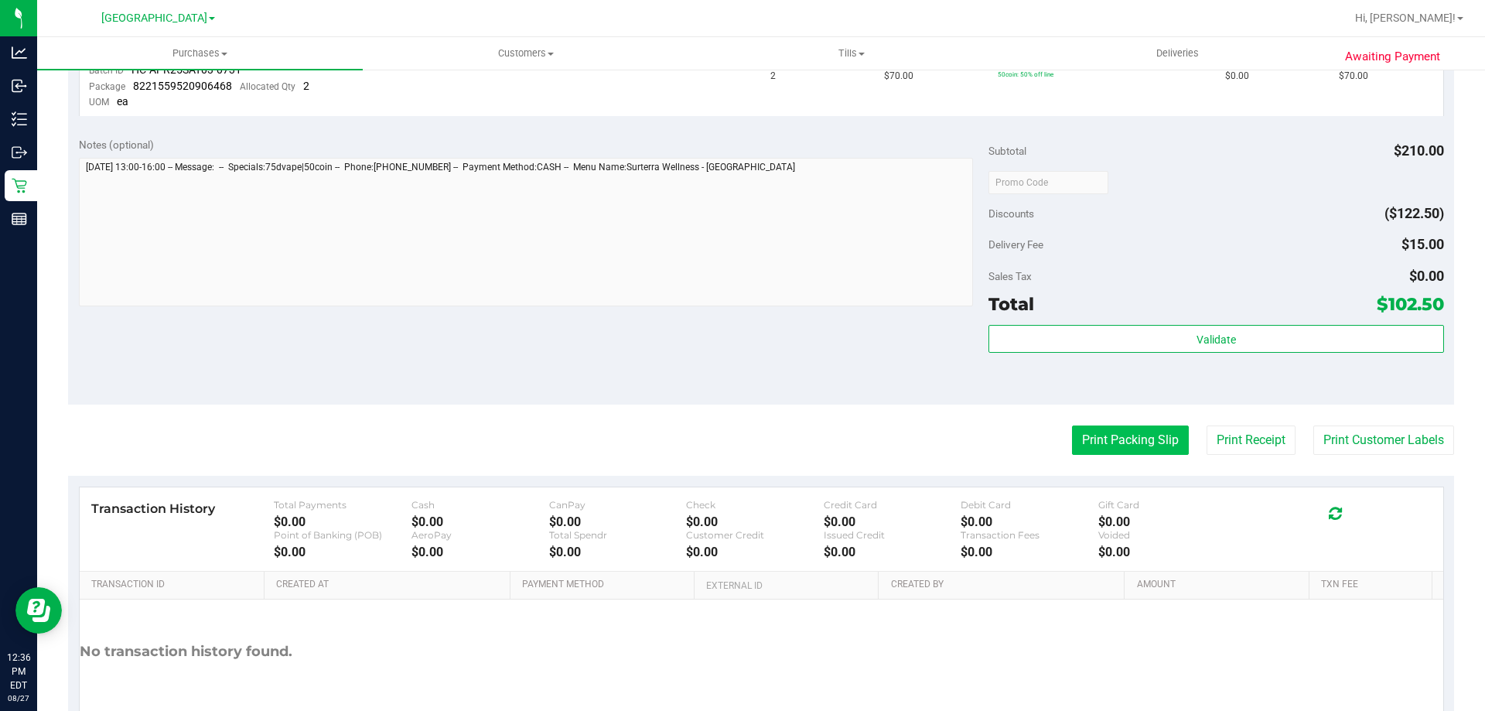
click at [1080, 435] on button "Print Packing Slip" at bounding box center [1130, 439] width 117 height 29
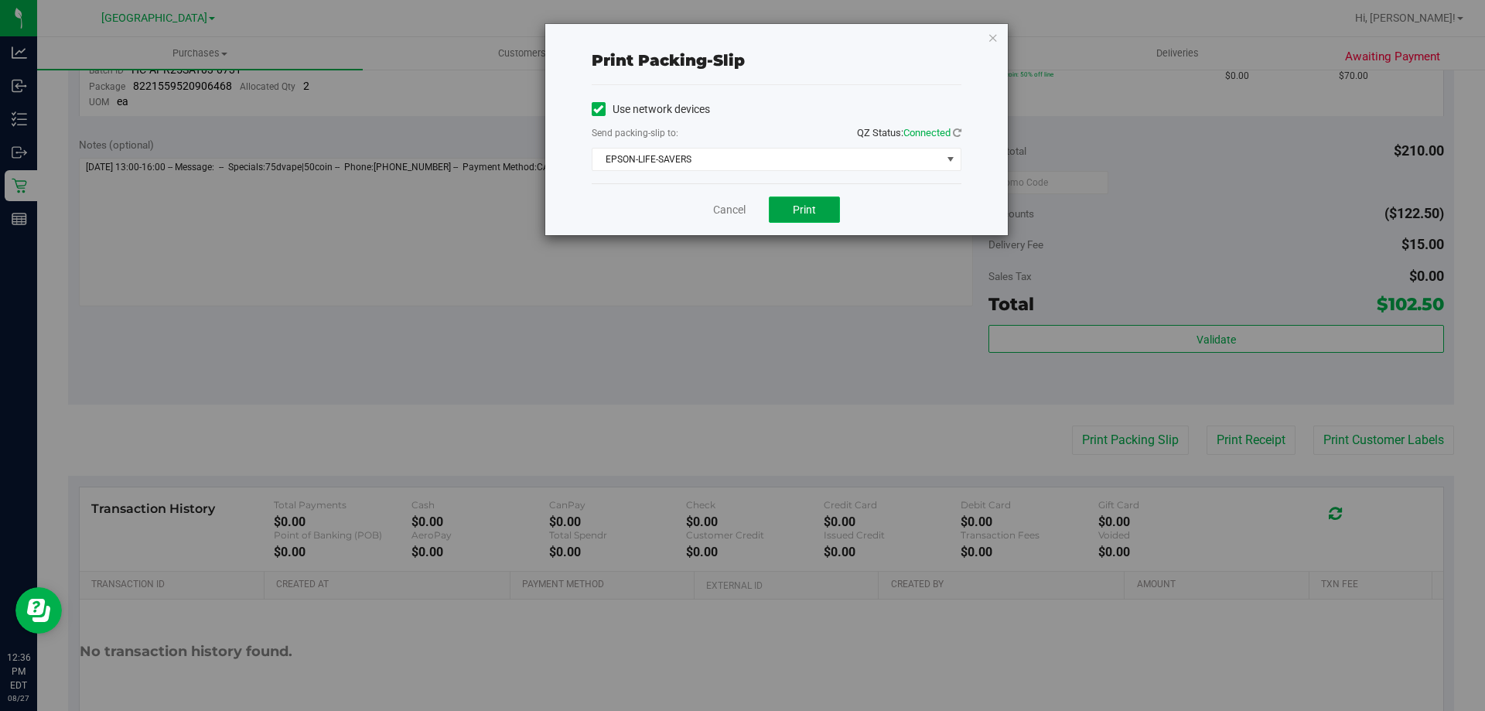
click at [800, 199] on button "Print" at bounding box center [804, 209] width 71 height 26
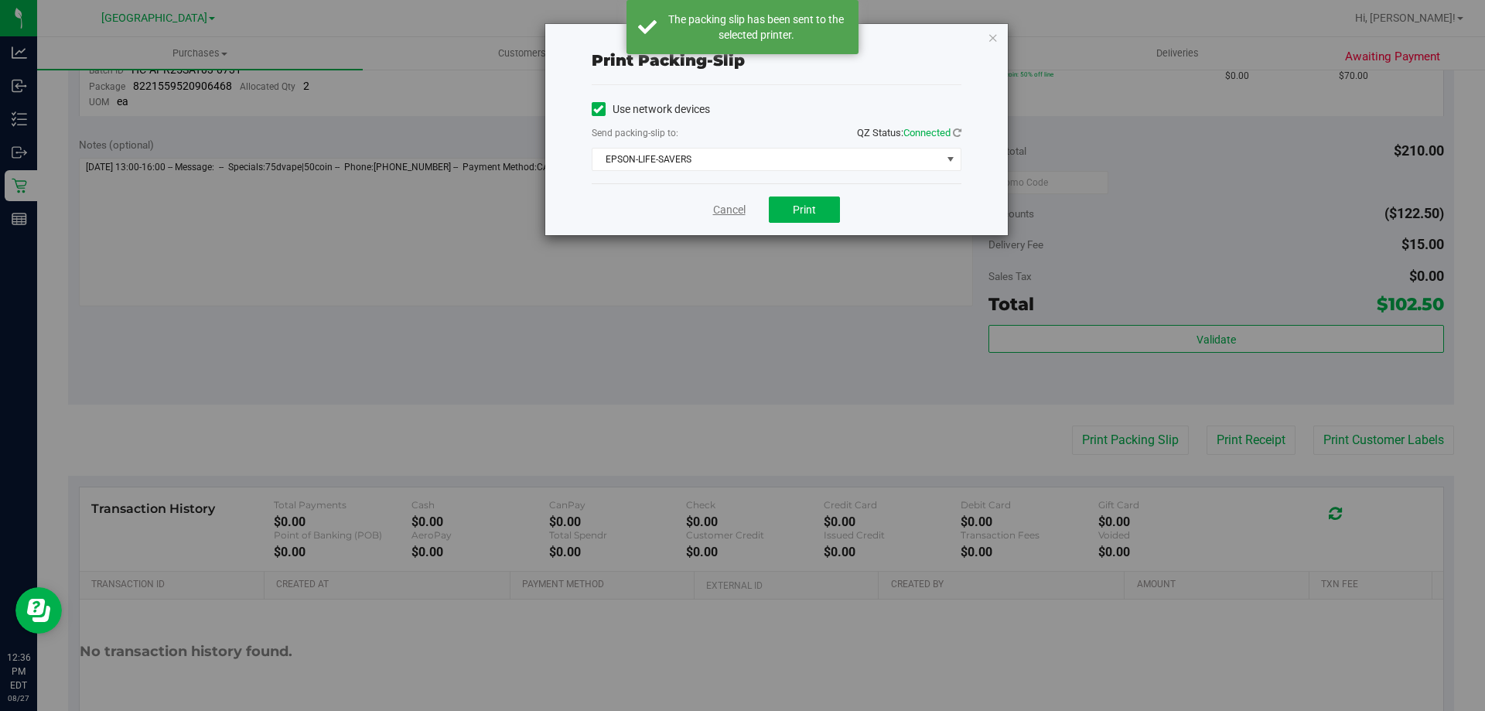
click at [733, 210] on link "Cancel" at bounding box center [729, 210] width 32 height 16
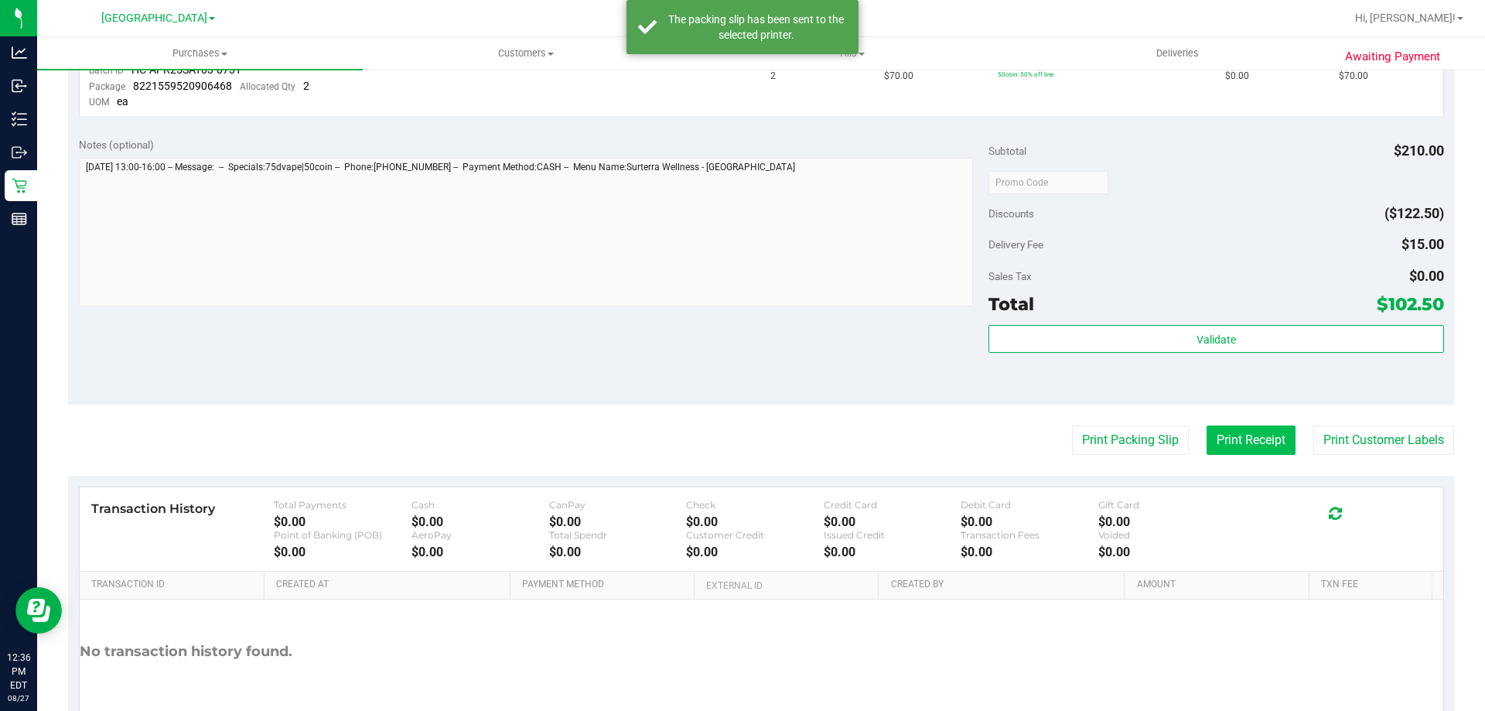
click at [1220, 433] on button "Print Receipt" at bounding box center [1250, 439] width 89 height 29
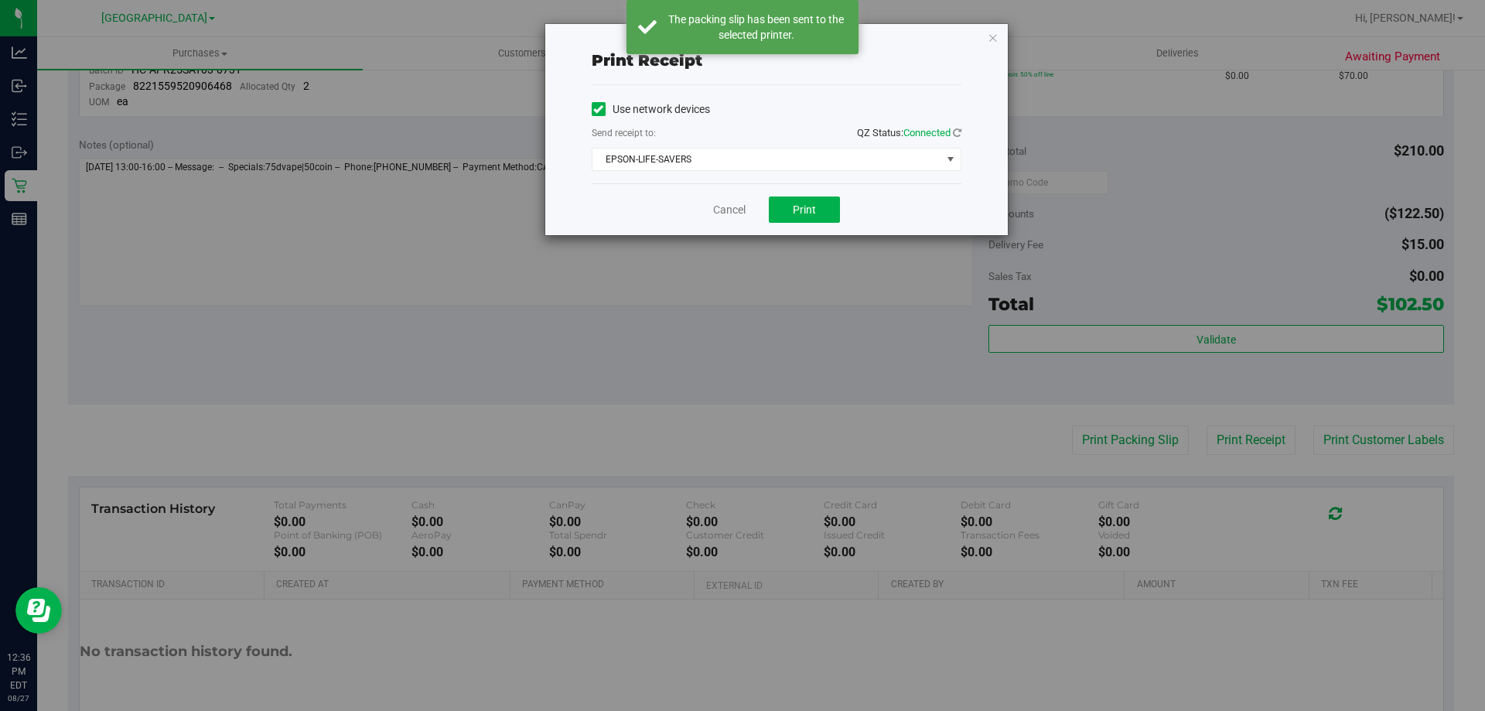
click at [827, 223] on div "Cancel Print" at bounding box center [777, 209] width 370 height 52
click at [820, 213] on button "Print" at bounding box center [804, 209] width 71 height 26
click at [718, 217] on link "Cancel" at bounding box center [729, 210] width 32 height 16
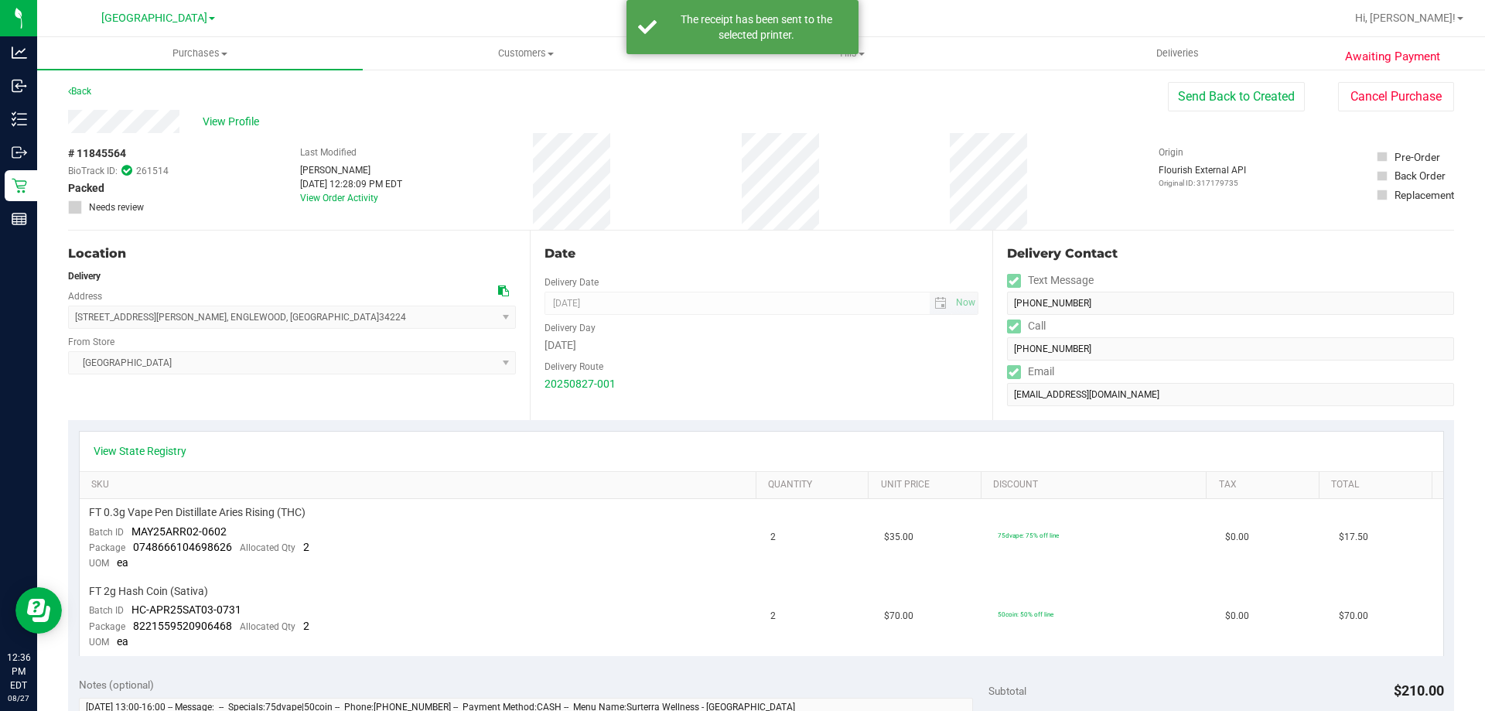
scroll to position [0, 0]
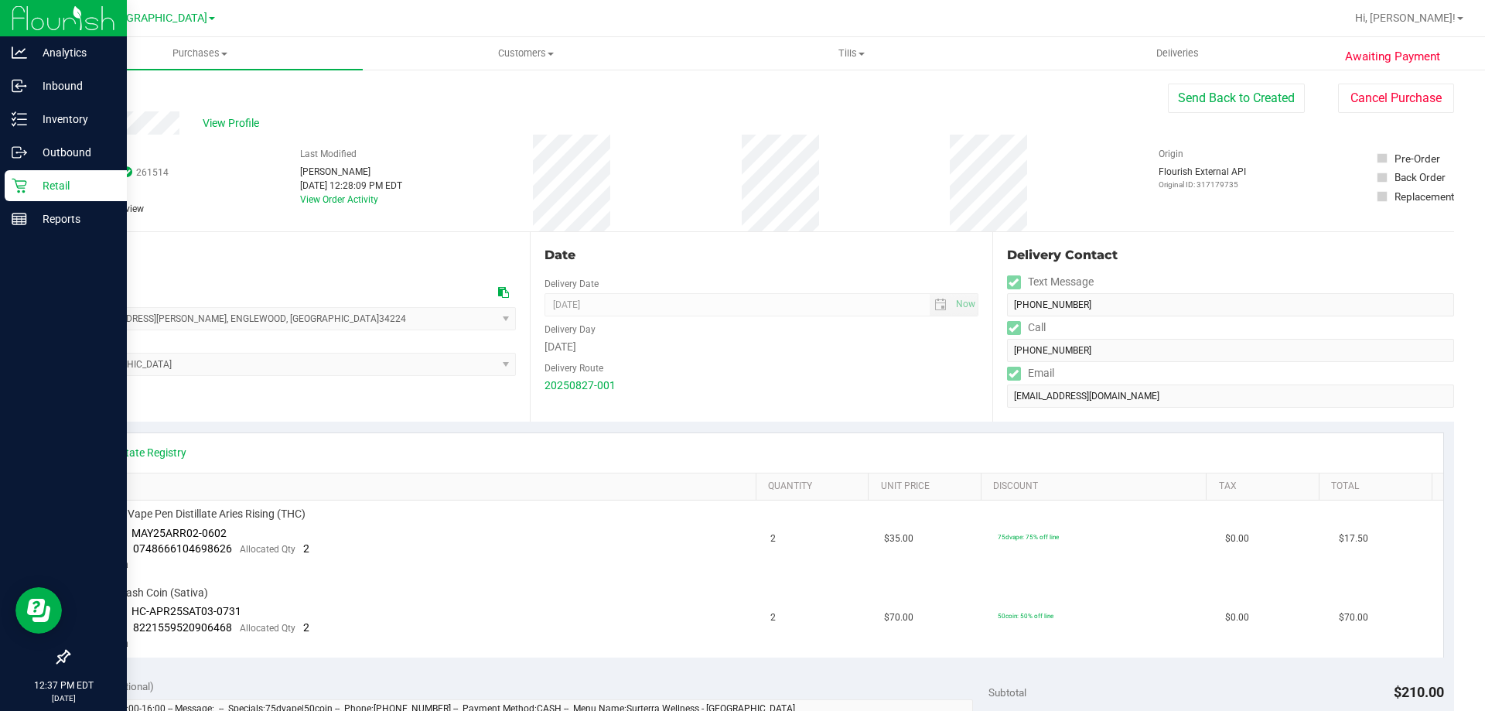
click at [24, 186] on icon at bounding box center [19, 186] width 15 height 15
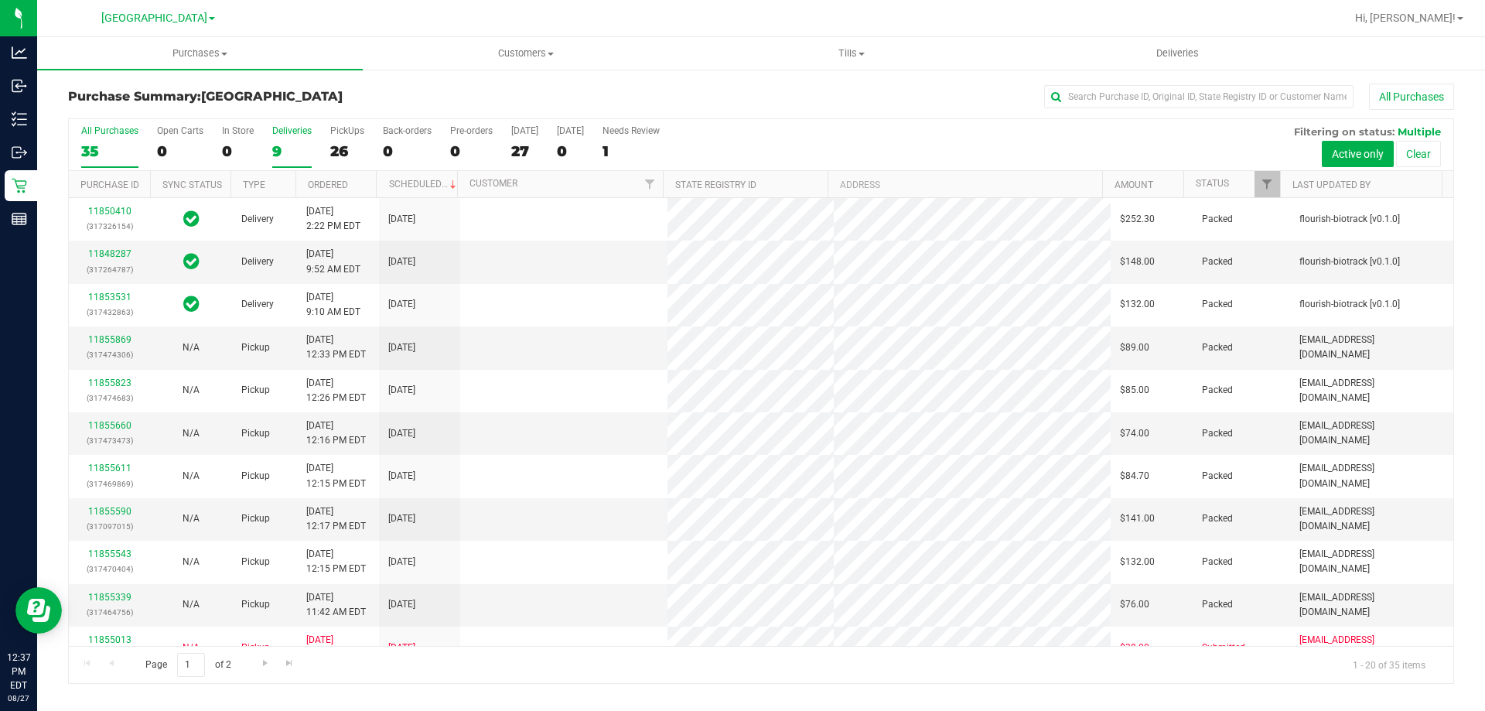
click at [272, 156] on div "9" at bounding box center [291, 151] width 39 height 18
click at [0, 0] on input "Deliveries 9" at bounding box center [0, 0] width 0 height 0
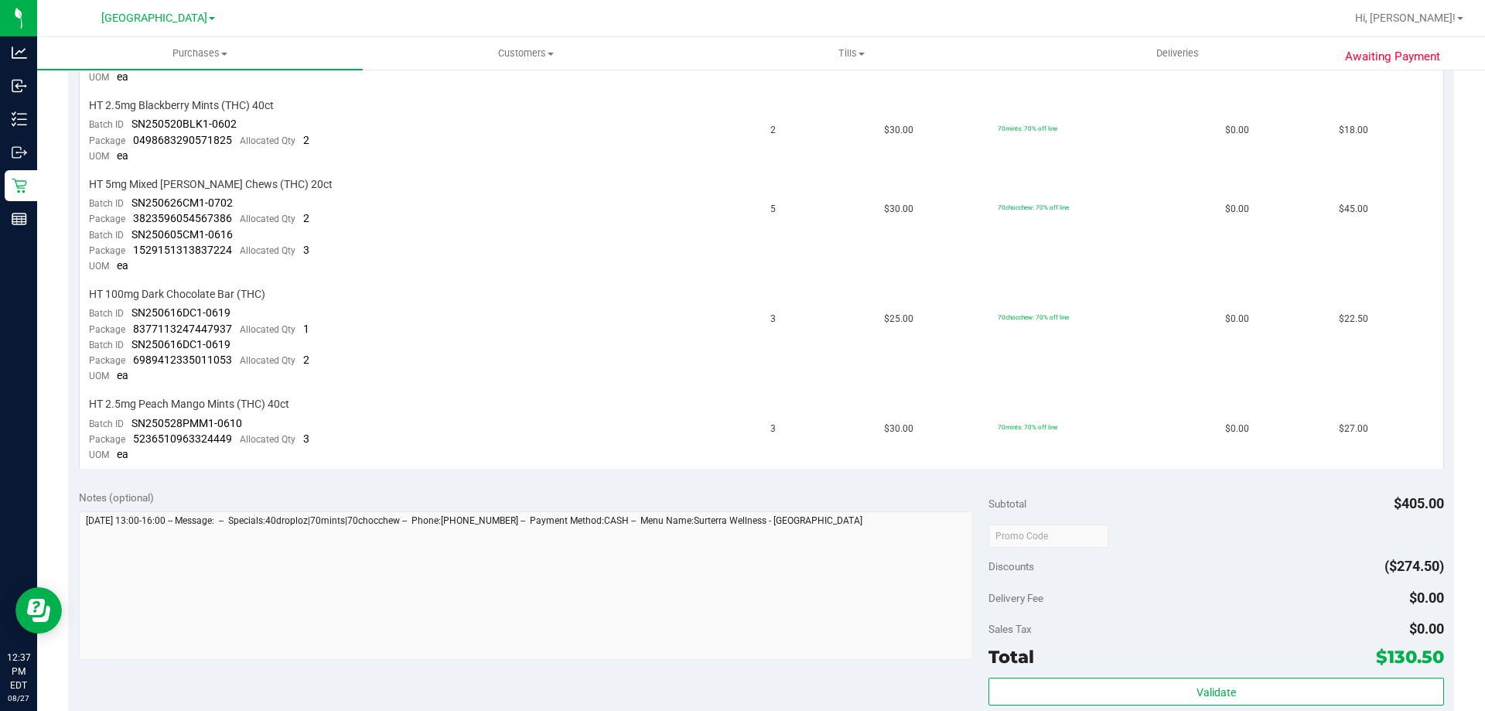
scroll to position [773, 0]
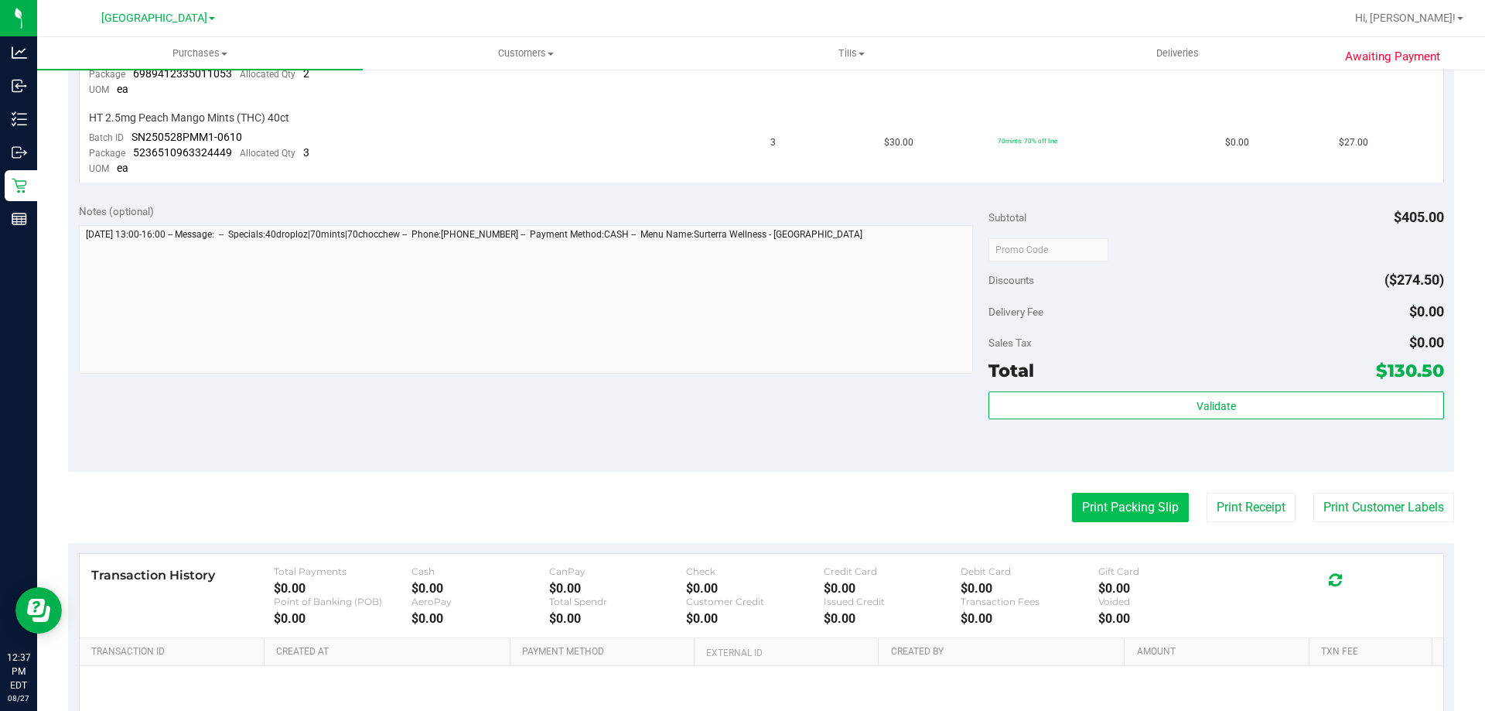
click at [1132, 503] on button "Print Packing Slip" at bounding box center [1130, 507] width 117 height 29
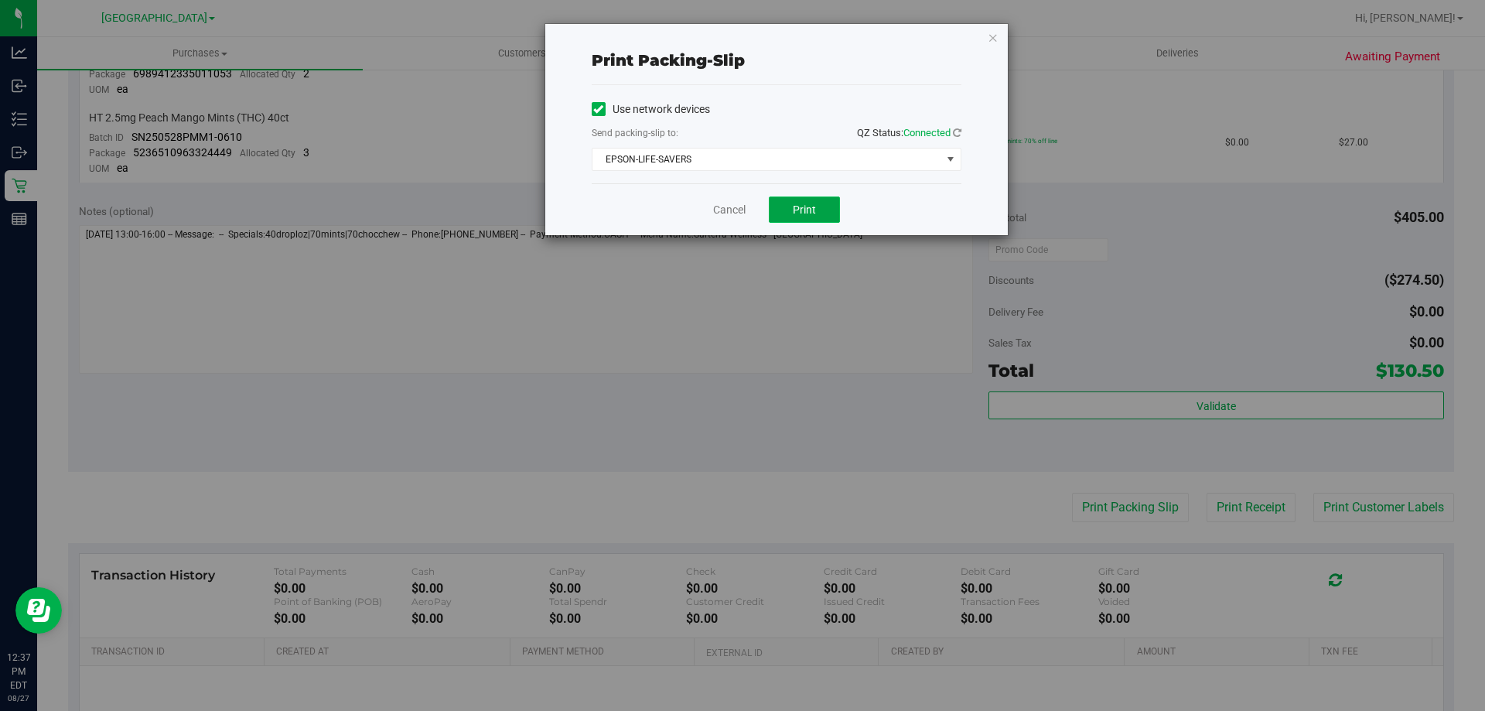
click at [799, 218] on button "Print" at bounding box center [804, 209] width 71 height 26
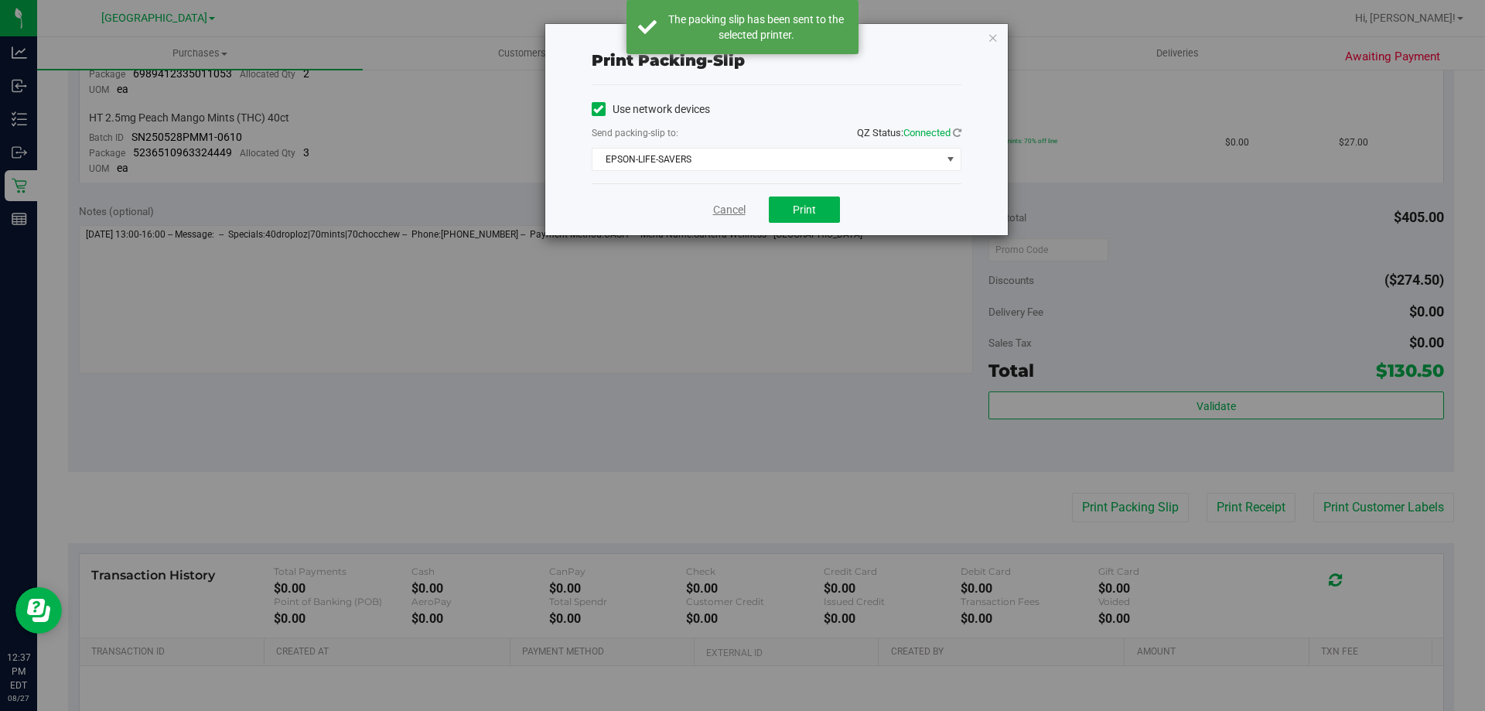
click at [726, 206] on link "Cancel" at bounding box center [729, 210] width 32 height 16
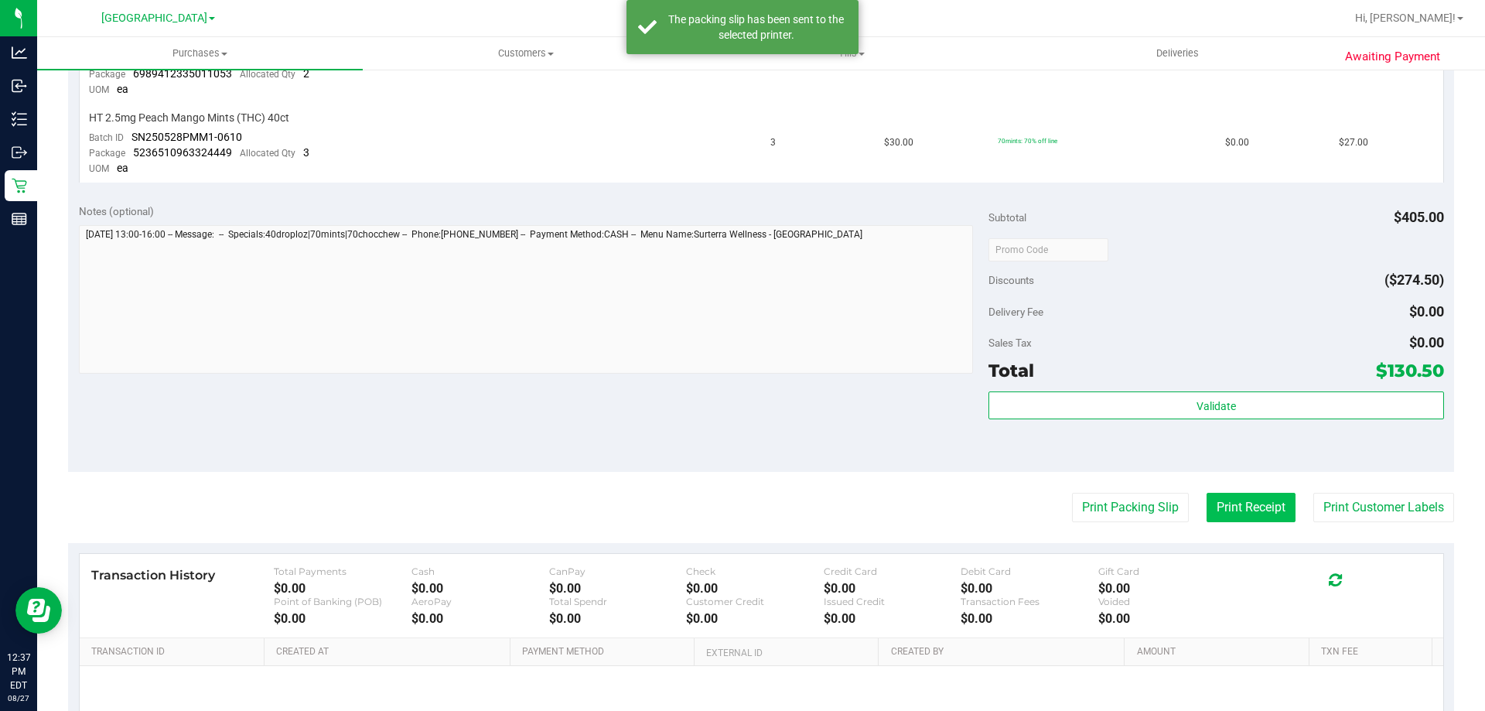
click at [1237, 500] on button "Print Receipt" at bounding box center [1250, 507] width 89 height 29
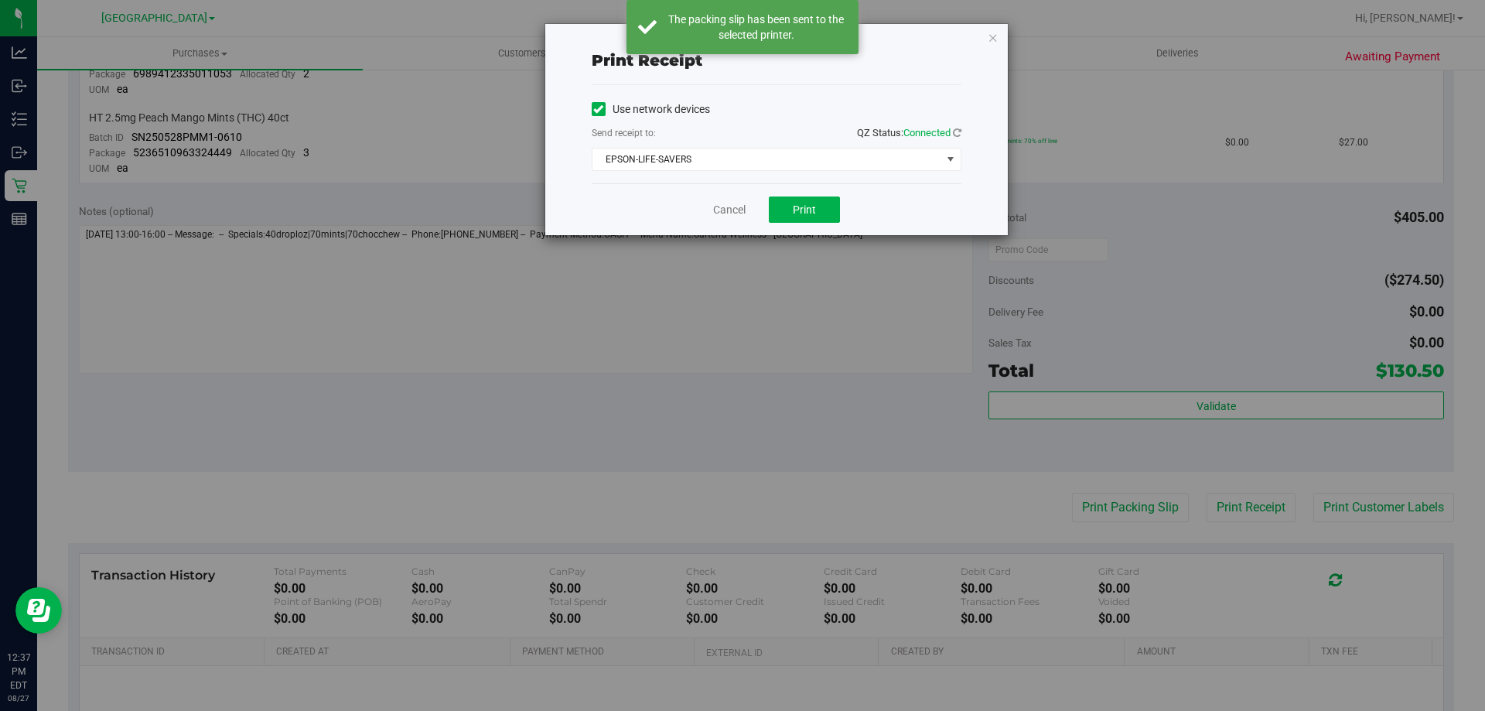
click at [802, 196] on div "Cancel Print" at bounding box center [777, 209] width 370 height 52
click at [803, 202] on button "Print" at bounding box center [804, 209] width 71 height 26
click at [720, 208] on link "Cancel" at bounding box center [729, 210] width 32 height 16
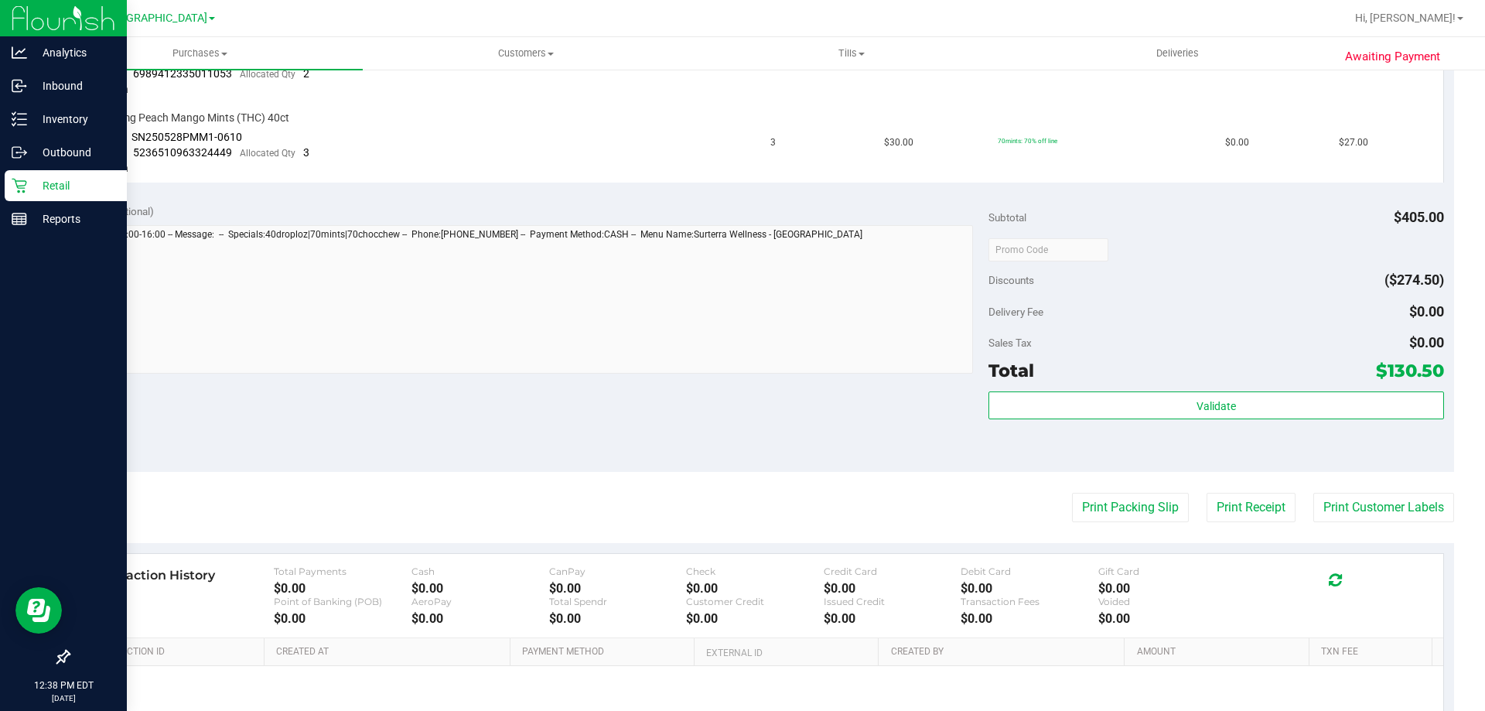
click at [12, 190] on icon at bounding box center [19, 185] width 15 height 15
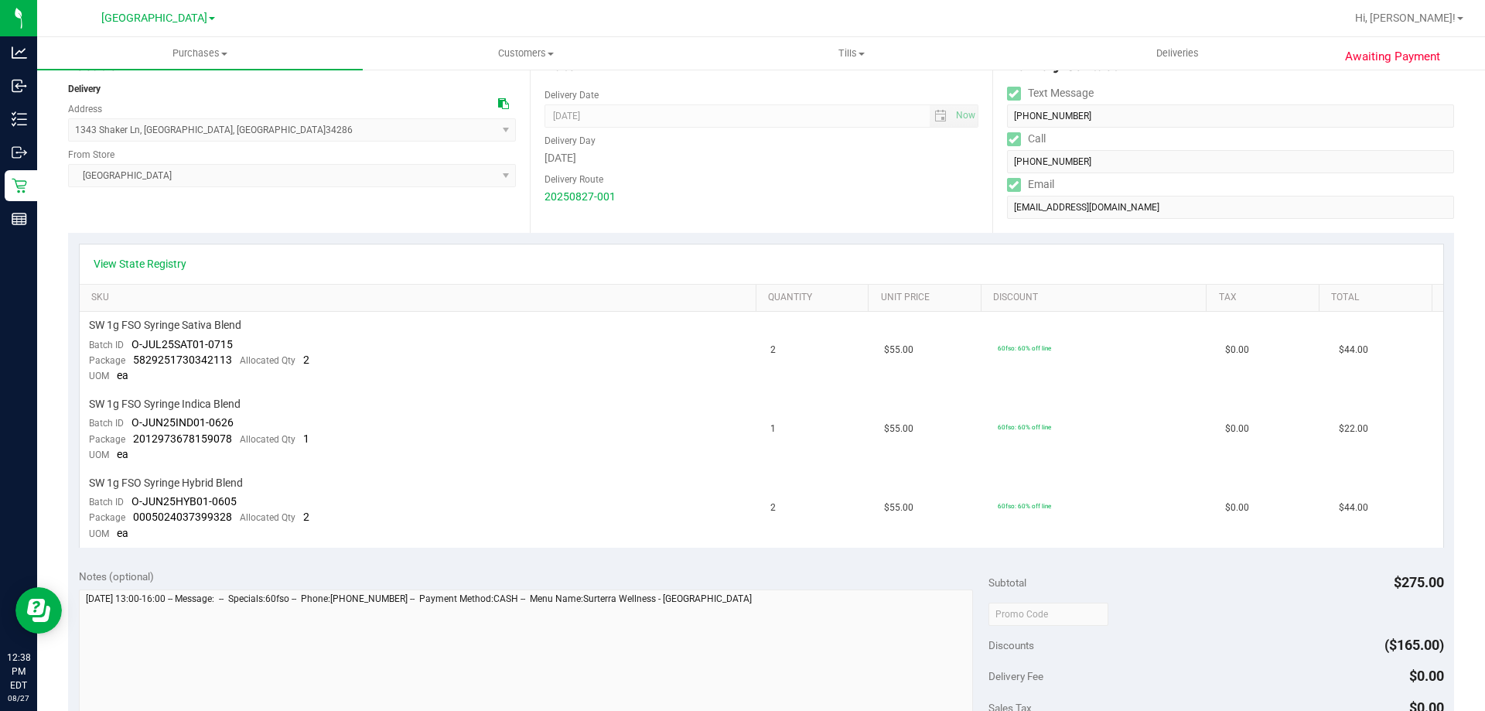
scroll to position [541, 0]
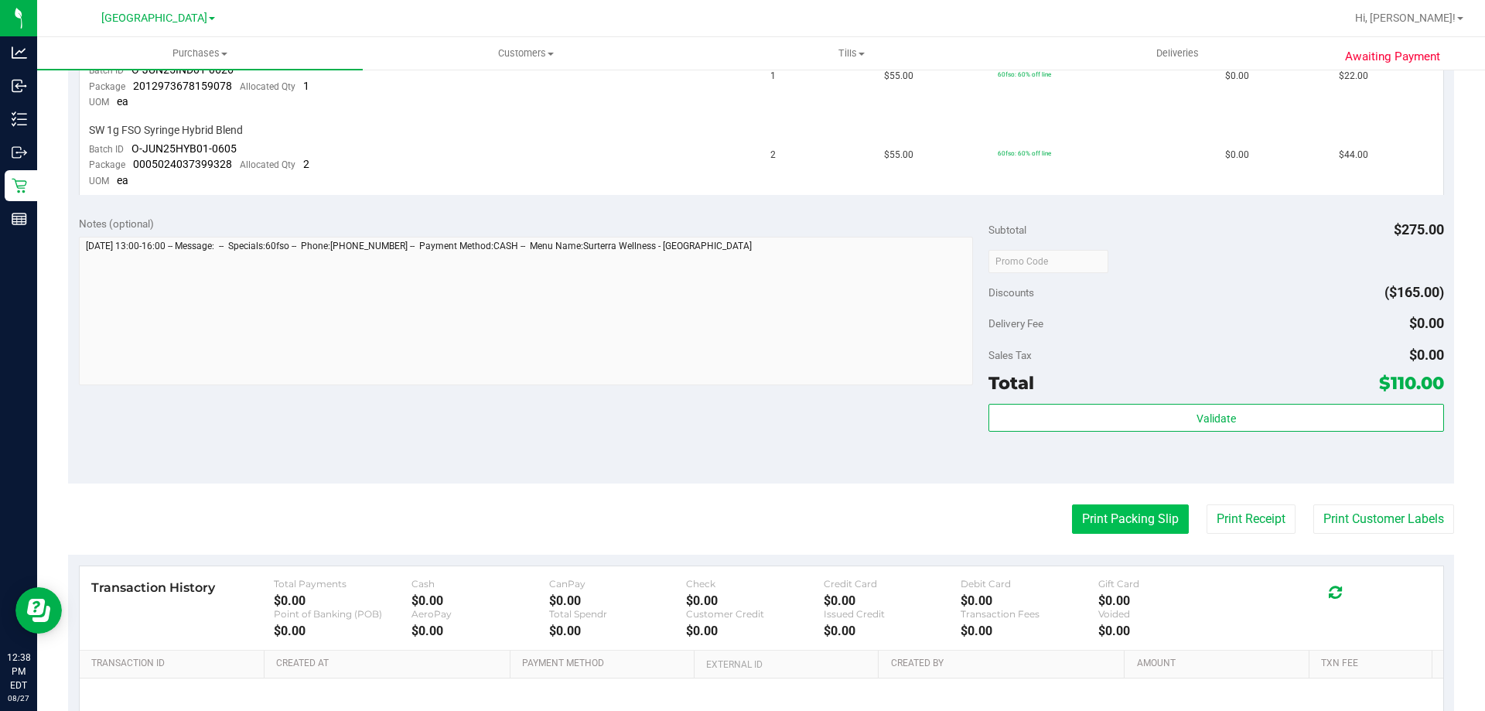
click at [1100, 513] on button "Print Packing Slip" at bounding box center [1130, 518] width 117 height 29
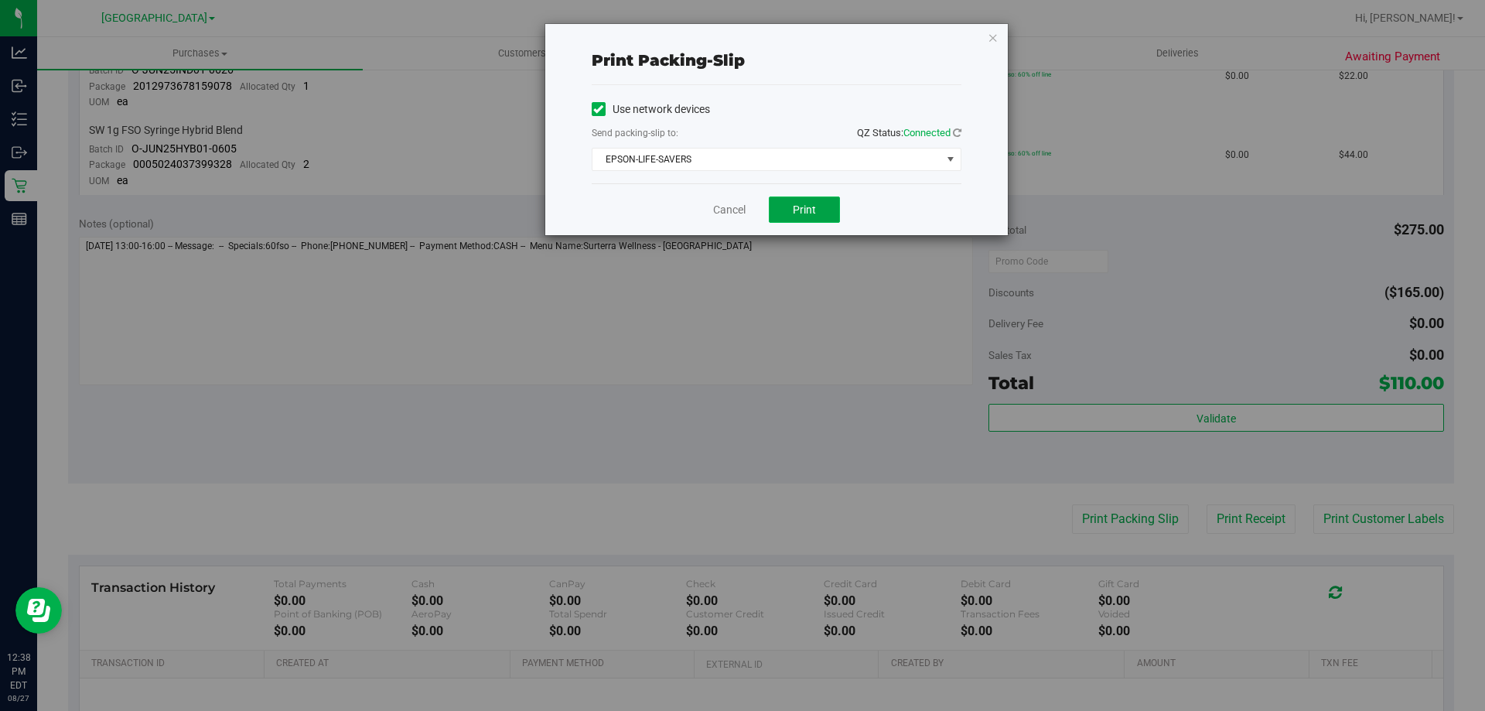
click at [824, 207] on button "Print" at bounding box center [804, 209] width 71 height 26
click at [720, 204] on link "Cancel" at bounding box center [729, 210] width 32 height 16
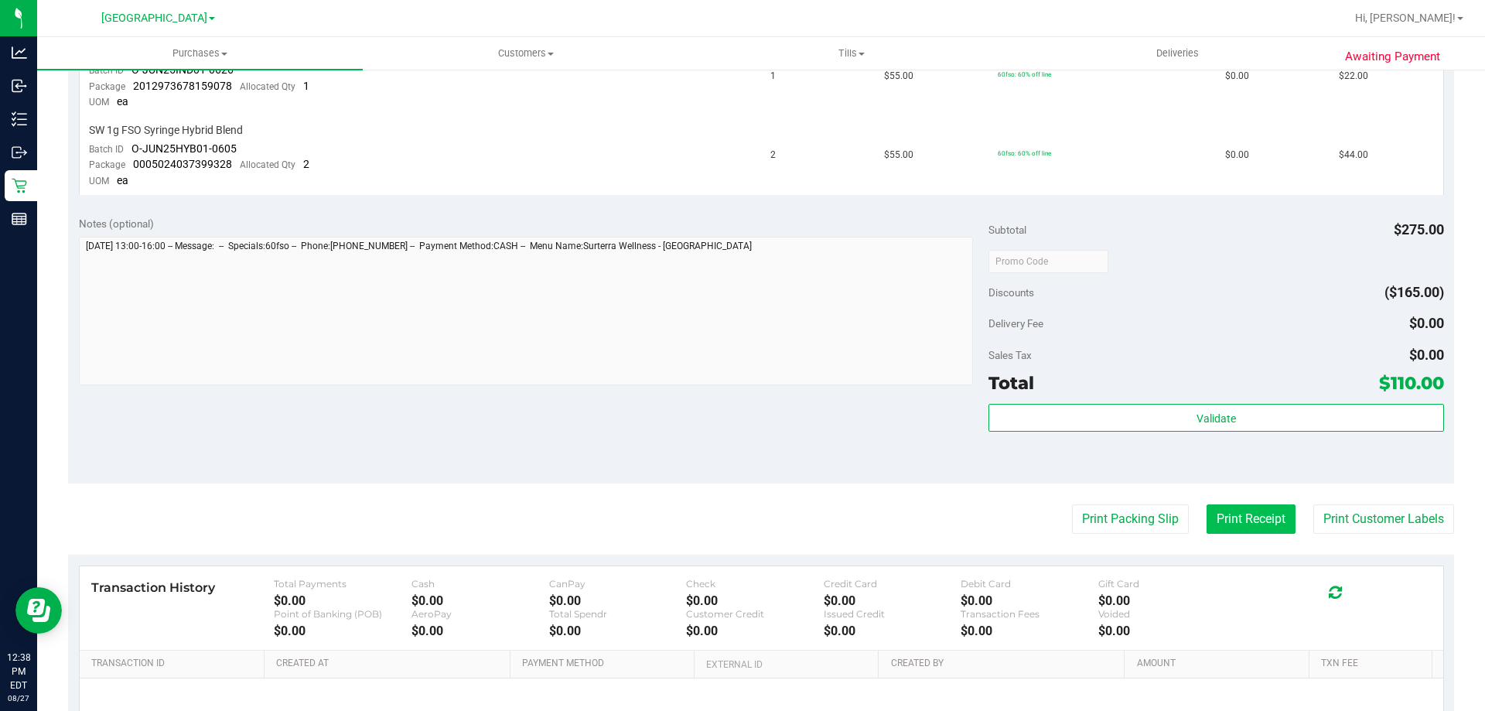
click at [1218, 509] on button "Print Receipt" at bounding box center [1250, 518] width 89 height 29
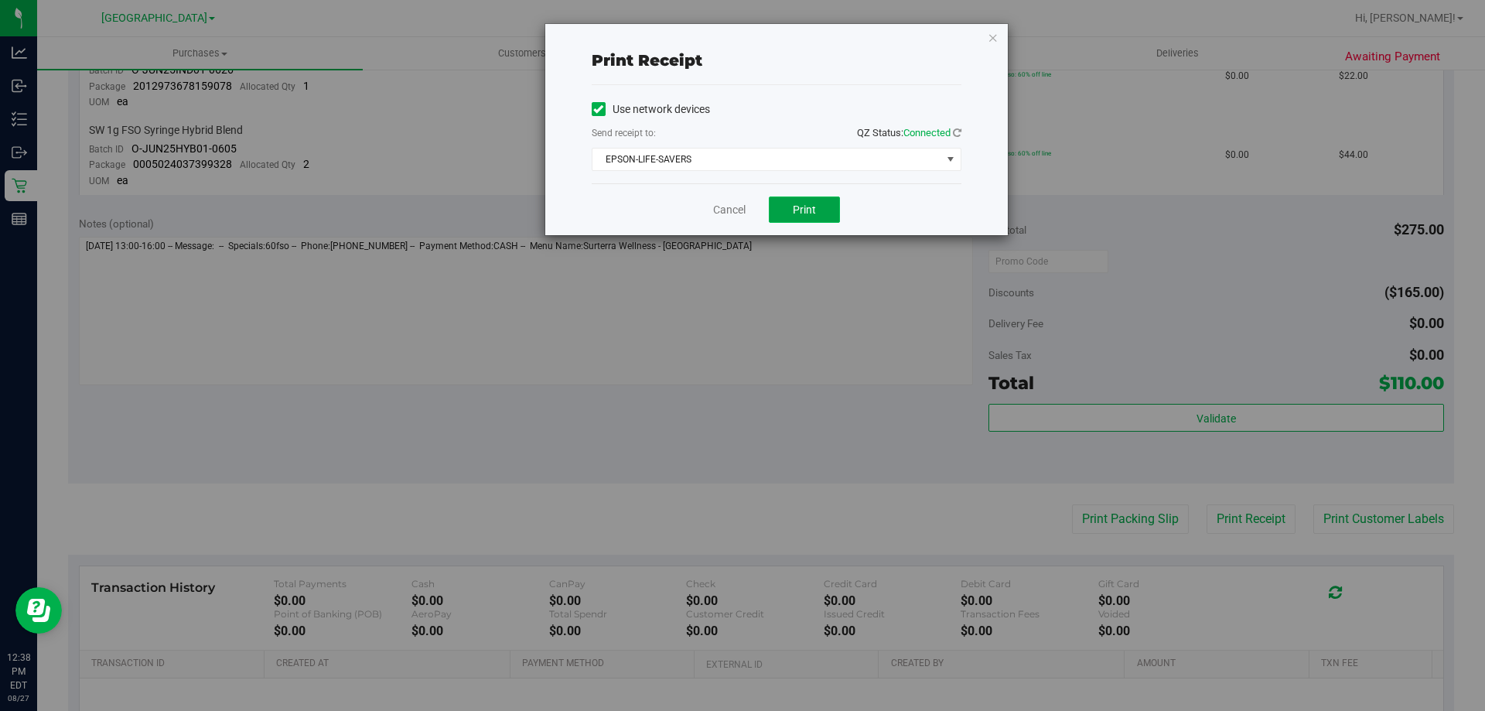
click at [786, 207] on button "Print" at bounding box center [804, 209] width 71 height 26
click at [727, 206] on link "Cancel" at bounding box center [729, 210] width 32 height 16
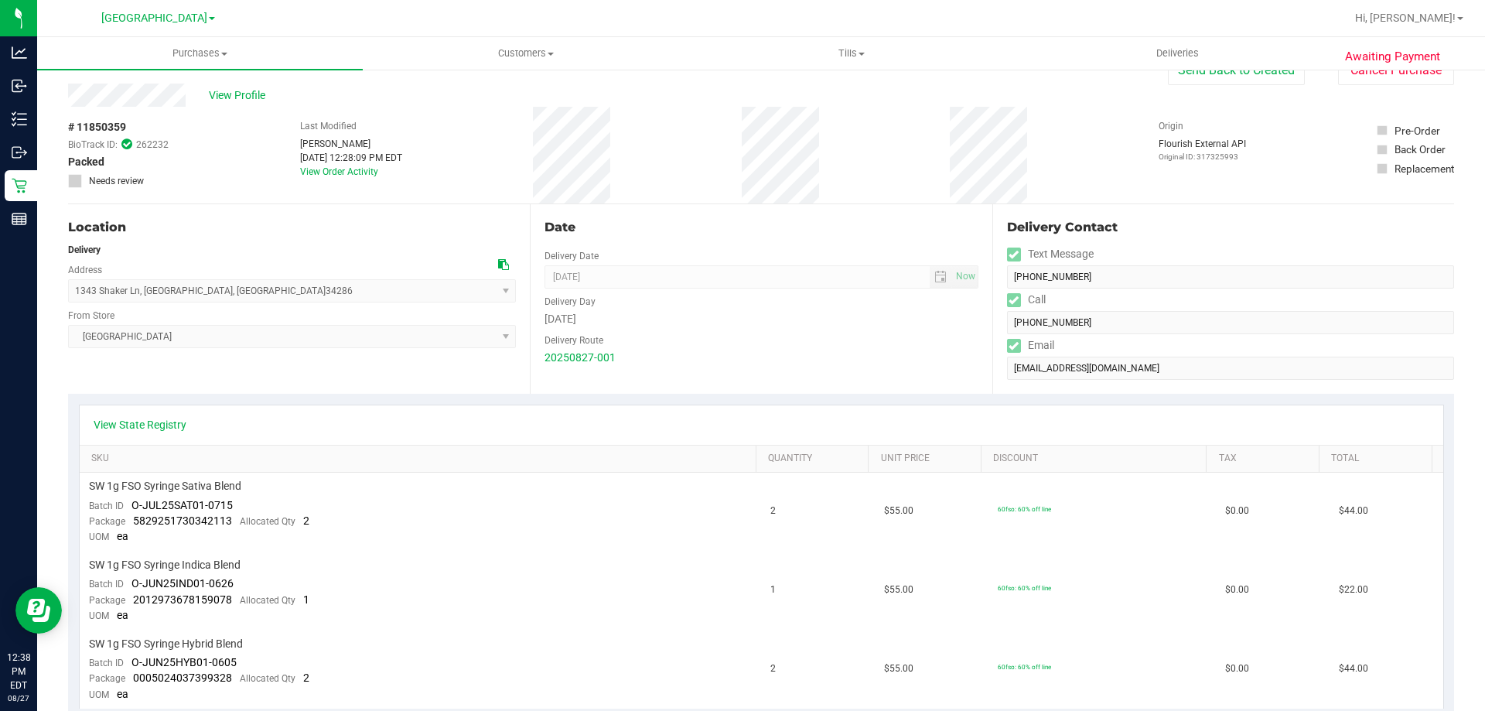
scroll to position [0, 0]
